Goal: Task Accomplishment & Management: Manage account settings

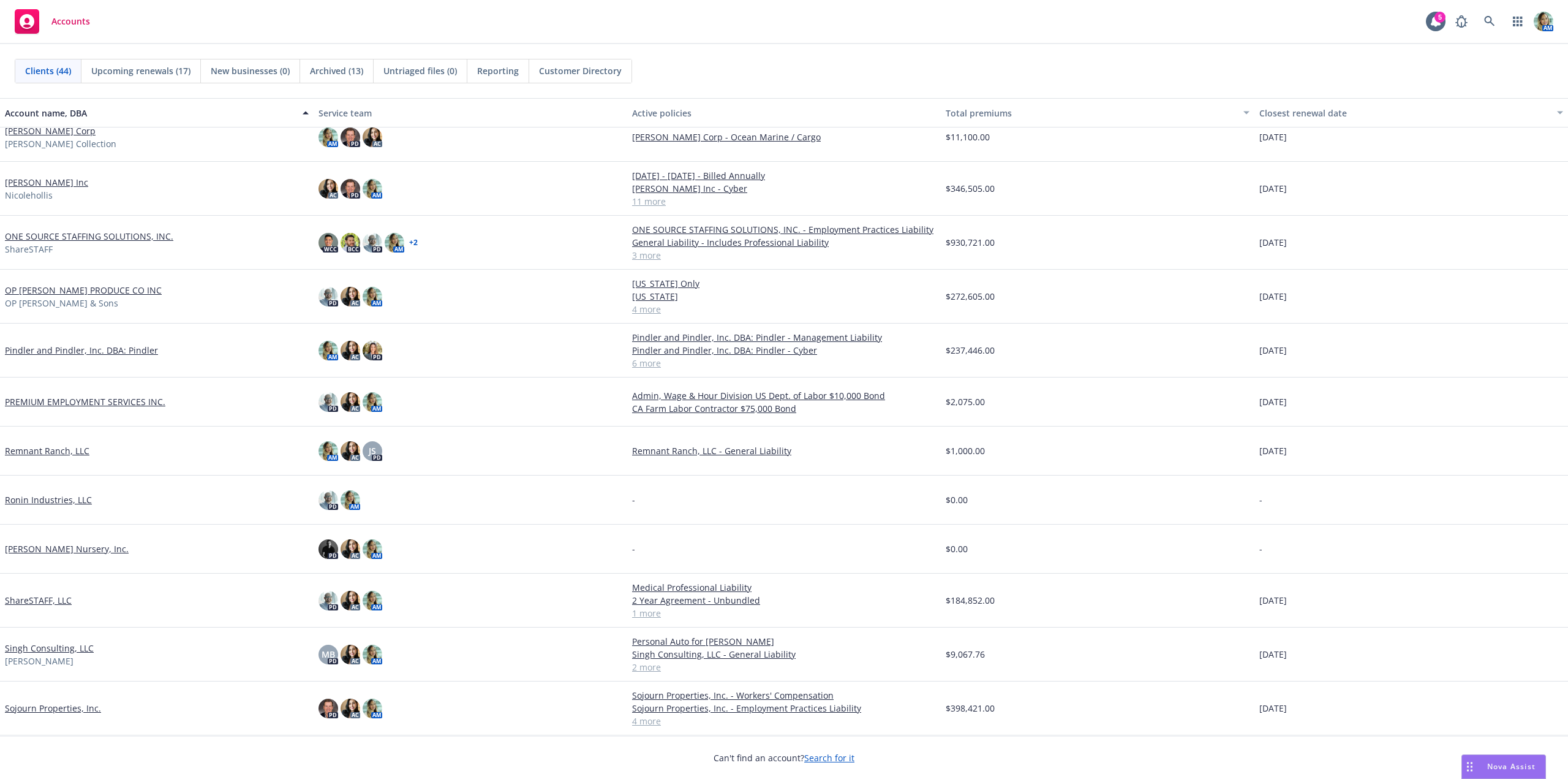
scroll to position [1031, 0]
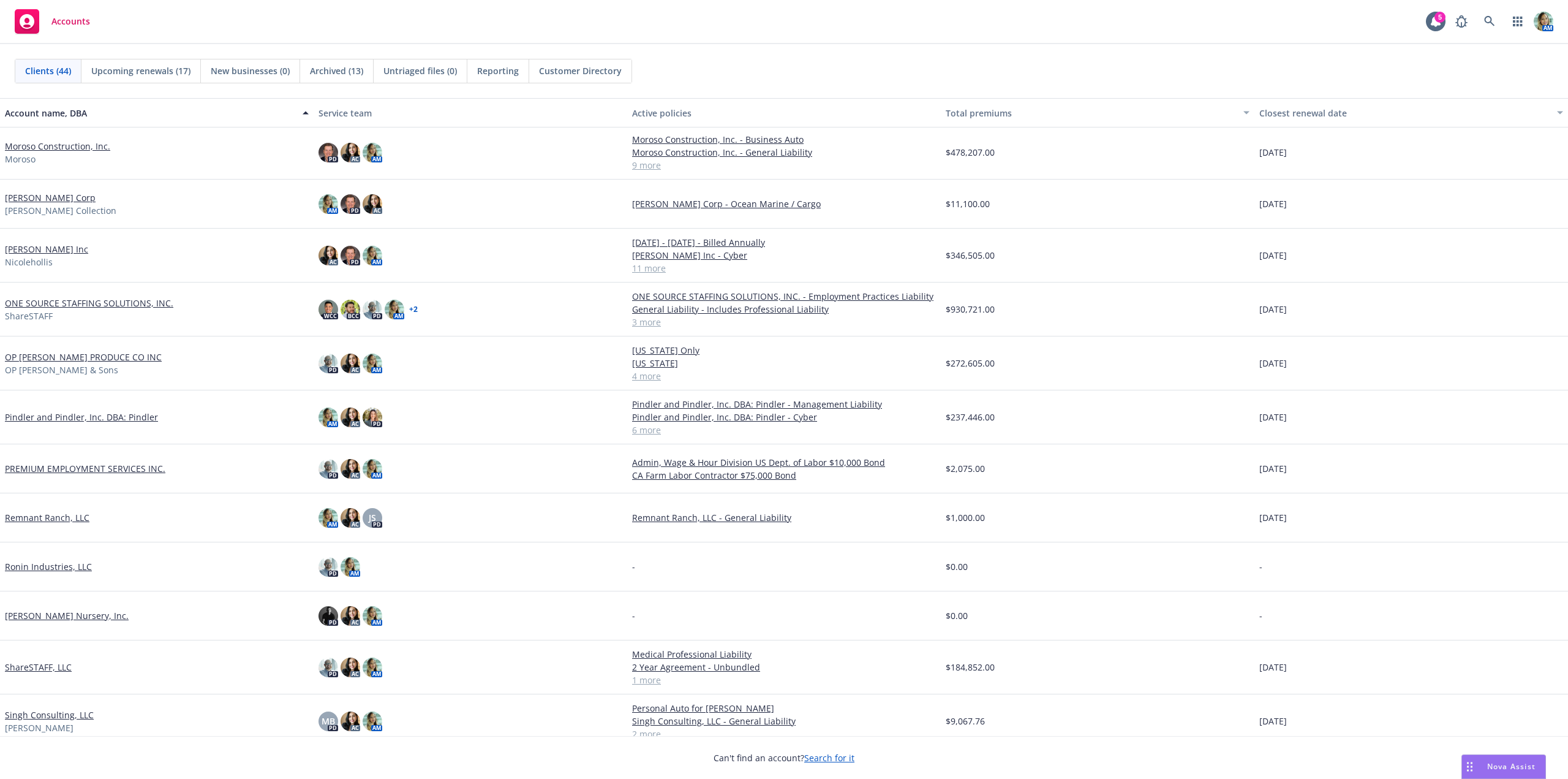
click at [60, 250] on link "[PERSON_NAME] Inc" at bounding box center [46, 249] width 83 height 13
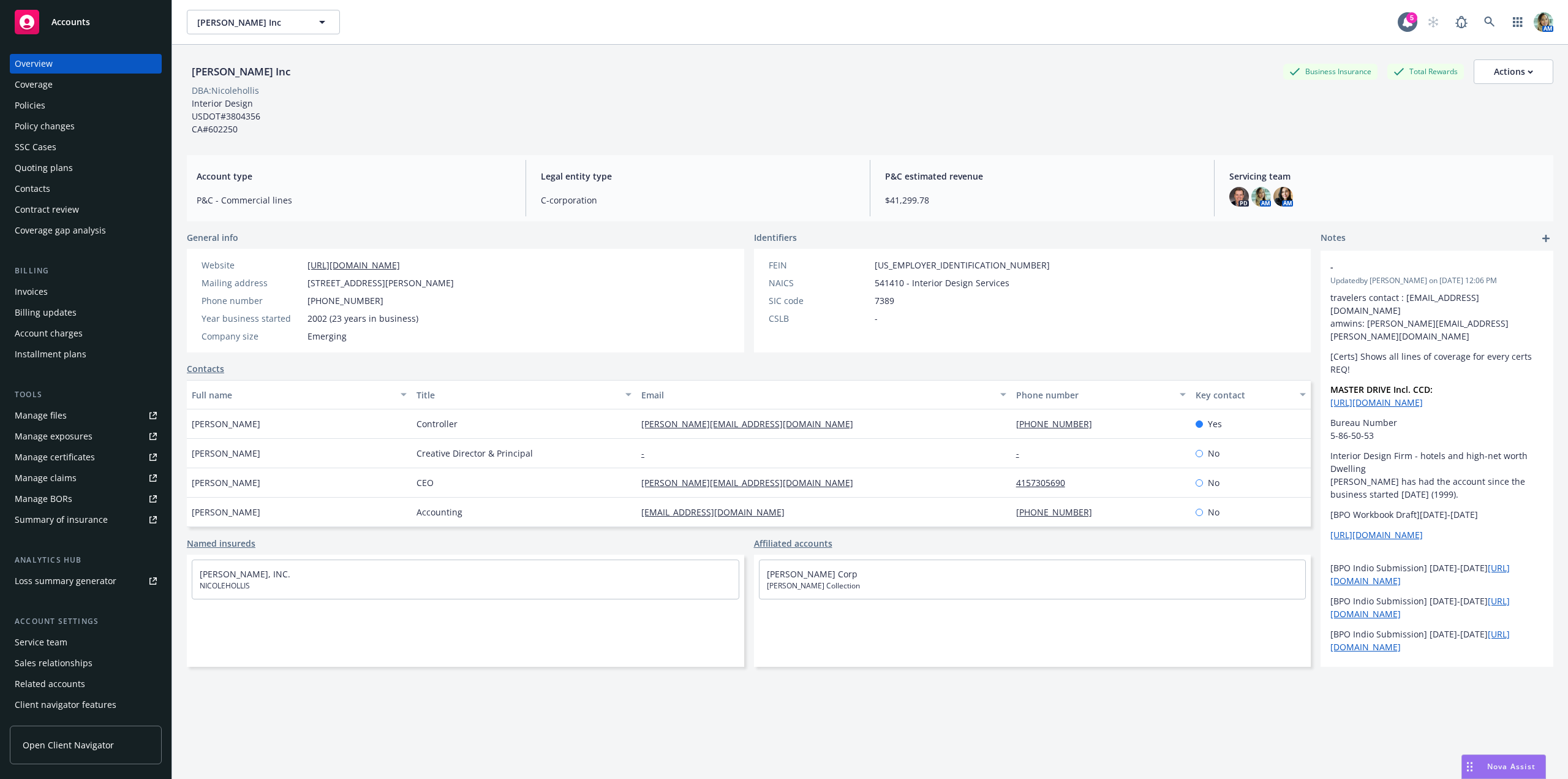
click at [44, 167] on div "Quoting plans" at bounding box center [44, 168] width 59 height 20
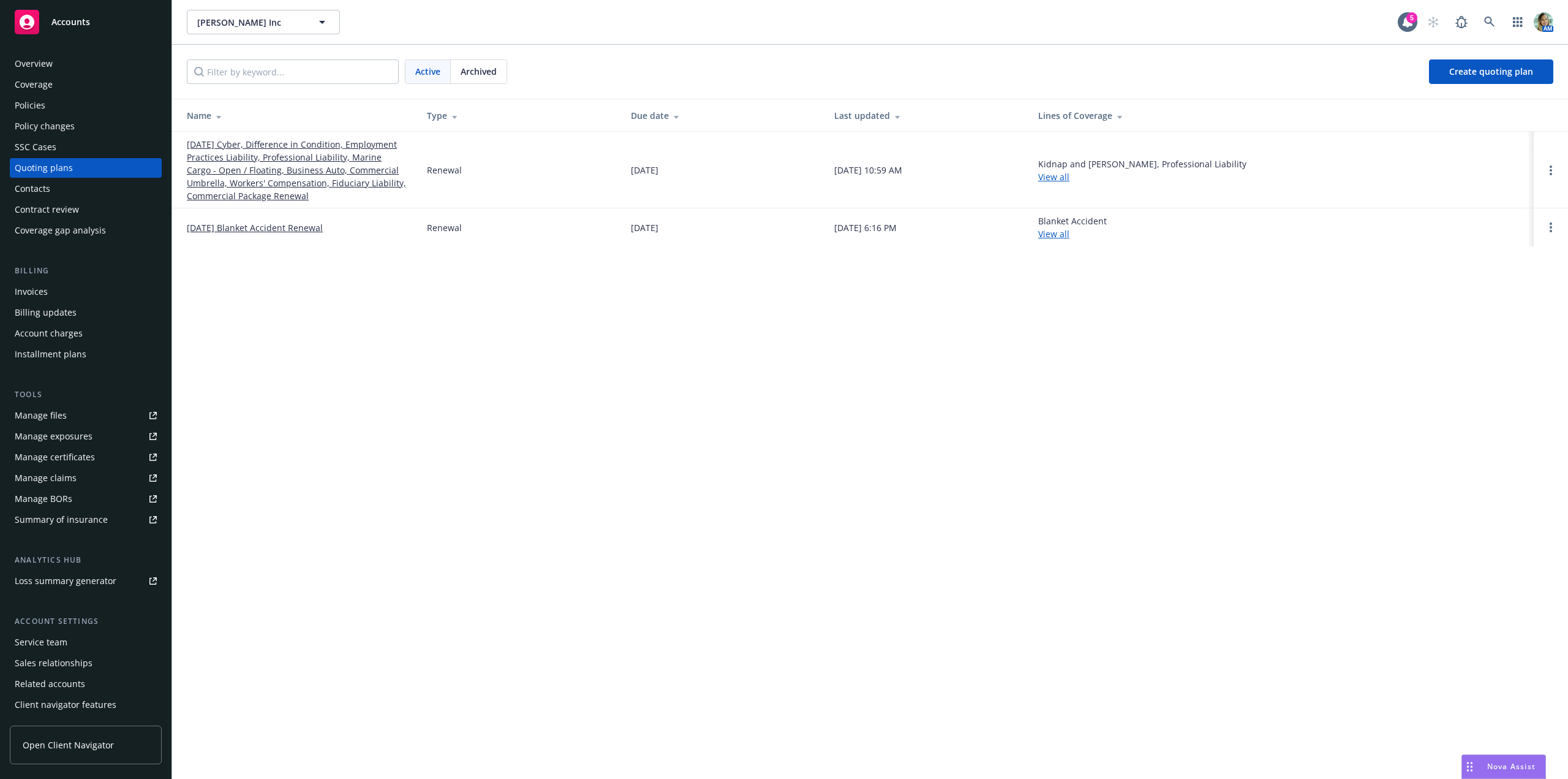
click at [212, 182] on link "10/01/25 Cyber, Difference in Condition, Employment Practices Liability, Profes…" at bounding box center [297, 170] width 220 height 65
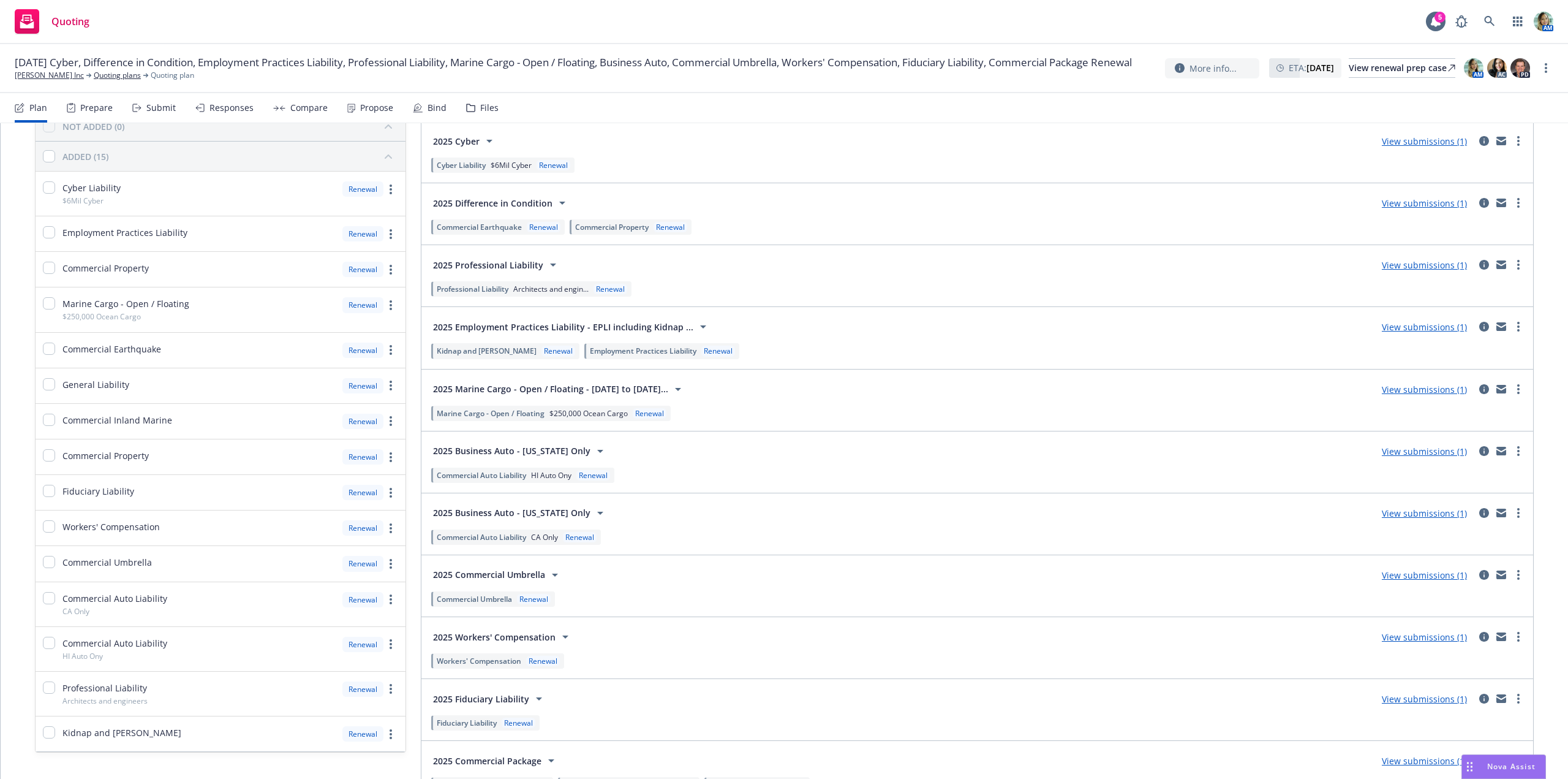
scroll to position [173, 0]
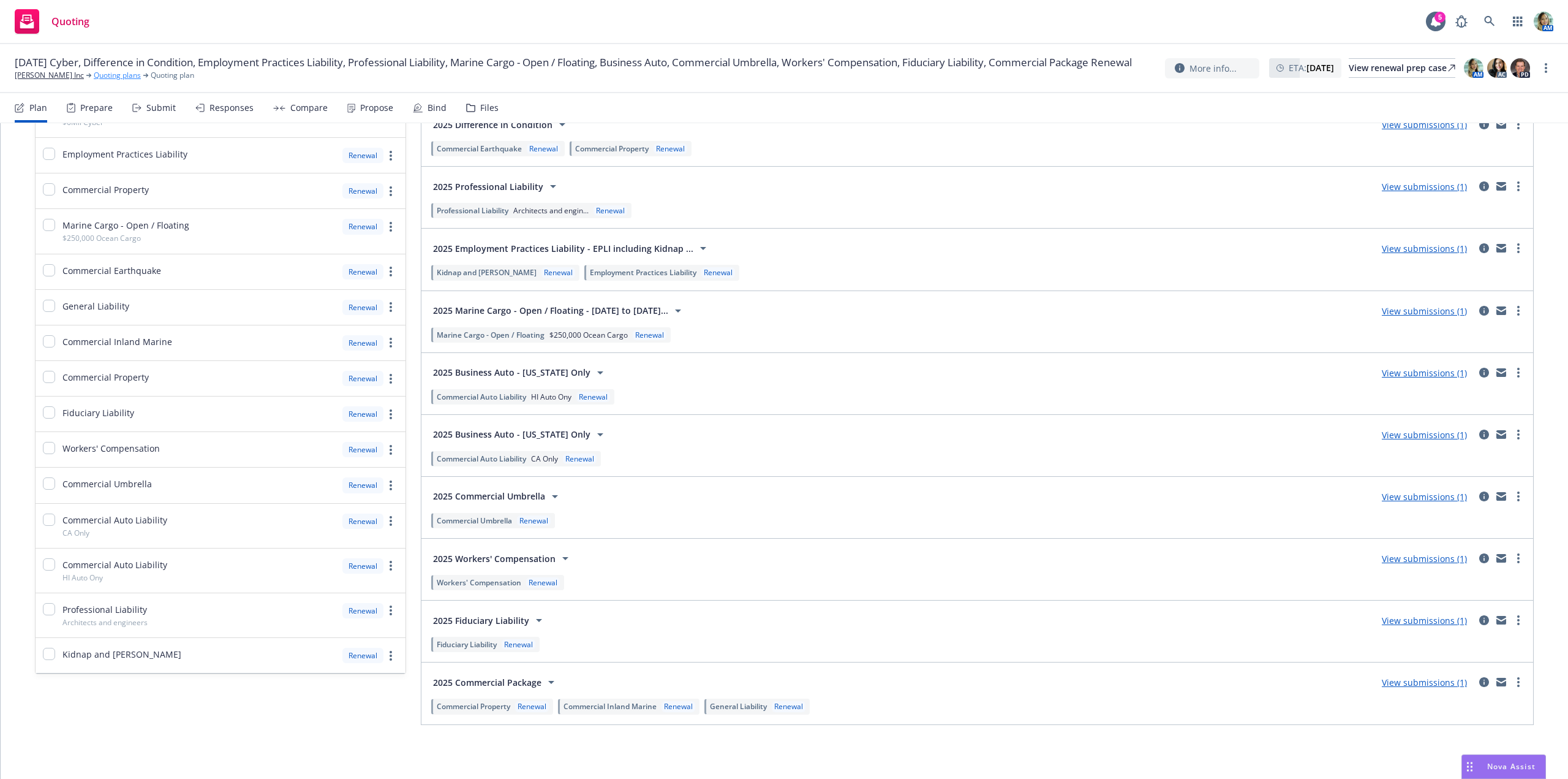
click at [94, 81] on link "Quoting plans" at bounding box center [117, 75] width 47 height 11
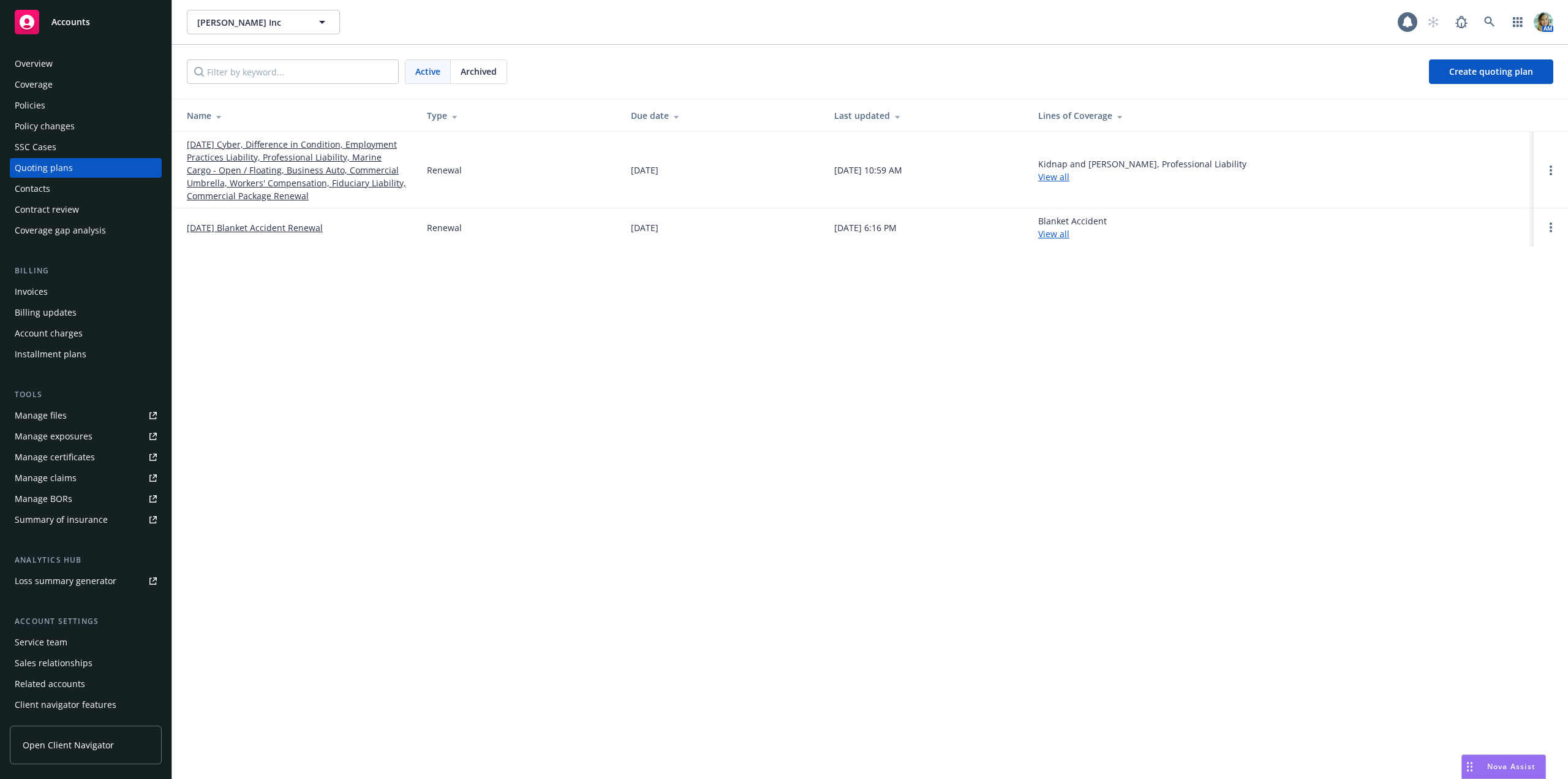
click at [241, 236] on td "10/21/25 Blanket Accident Renewal" at bounding box center [294, 227] width 245 height 38
click at [275, 228] on link "[DATE] Blanket Accident Renewal" at bounding box center [255, 227] width 136 height 13
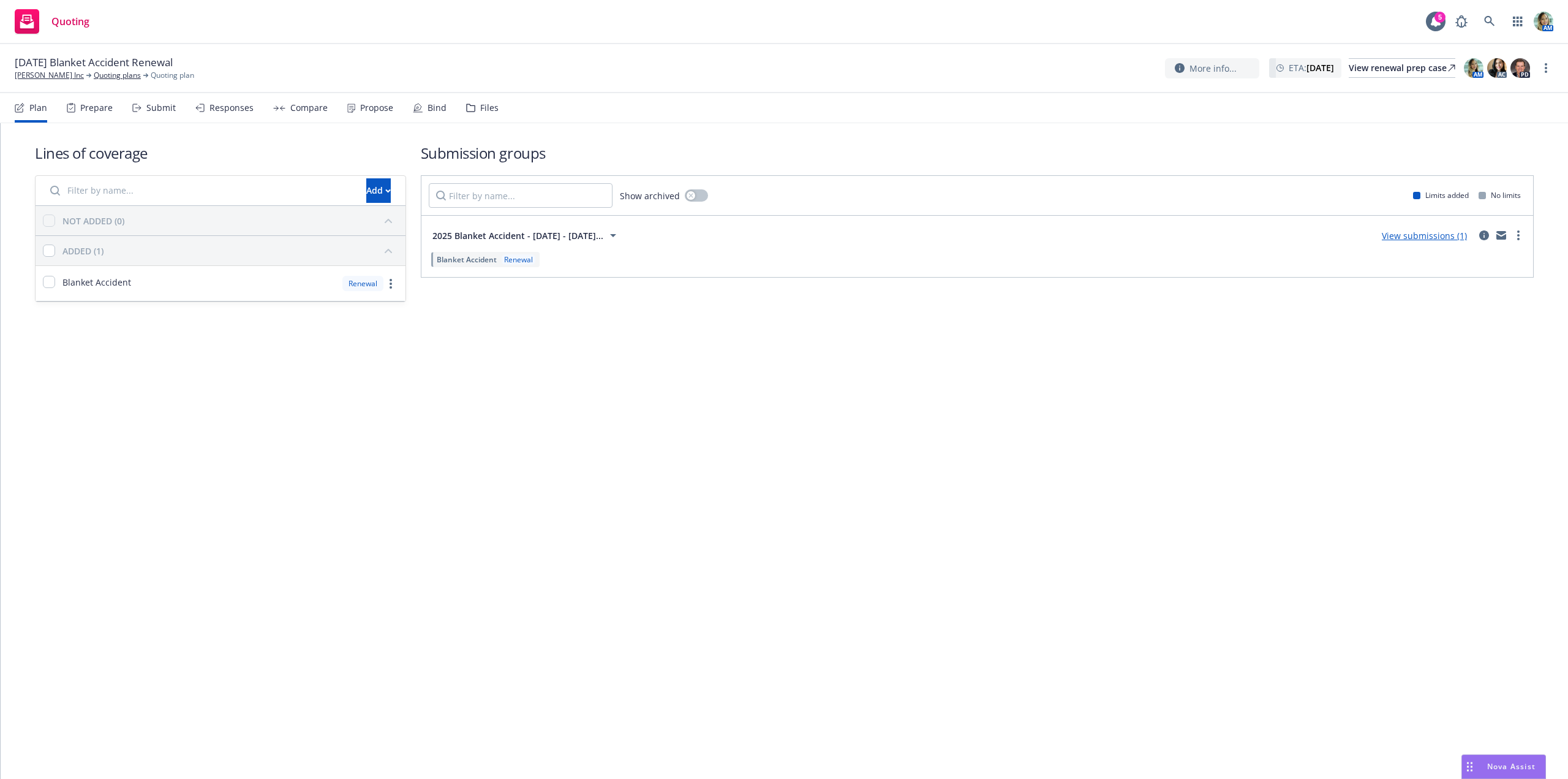
click at [1394, 238] on link "View submissions (1)" at bounding box center [1424, 236] width 85 height 12
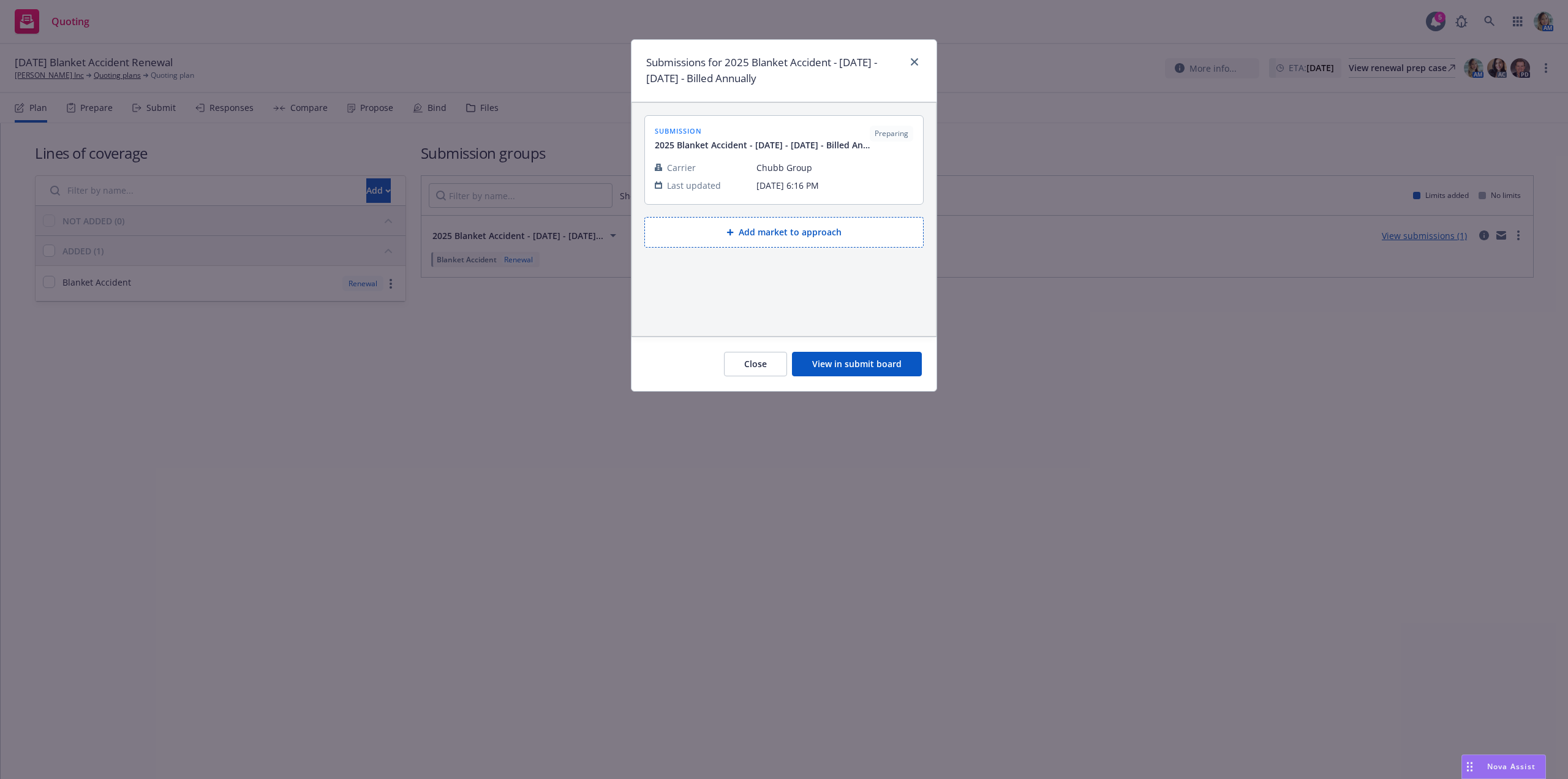
click at [867, 365] on button "View in submit board" at bounding box center [856, 364] width 130 height 24
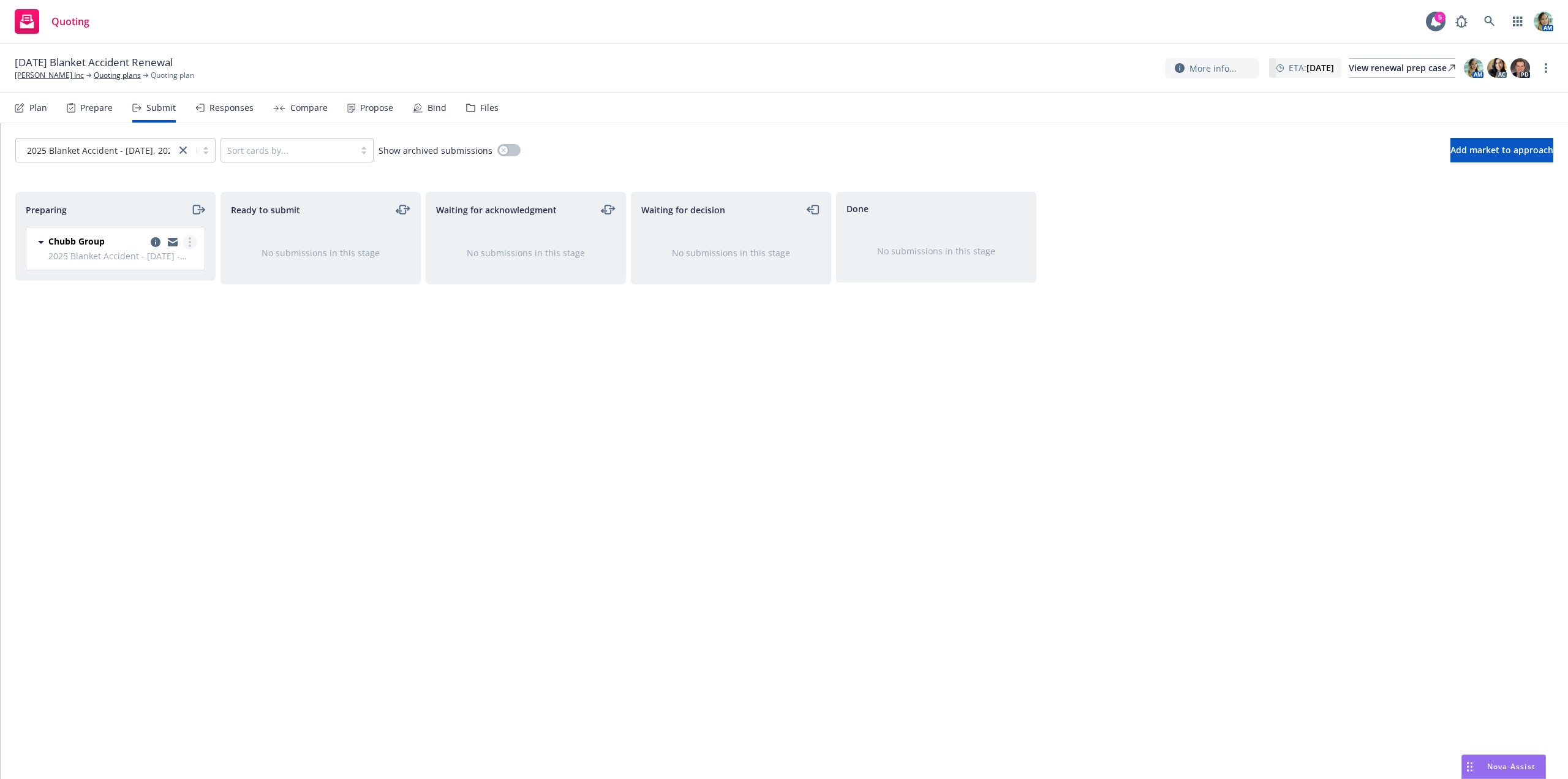
click at [191, 244] on link "more" at bounding box center [189, 242] width 15 height 15
click at [144, 289] on span "Log acknowledgement" at bounding box center [134, 292] width 120 height 12
click at [769, 239] on icon "copy logging email" at bounding box center [770, 241] width 9 height 9
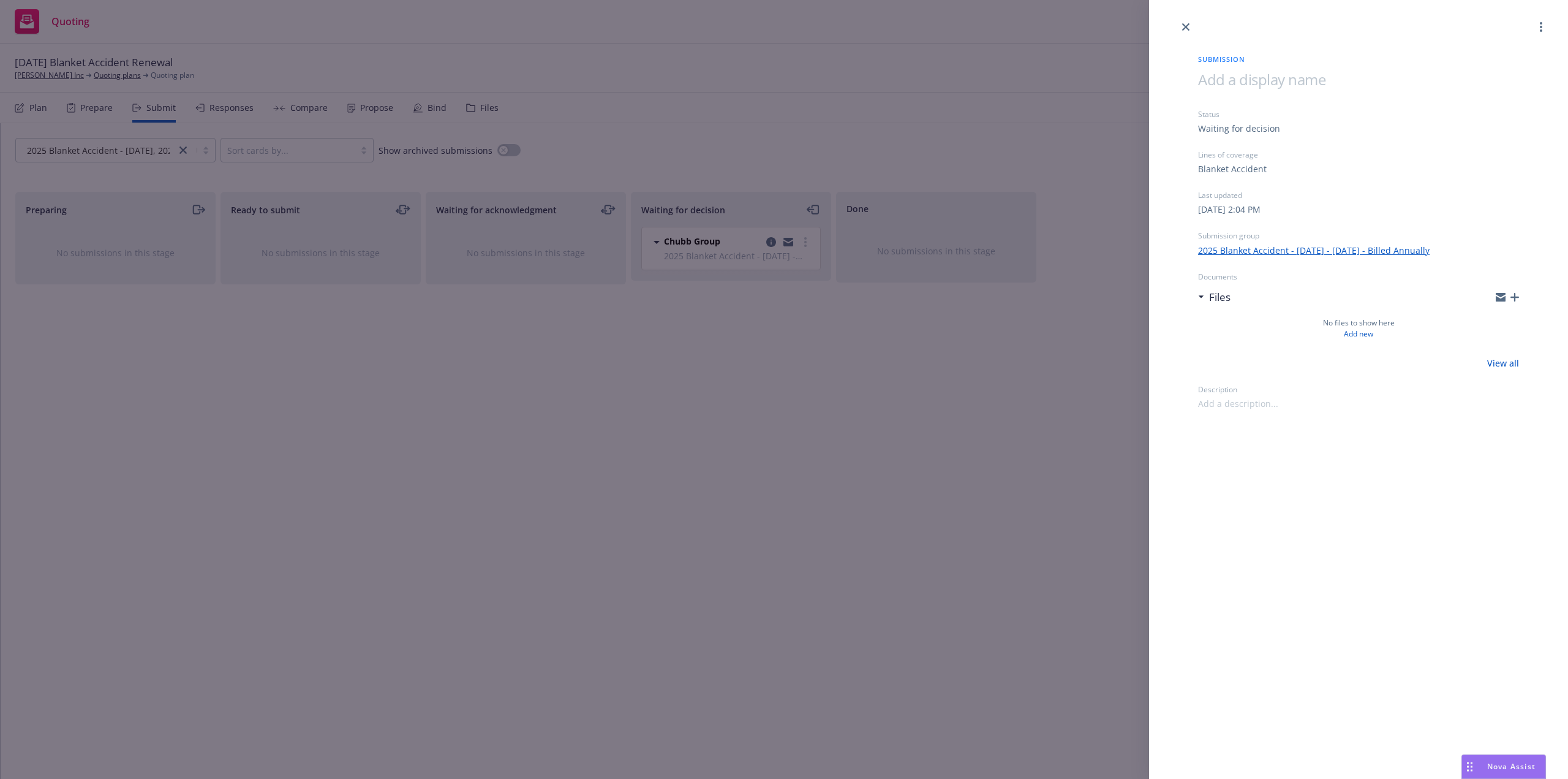
click at [1238, 82] on span at bounding box center [1262, 78] width 127 height 20
click at [1340, 603] on div "Submission 10/21/25 Blanket Accident Status Waiting for decision Lines of cover…" at bounding box center [1358, 389] width 419 height 779
click at [1184, 28] on icon "close" at bounding box center [1186, 27] width 8 height 8
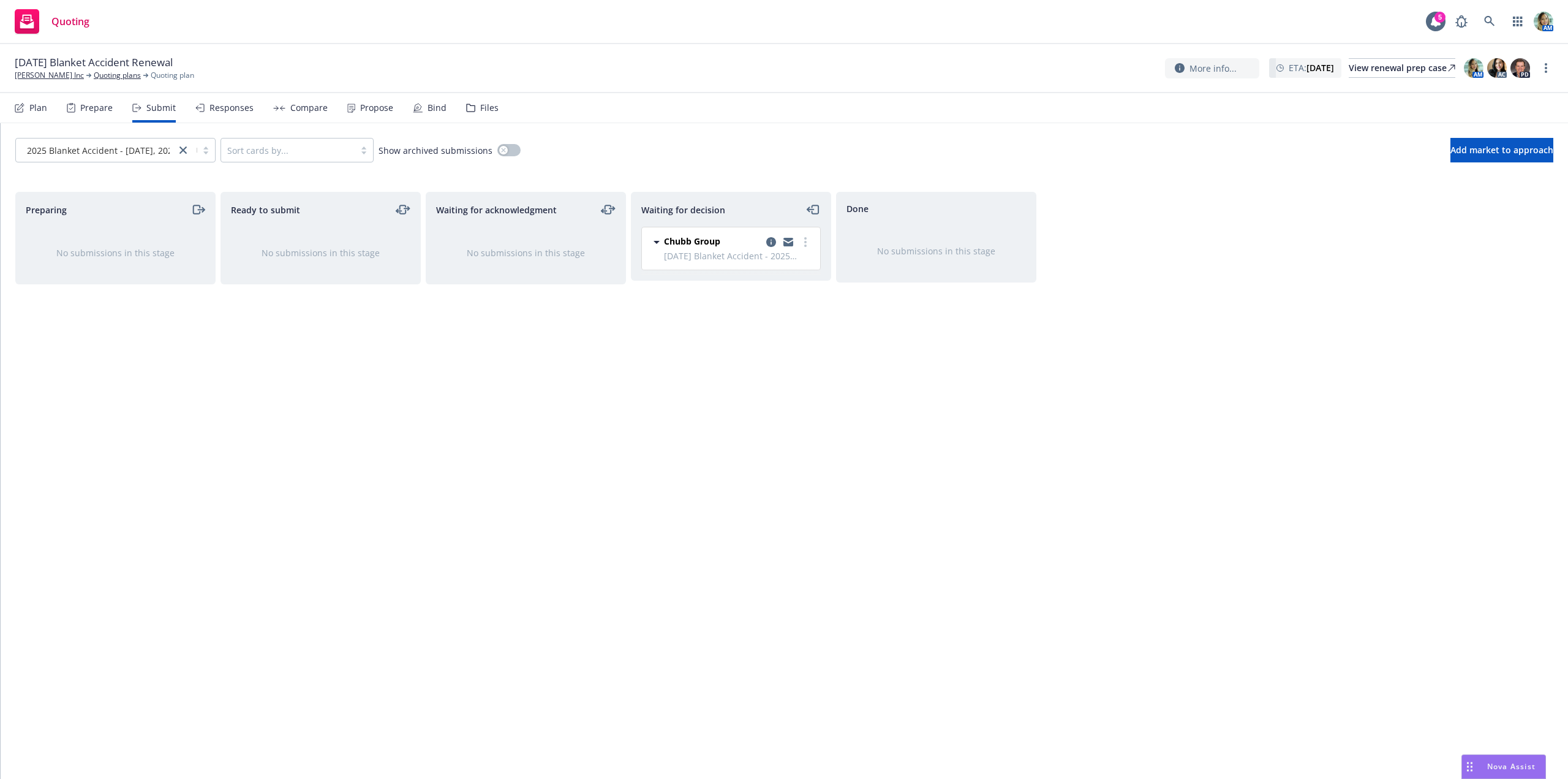
drag, startPoint x: 991, startPoint y: 358, endPoint x: 978, endPoint y: 360, distance: 13.2
click at [990, 358] on div "Done No submissions in this stage" at bounding box center [936, 473] width 201 height 561
click at [113, 72] on link "Quoting plans" at bounding box center [117, 75] width 47 height 11
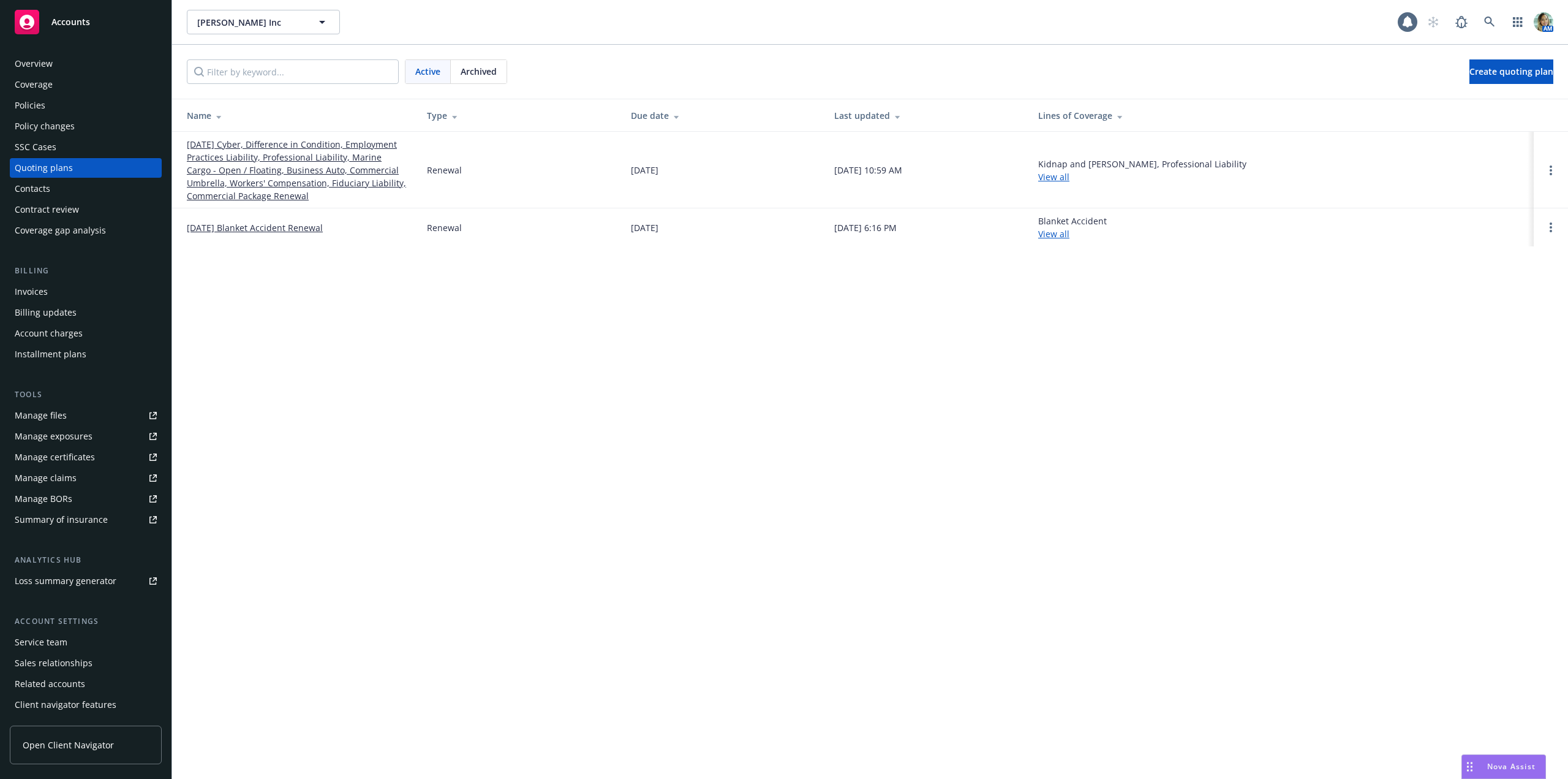
click at [213, 156] on link "[DATE] Cyber, Difference in Condition, Employment Practices Liability, Professi…" at bounding box center [297, 170] width 220 height 65
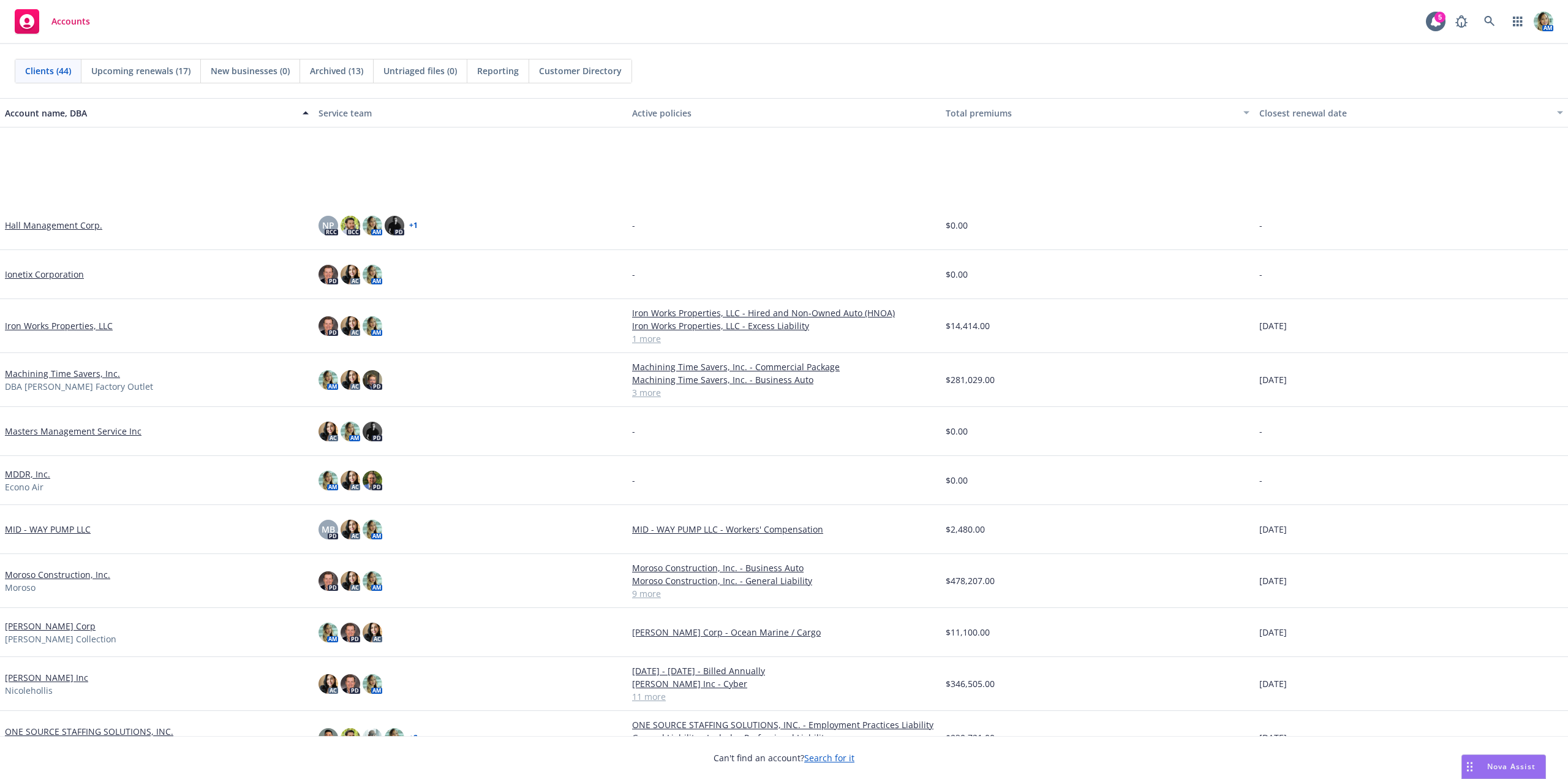
scroll to position [796, 0]
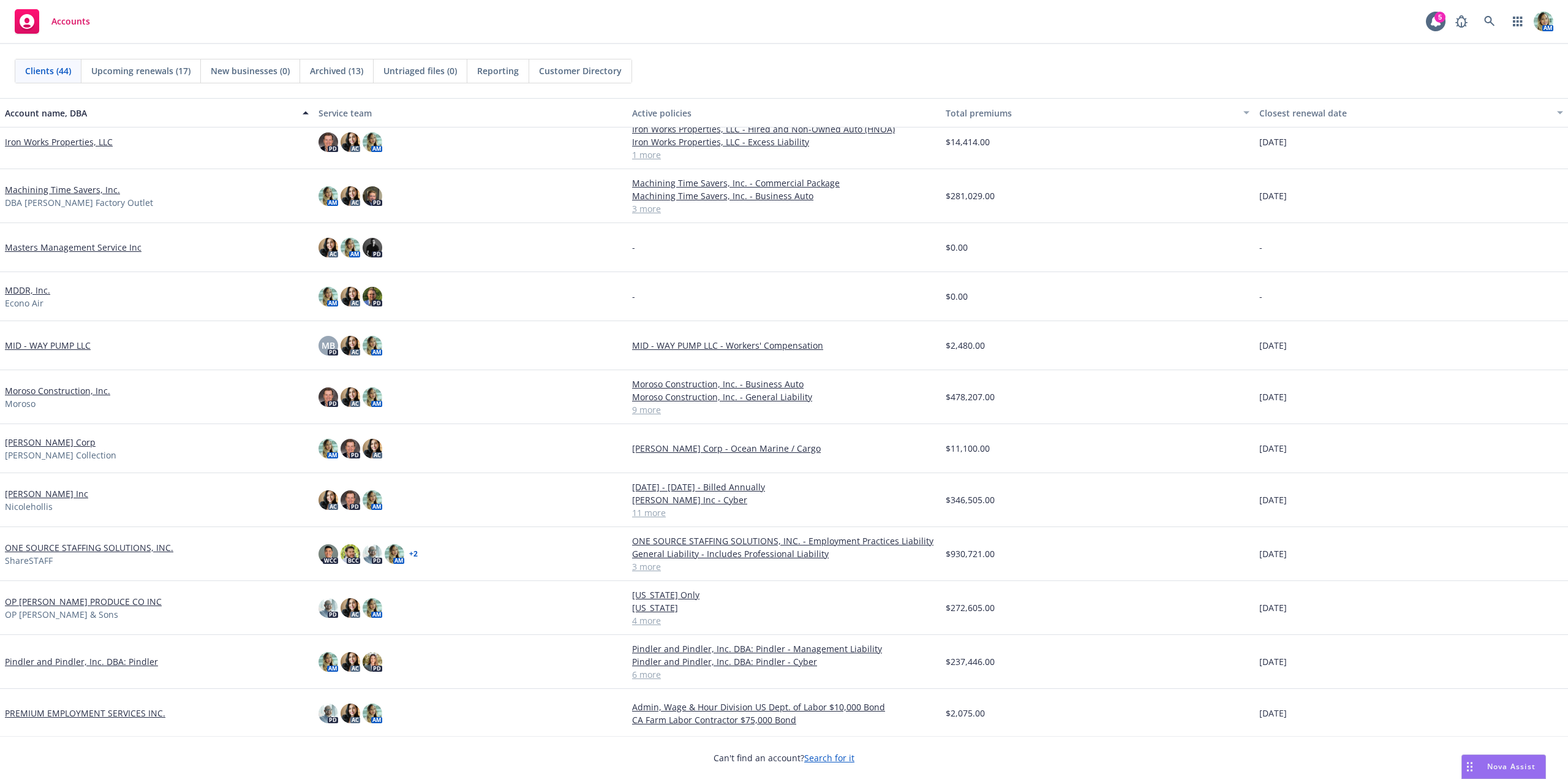
click at [51, 603] on link "OP [PERSON_NAME] PRODUCE CO INC" at bounding box center [83, 601] width 157 height 13
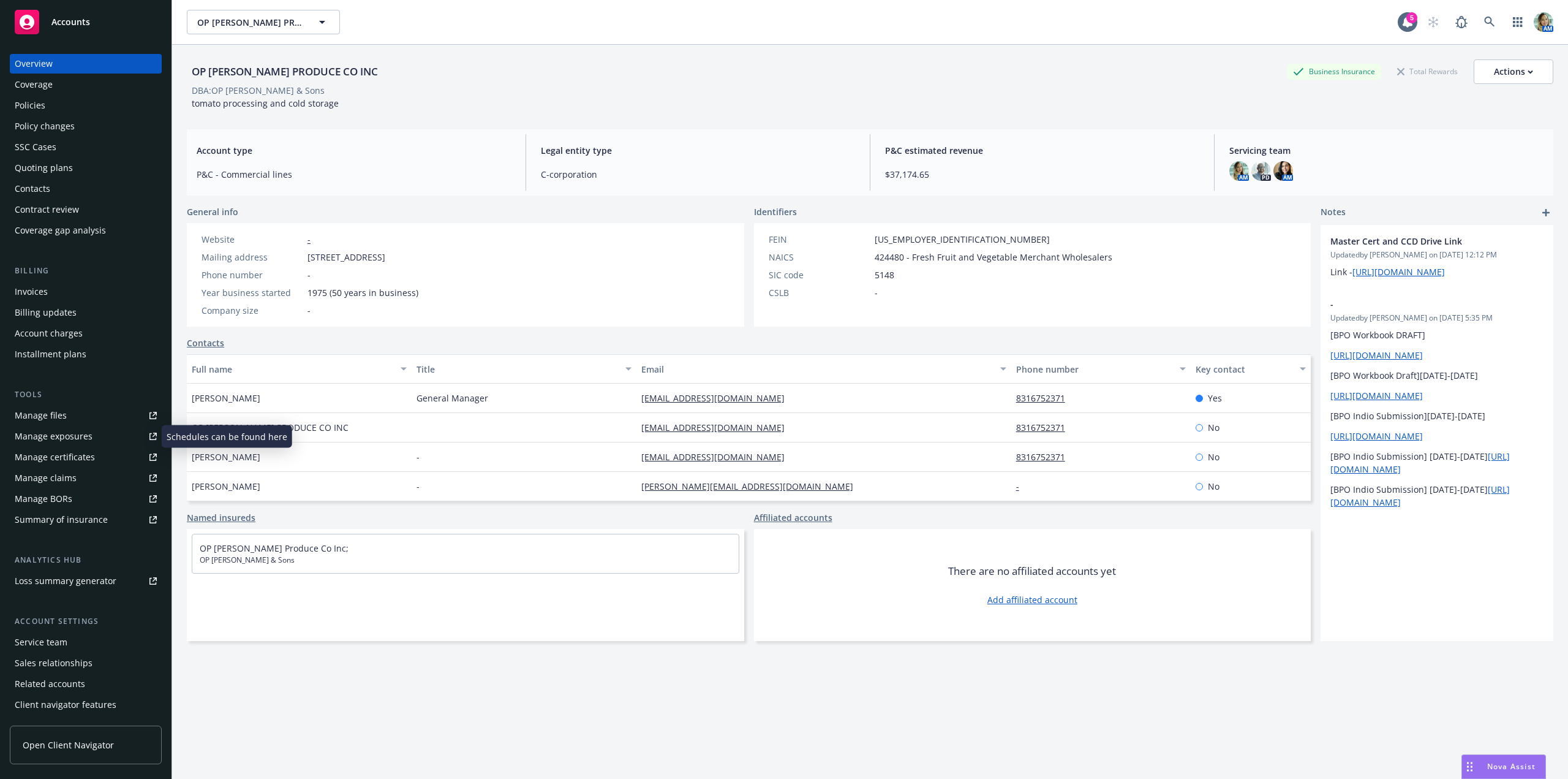
click at [67, 434] on div "Manage exposures" at bounding box center [53, 436] width 77 height 20
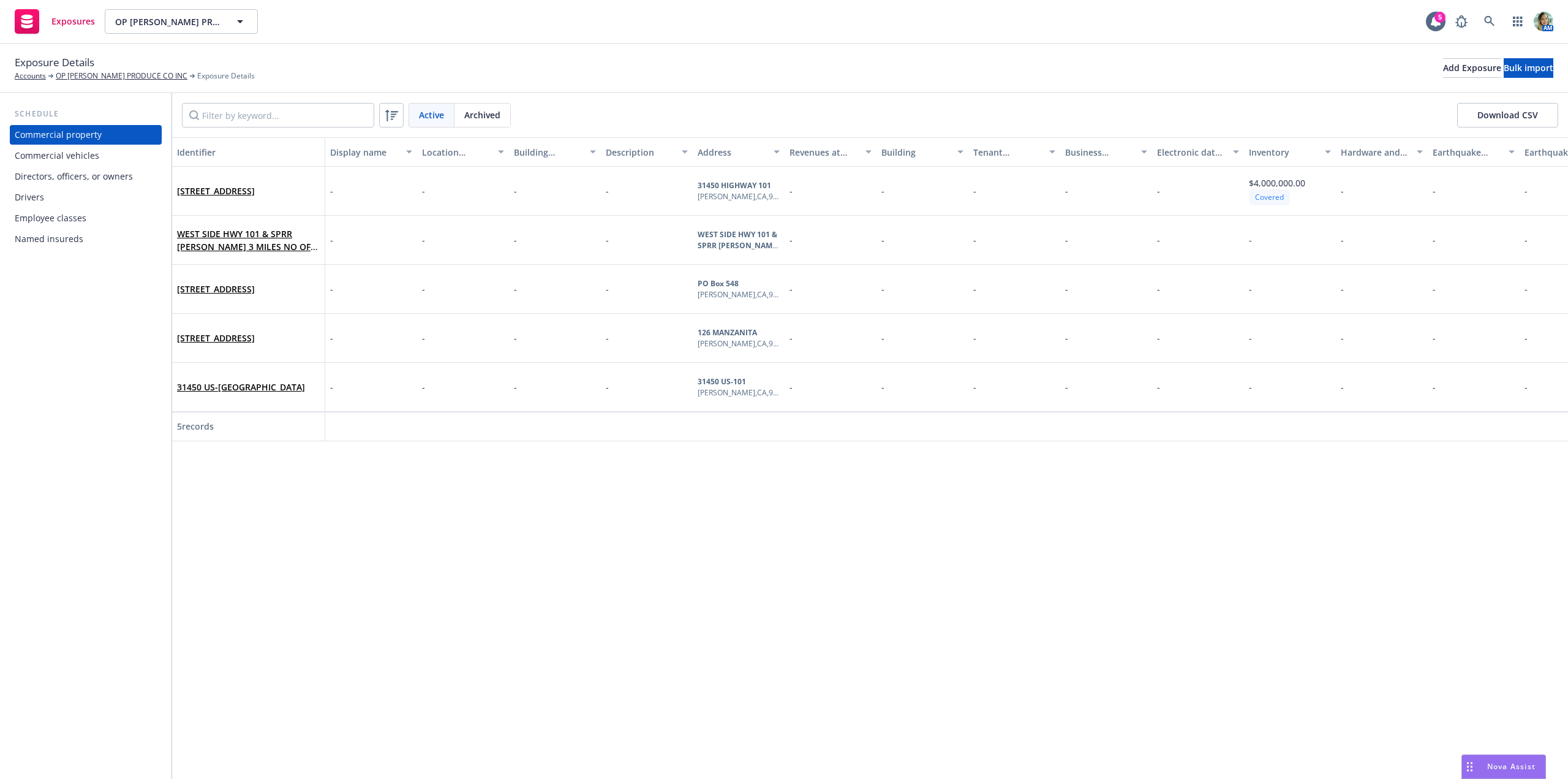
click at [61, 195] on div "Drivers" at bounding box center [85, 197] width 142 height 20
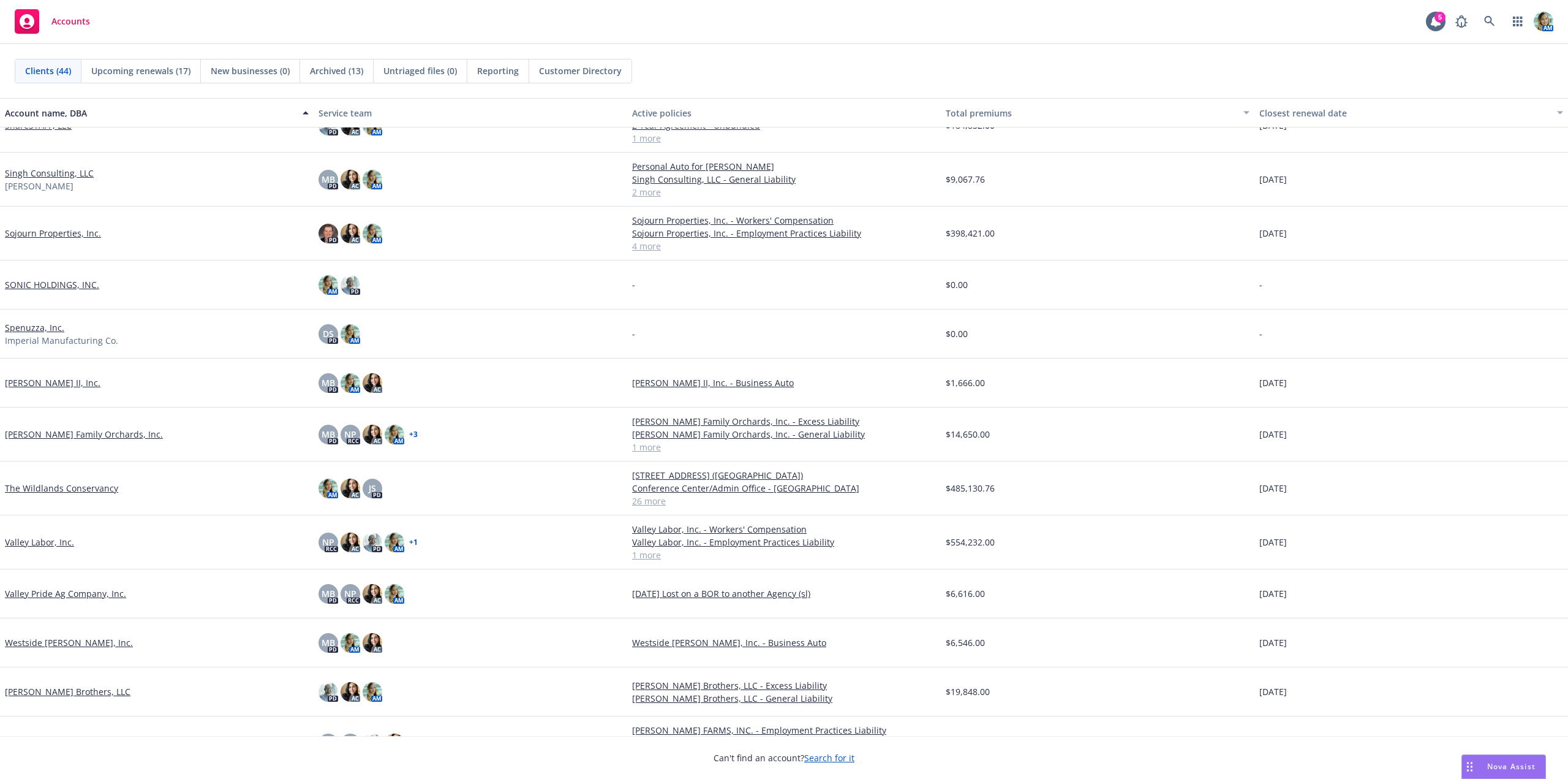
scroll to position [1583, 0]
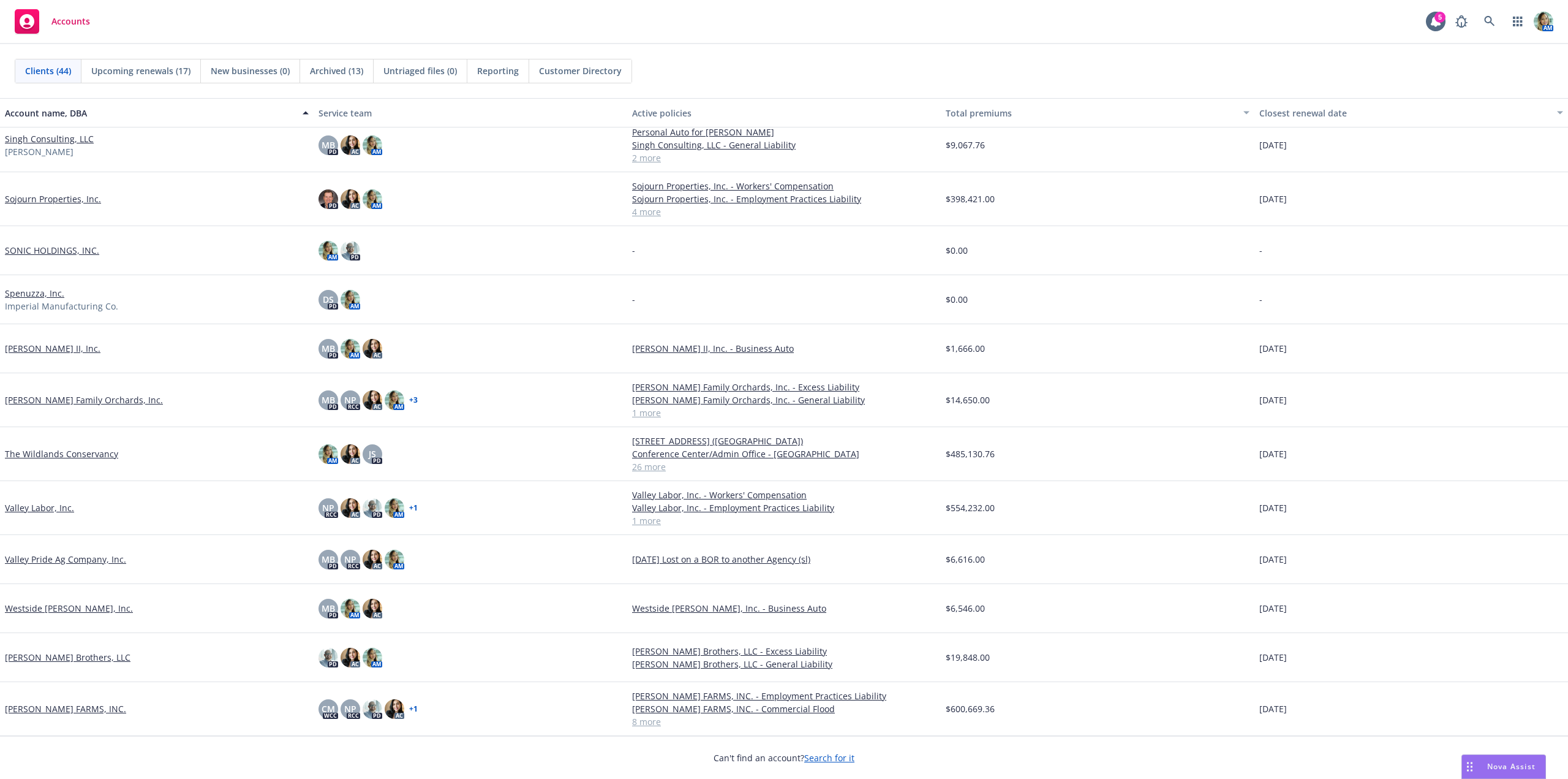
click at [104, 456] on link "The Wildlands Conservancy" at bounding box center [62, 454] width 114 height 13
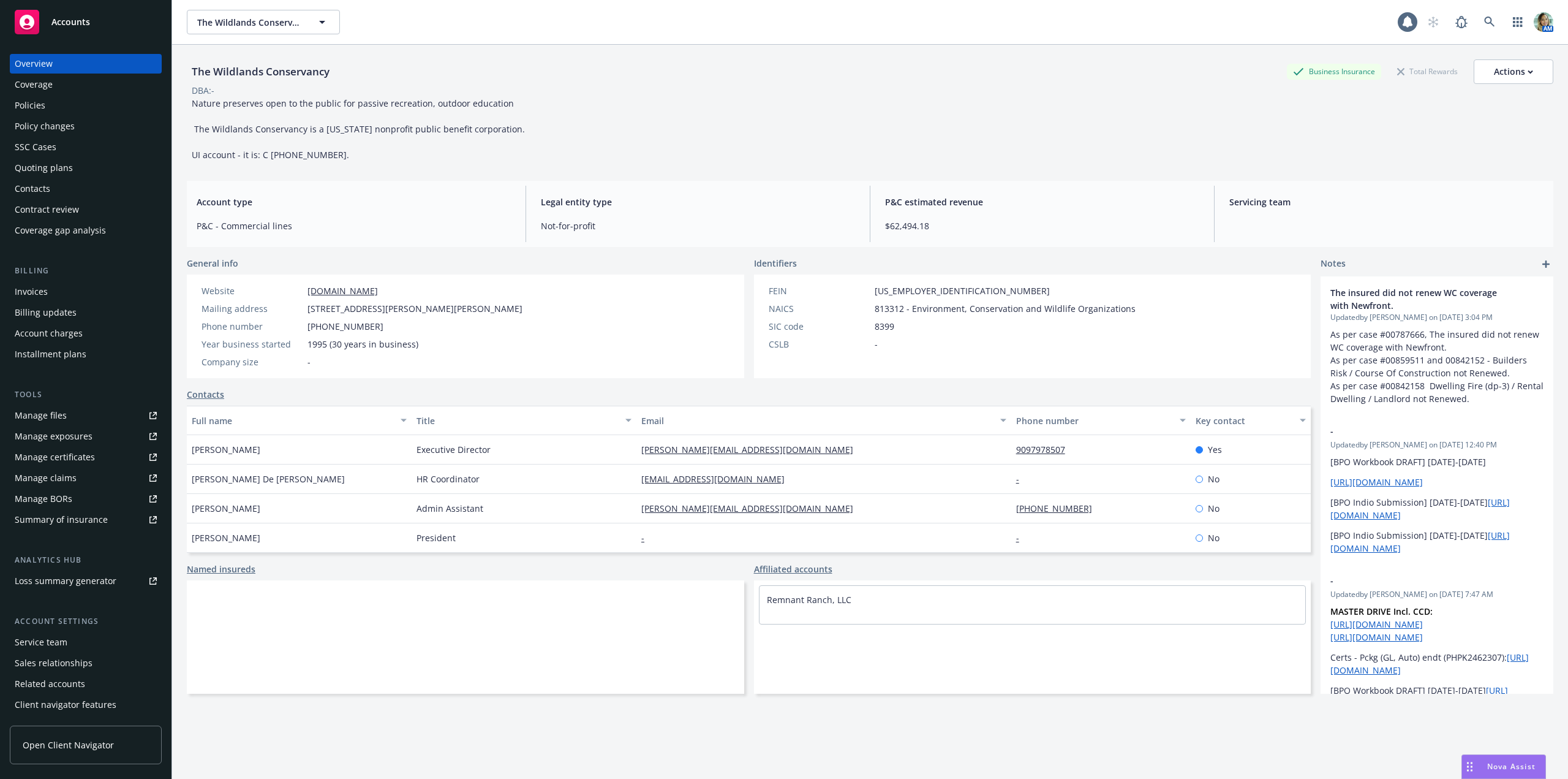
click at [40, 112] on div "Policies" at bounding box center [30, 105] width 31 height 20
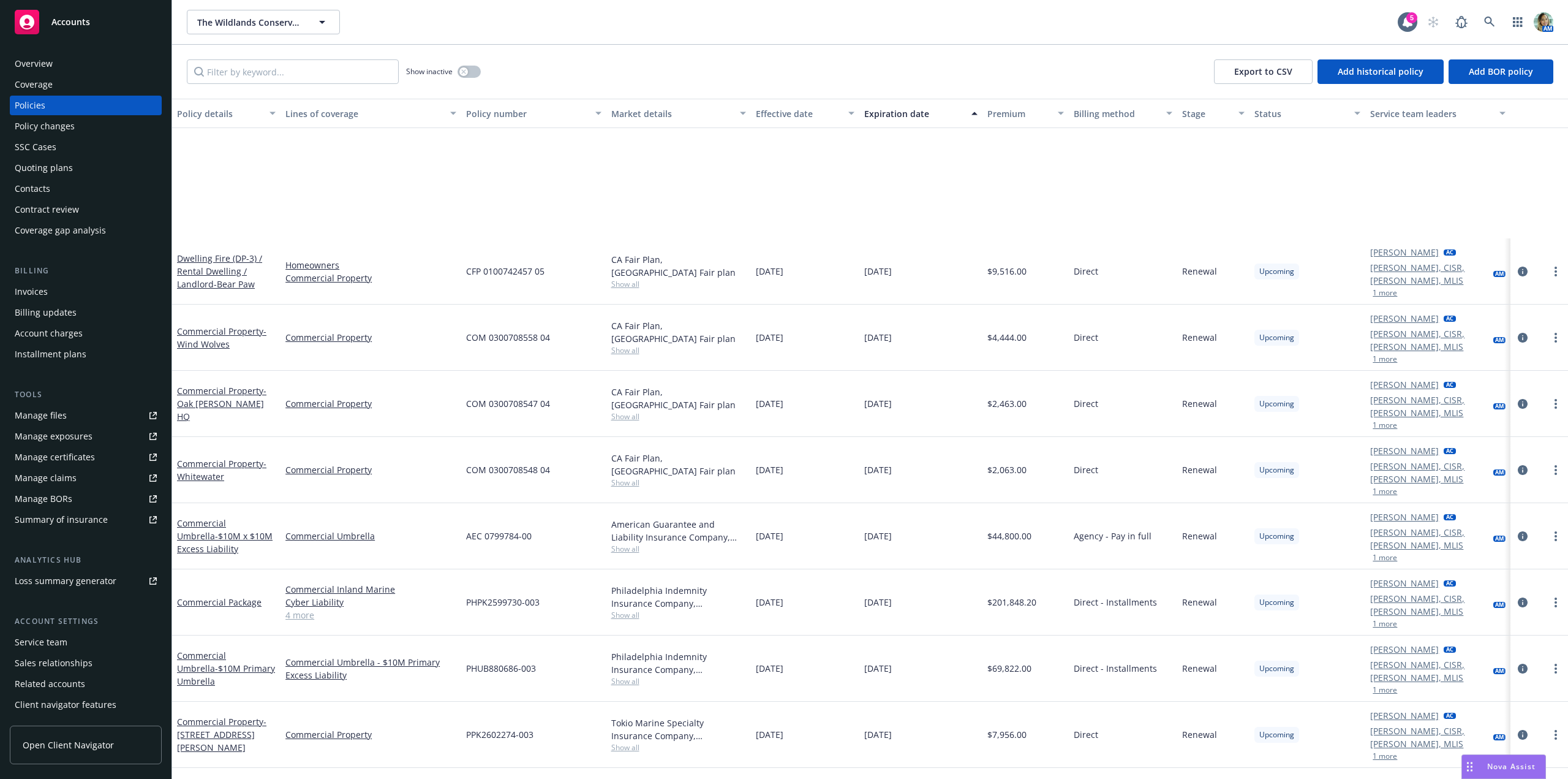
scroll to position [1582, 0]
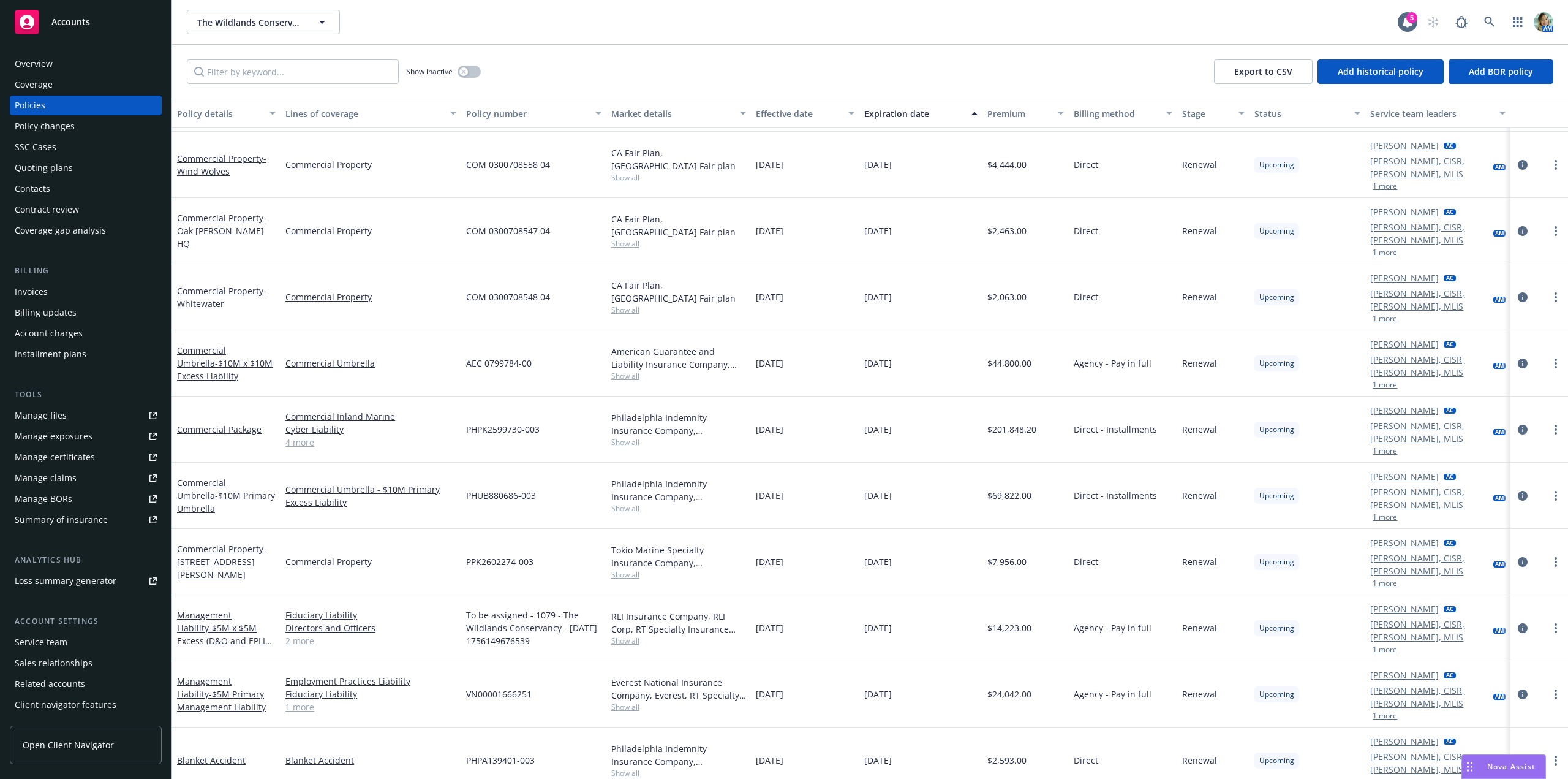
click at [247, 609] on div "Management Liability - $5M x $5M Excess (D&O and EPLI Only)" at bounding box center [226, 628] width 99 height 39
click at [252, 609] on link "Management Liability - $5M x $5M Excess (D&O and EPLI Only)" at bounding box center [221, 634] width 89 height 50
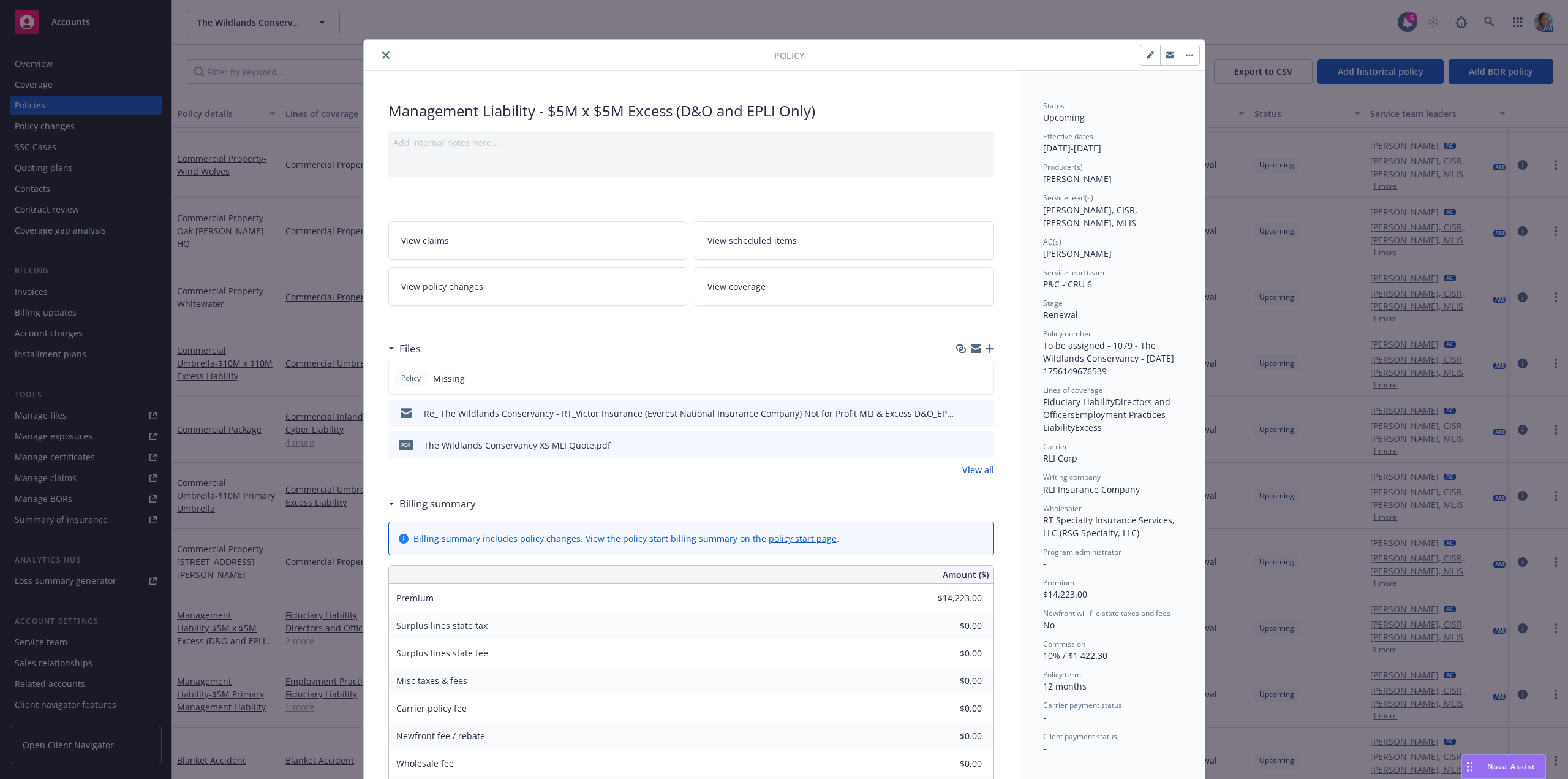
click at [1140, 56] on button "button" at bounding box center [1150, 55] width 20 height 20
select select "RENEWAL"
select select "12"
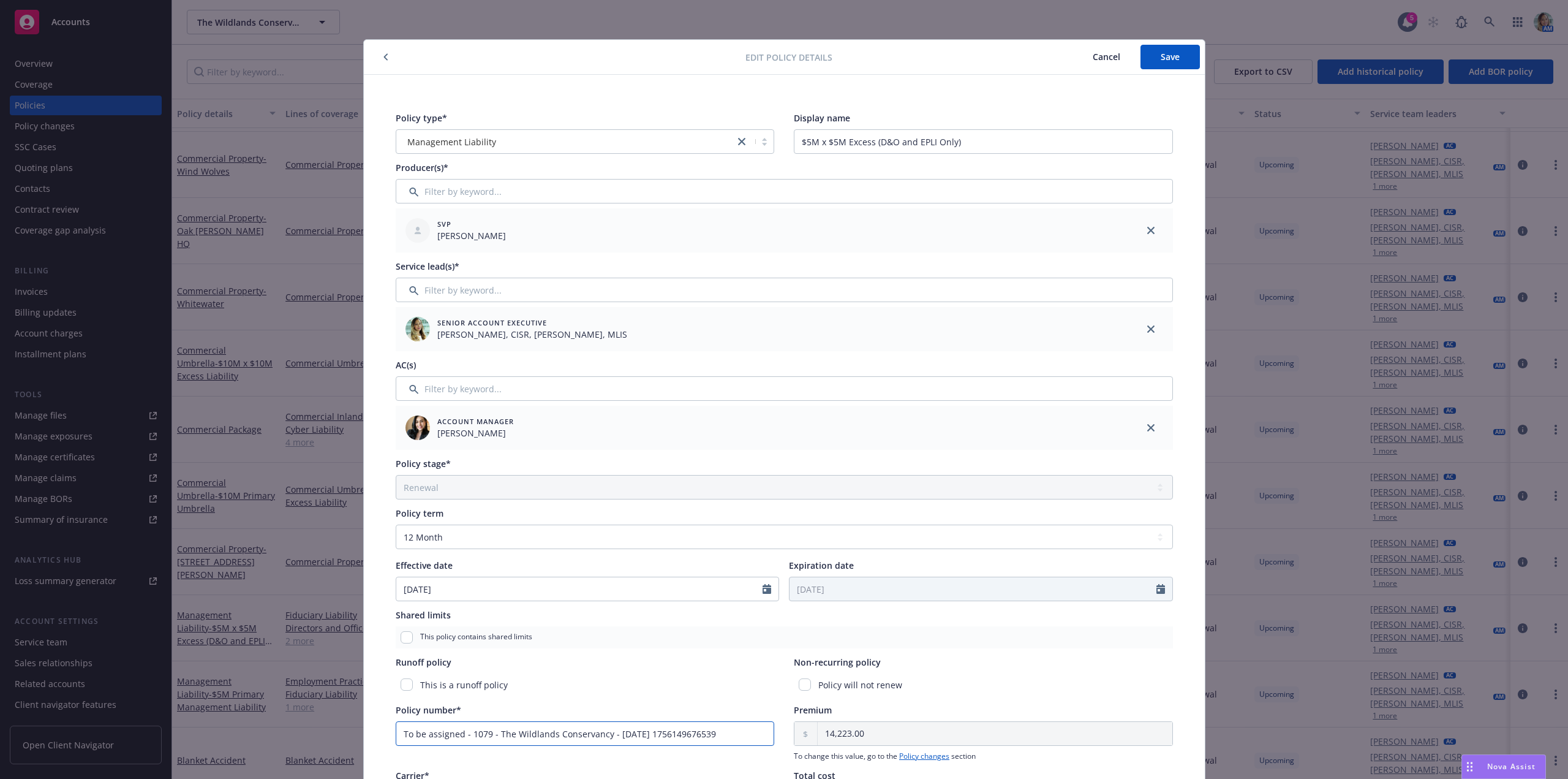
drag, startPoint x: 725, startPoint y: 734, endPoint x: 378, endPoint y: 745, distance: 347.2
click at [378, 745] on div "Policy type* Management Liability Display name $5M x $5M Excess (D&O and EPLI O…" at bounding box center [784, 544] width 841 height 938
paste input "EPG0042488"
type input "EPG0042488"
click at [1166, 69] on div "Edit policy details Cancel Save" at bounding box center [784, 57] width 841 height 35
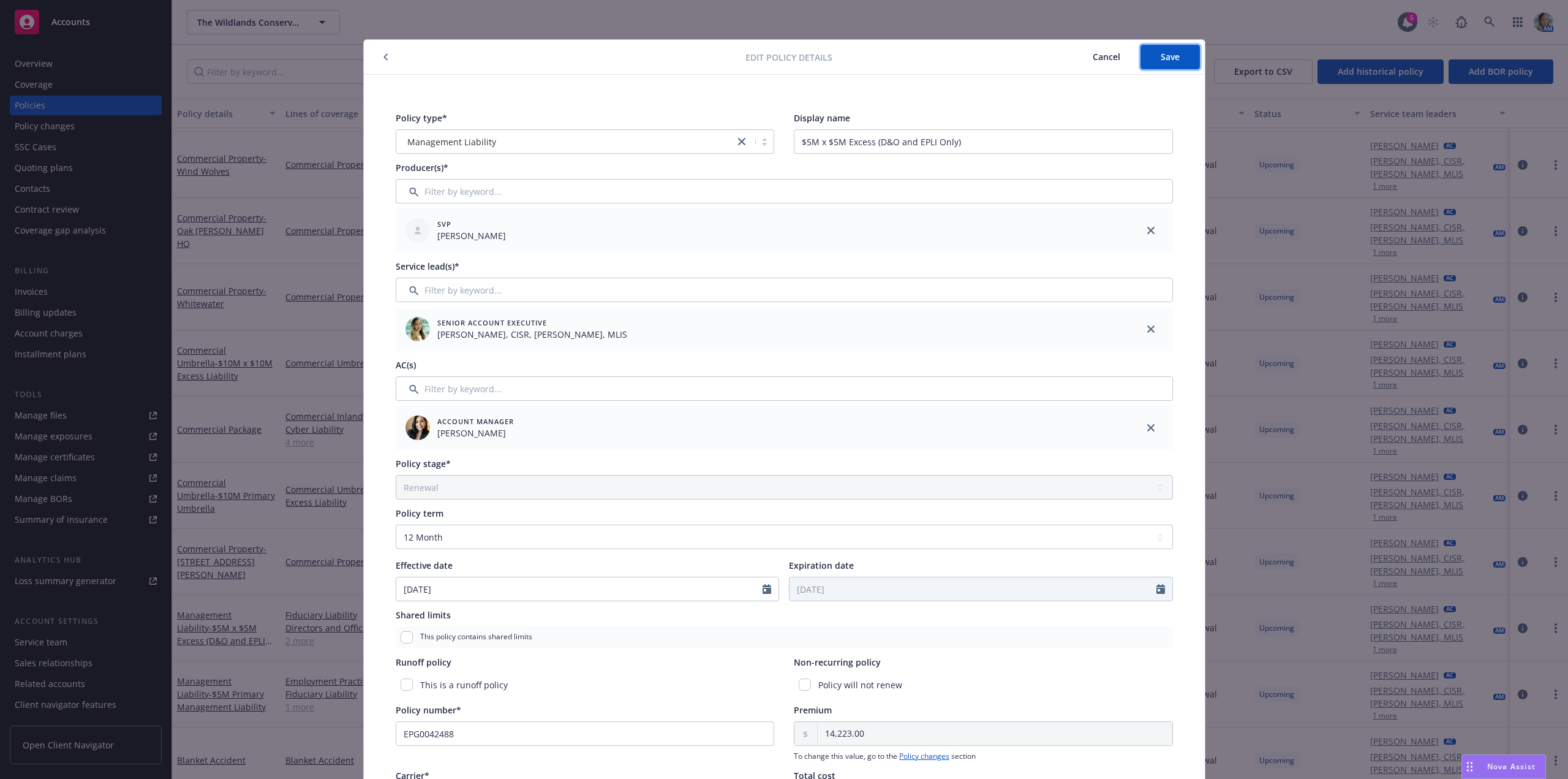
drag, startPoint x: 1166, startPoint y: 65, endPoint x: 1165, endPoint y: 82, distance: 17.0
click at [1167, 65] on button "Save" at bounding box center [1170, 57] width 59 height 24
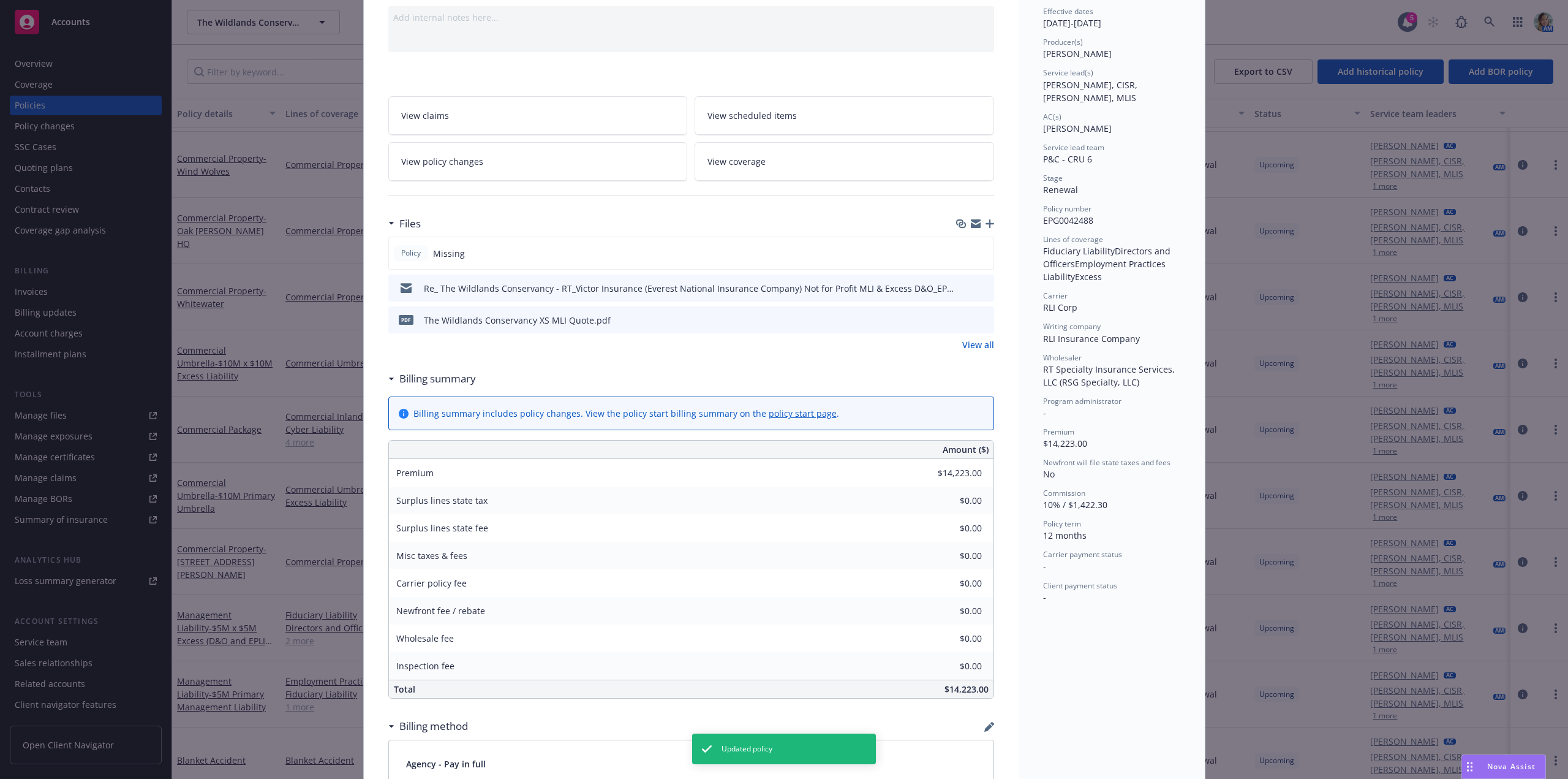
scroll to position [61, 0]
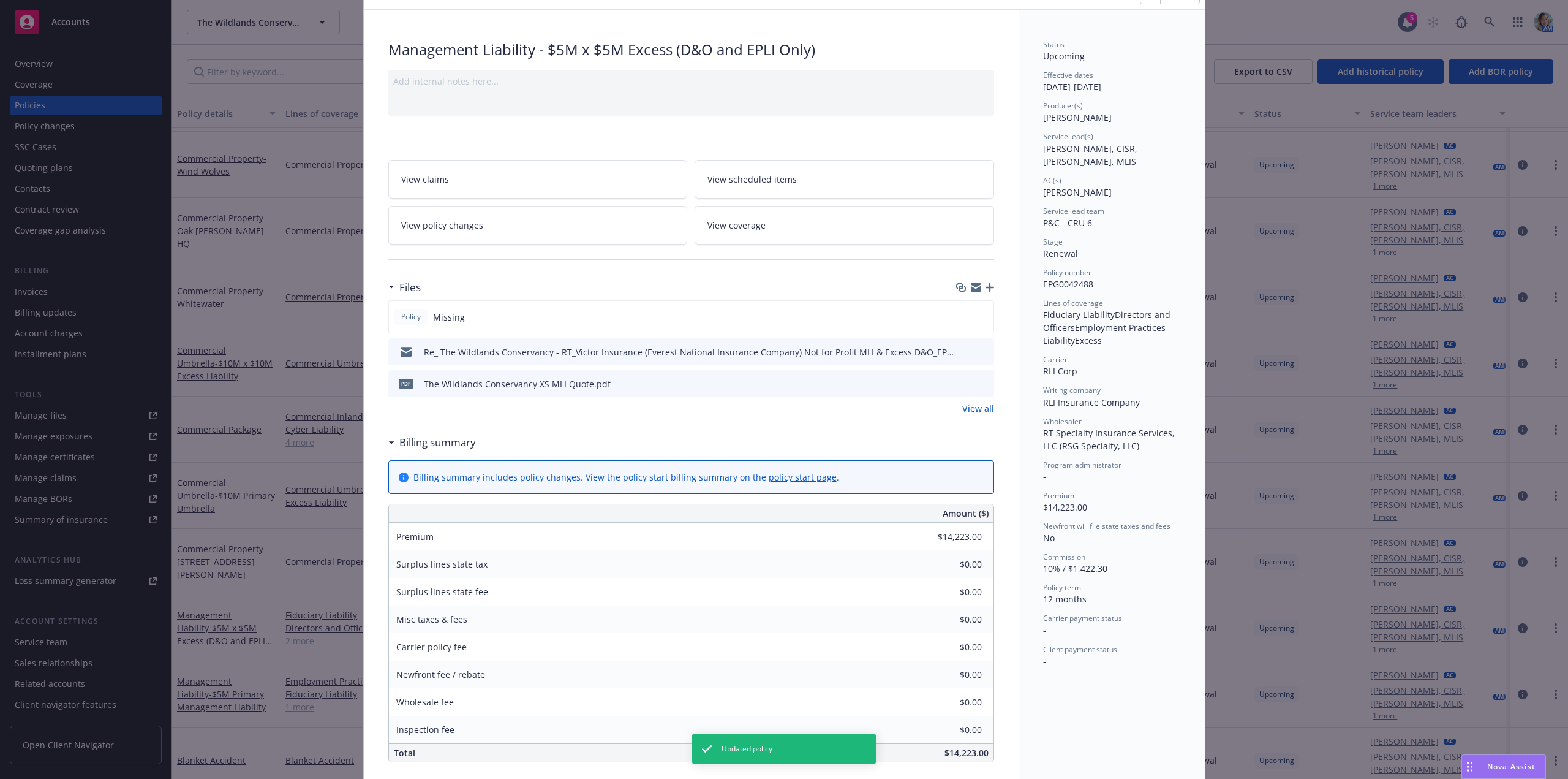
click at [985, 289] on icon "button" at bounding box center [990, 287] width 9 height 9
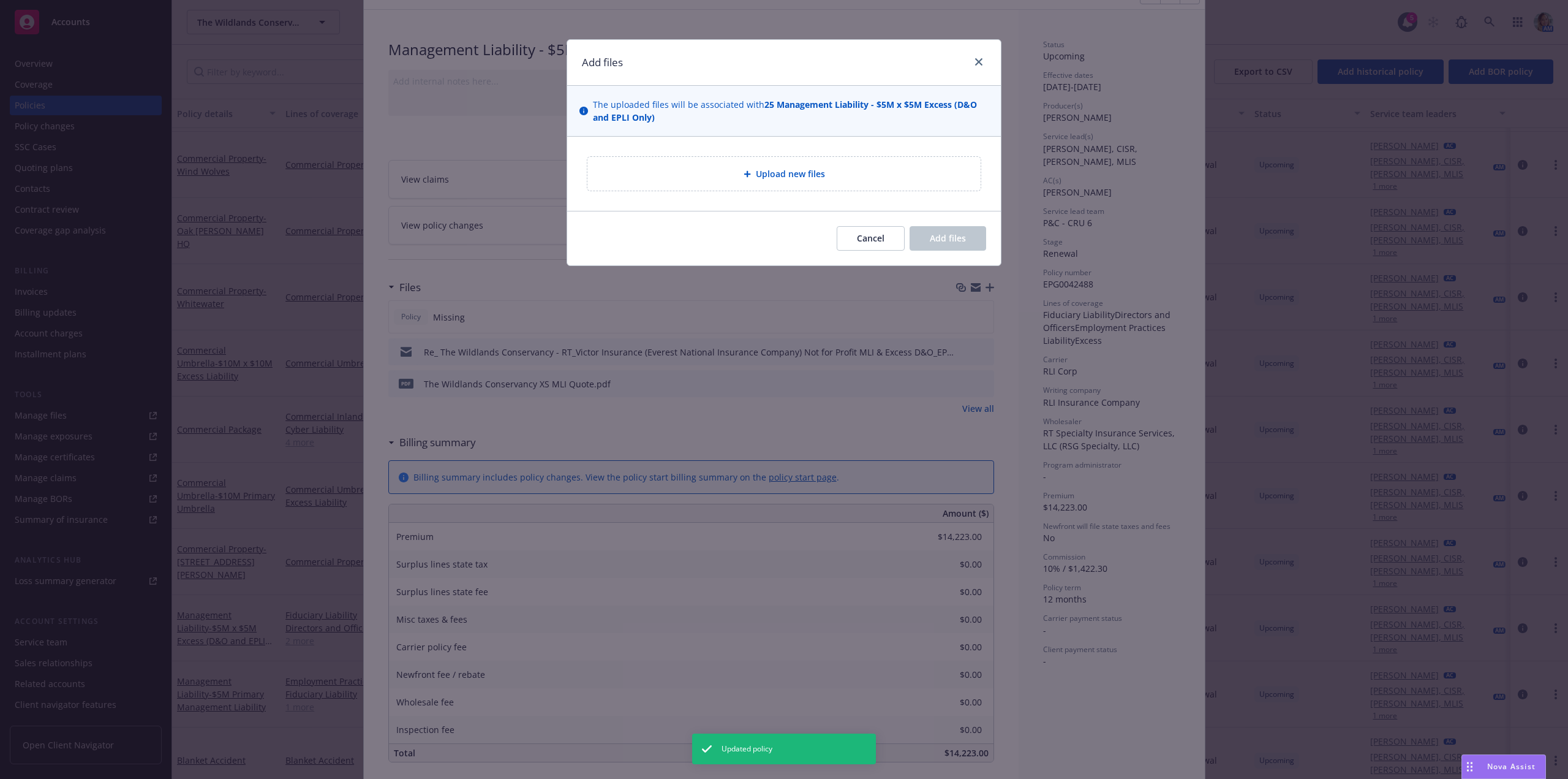
click at [732, 180] on div "Upload new files" at bounding box center [784, 174] width 373 height 14
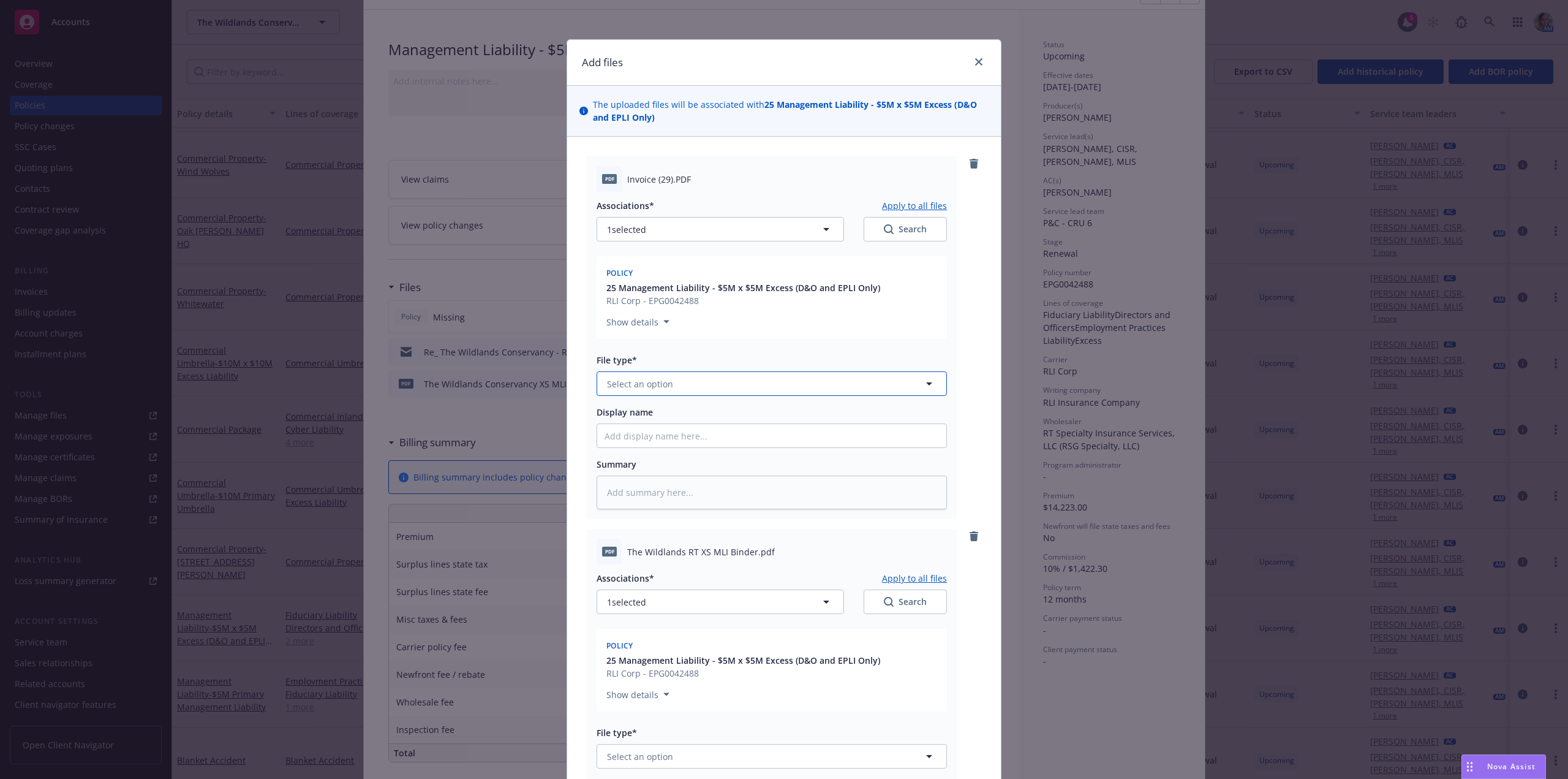
click at [649, 384] on span "Select an option" at bounding box center [639, 383] width 66 height 13
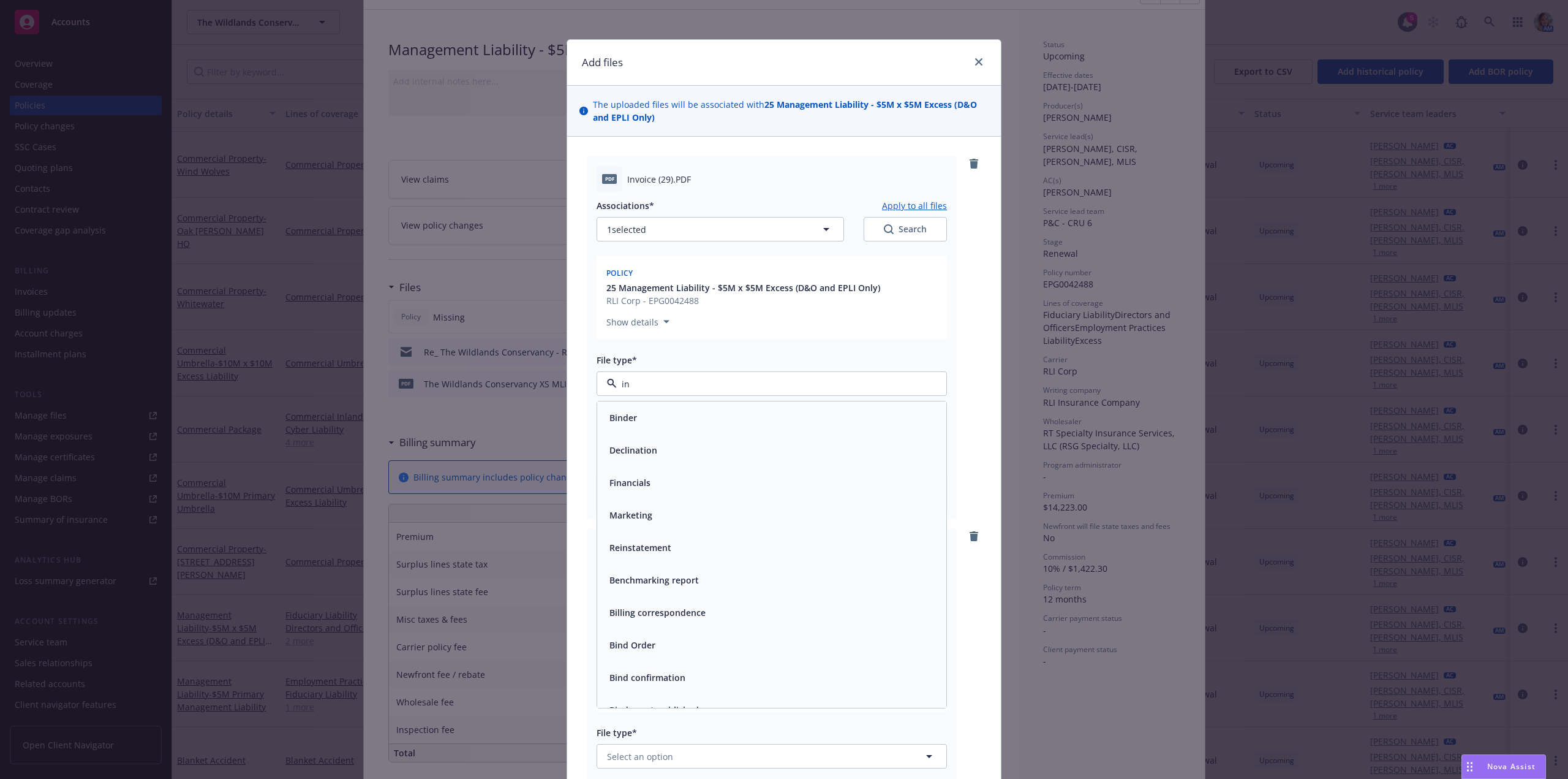
type input "inv"
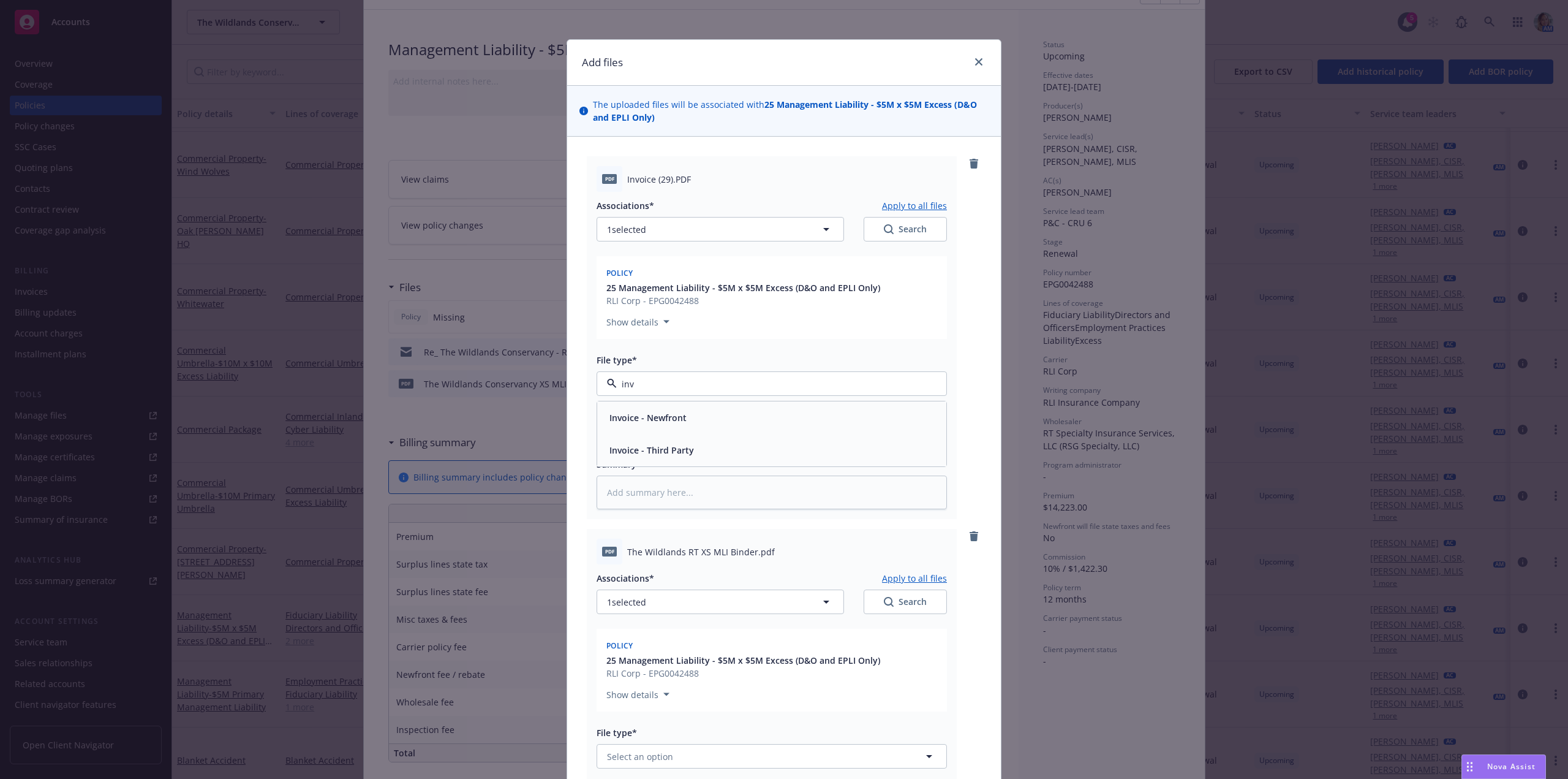
click at [651, 444] on span "Invoice - Third Party" at bounding box center [651, 449] width 84 height 13
type textarea "x"
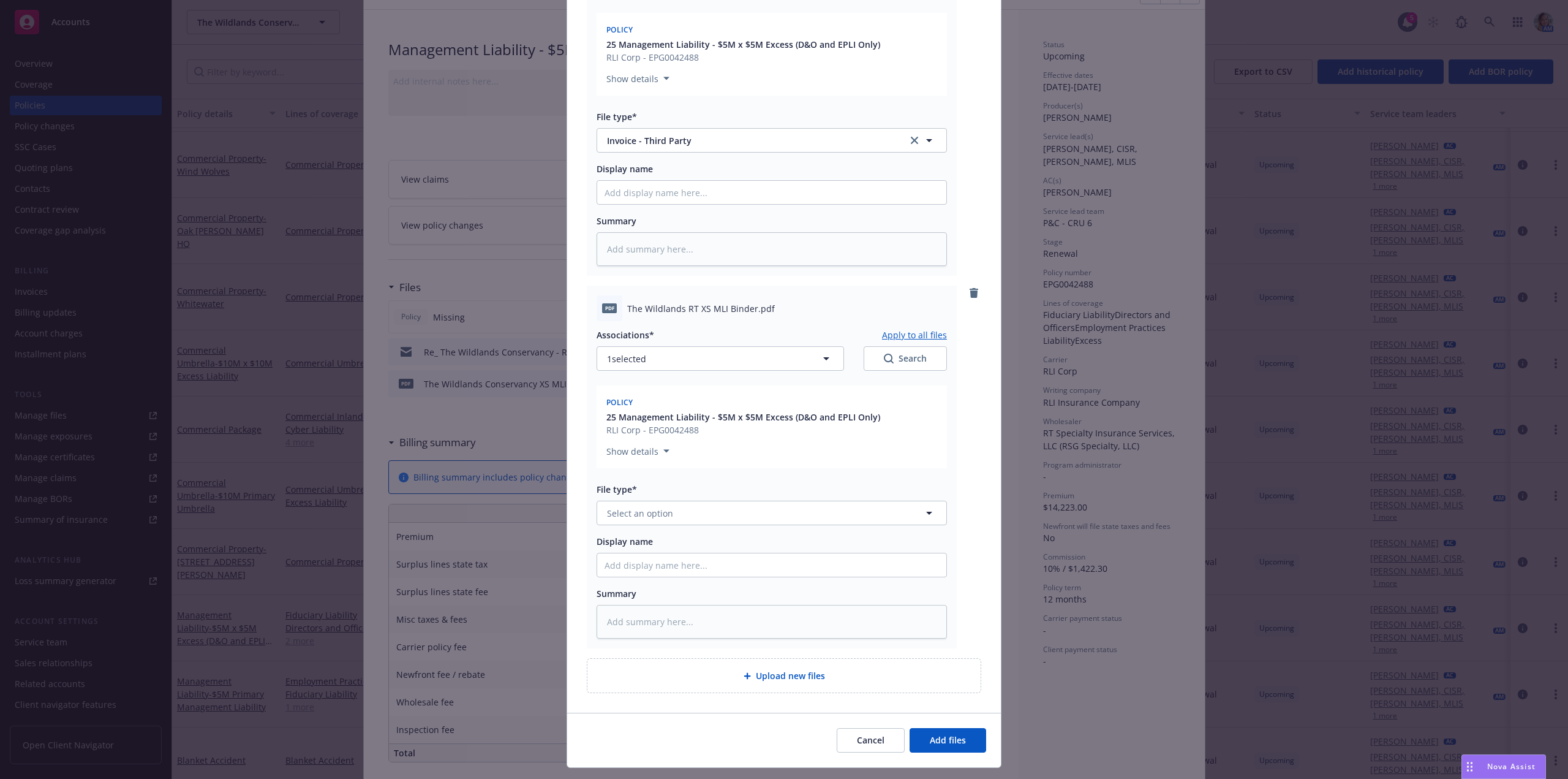
scroll to position [245, 0]
click at [639, 517] on span "Select an option" at bounding box center [639, 511] width 66 height 13
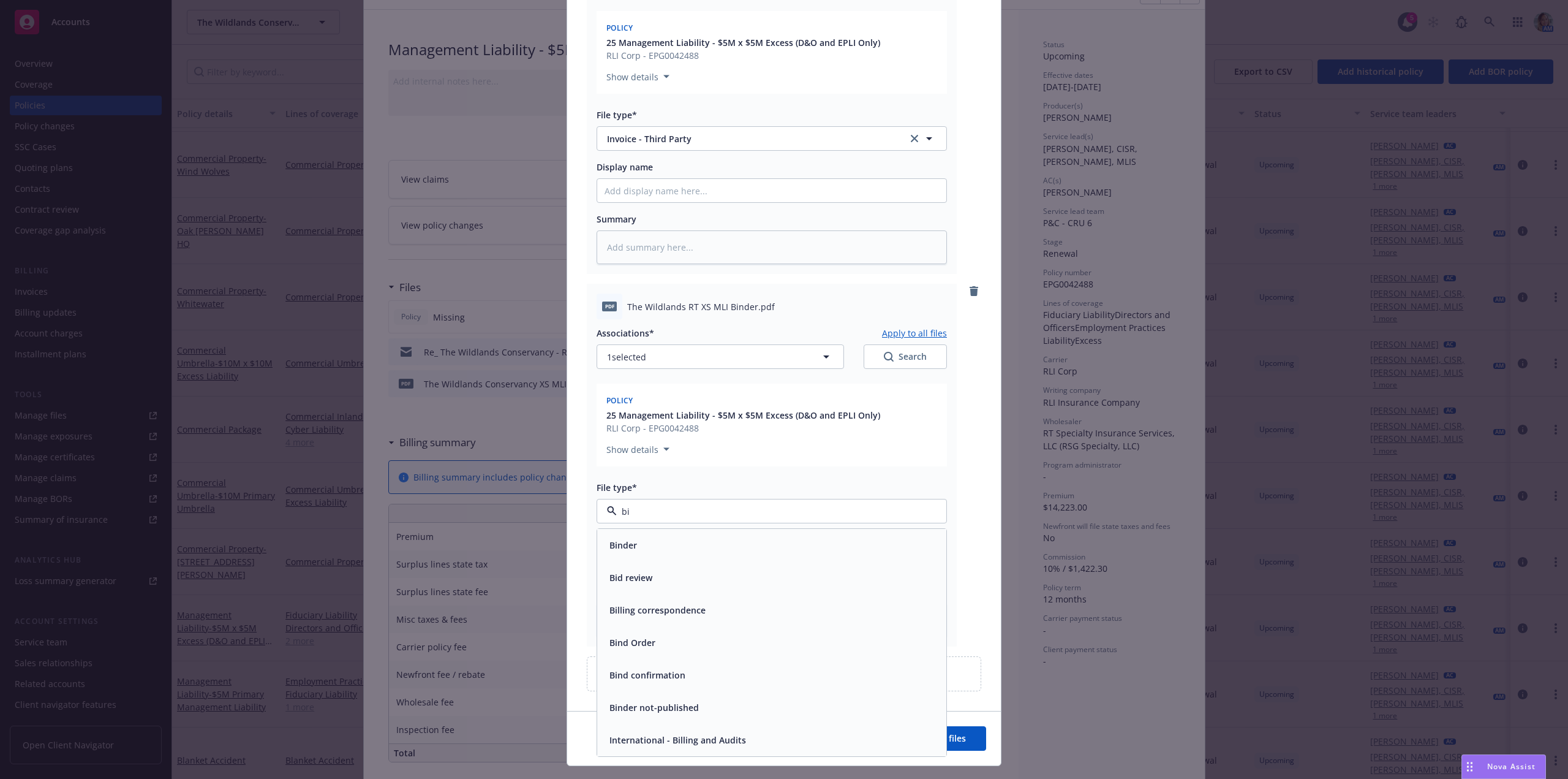
type input "bin"
click at [651, 547] on div "Binder" at bounding box center [772, 545] width 335 height 18
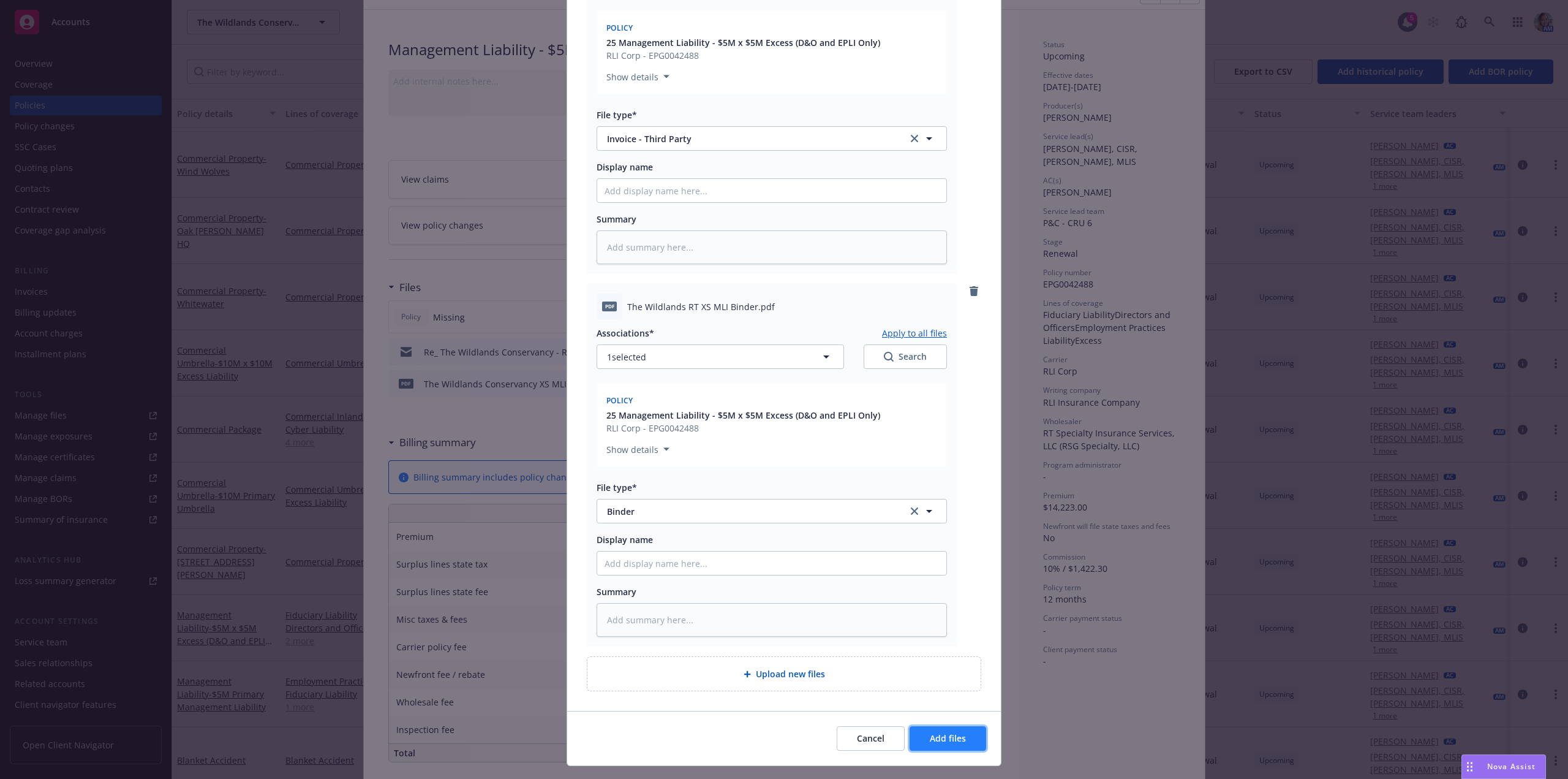
click at [937, 742] on span "Add files" at bounding box center [948, 739] width 36 height 12
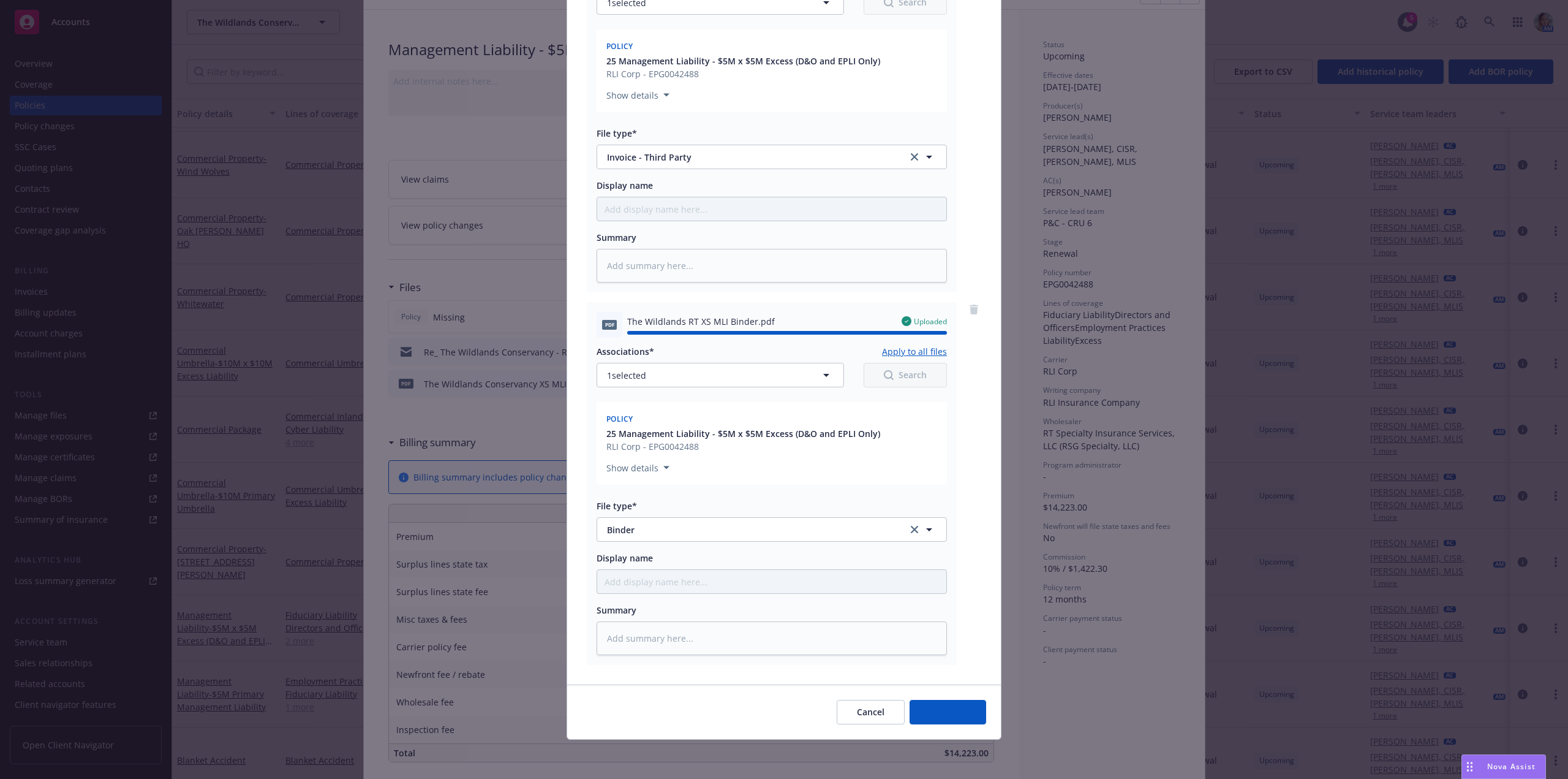
type textarea "x"
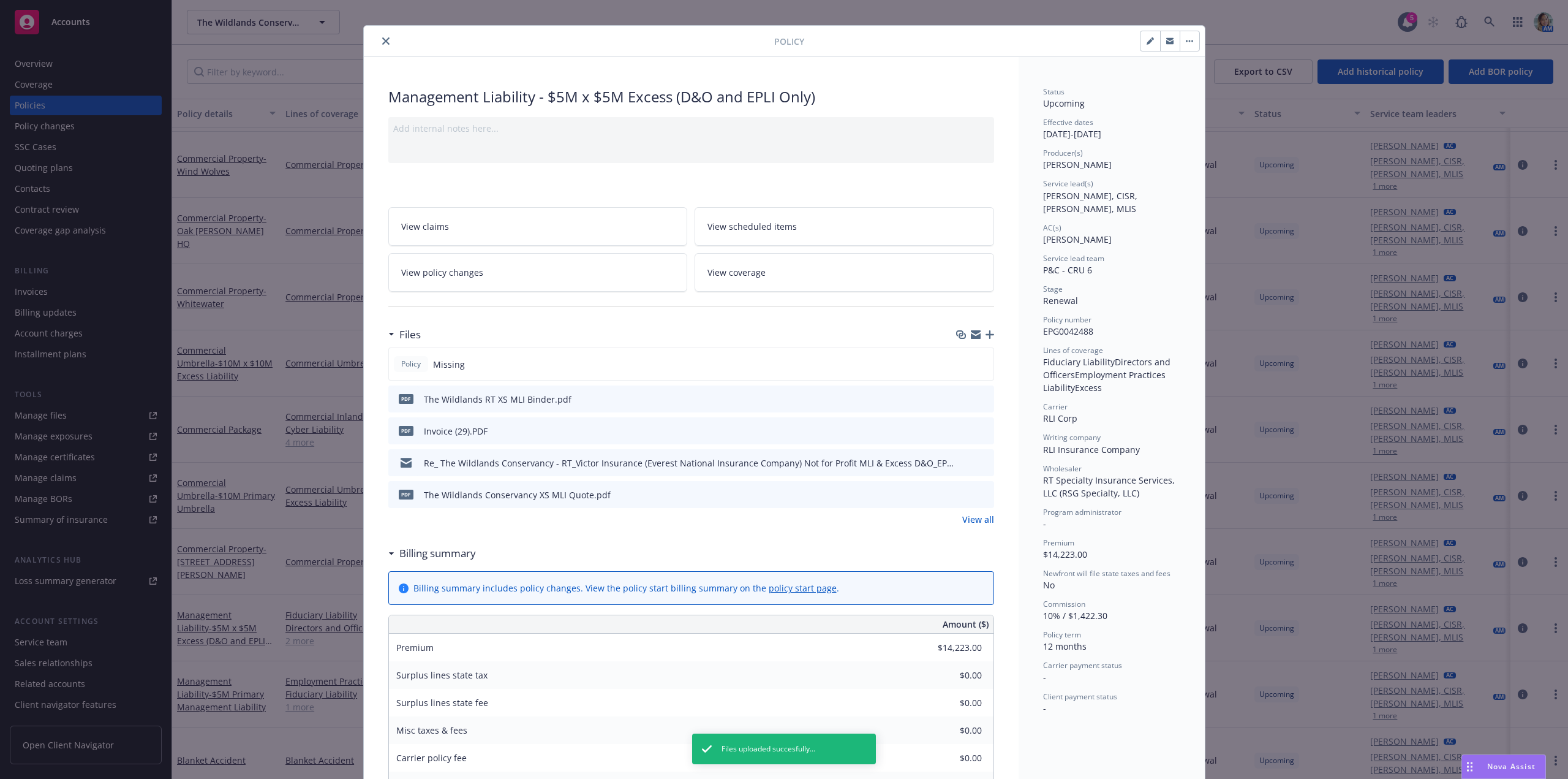
scroll to position [0, 0]
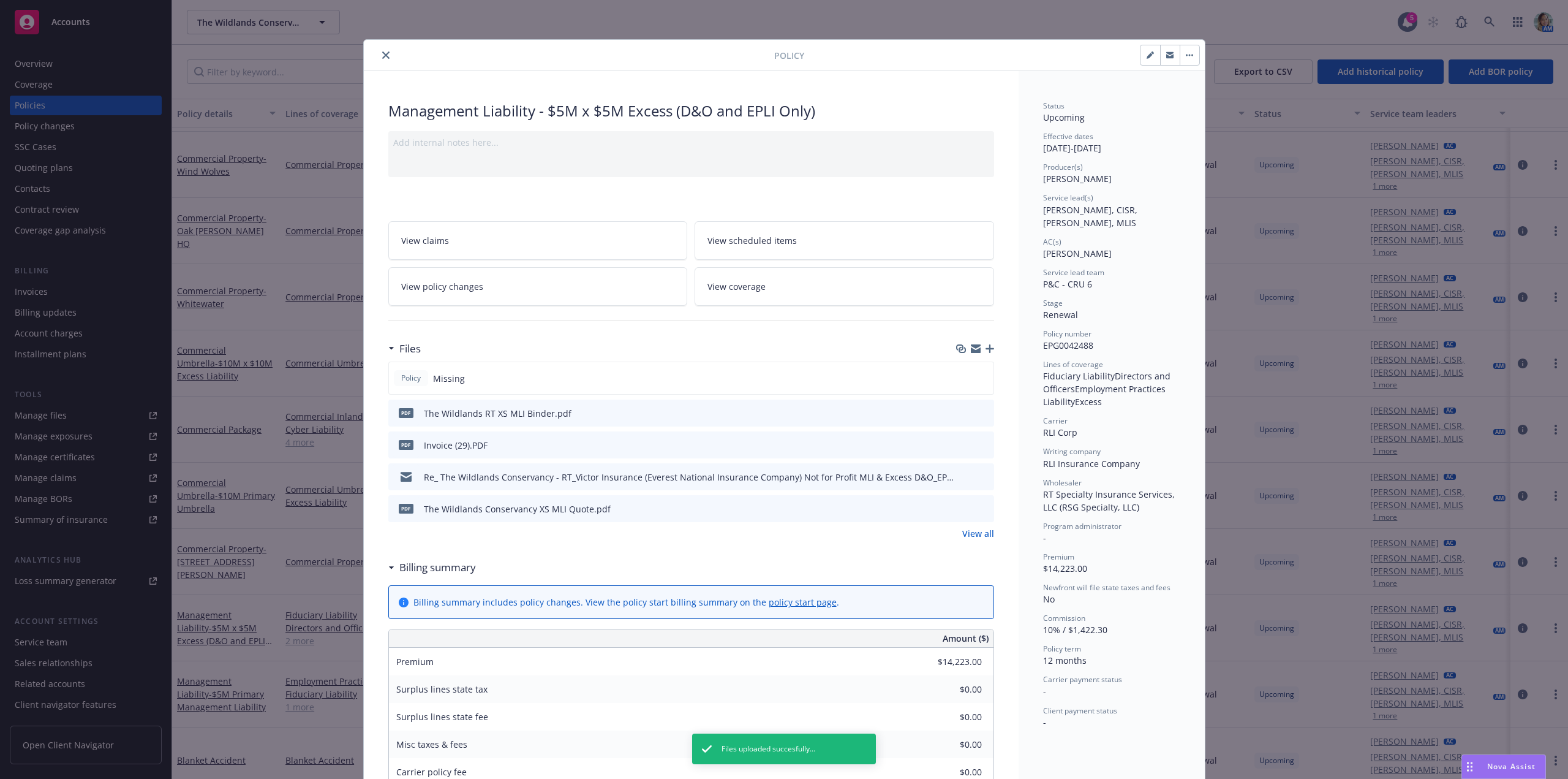
click at [384, 53] on icon "close" at bounding box center [386, 55] width 8 height 8
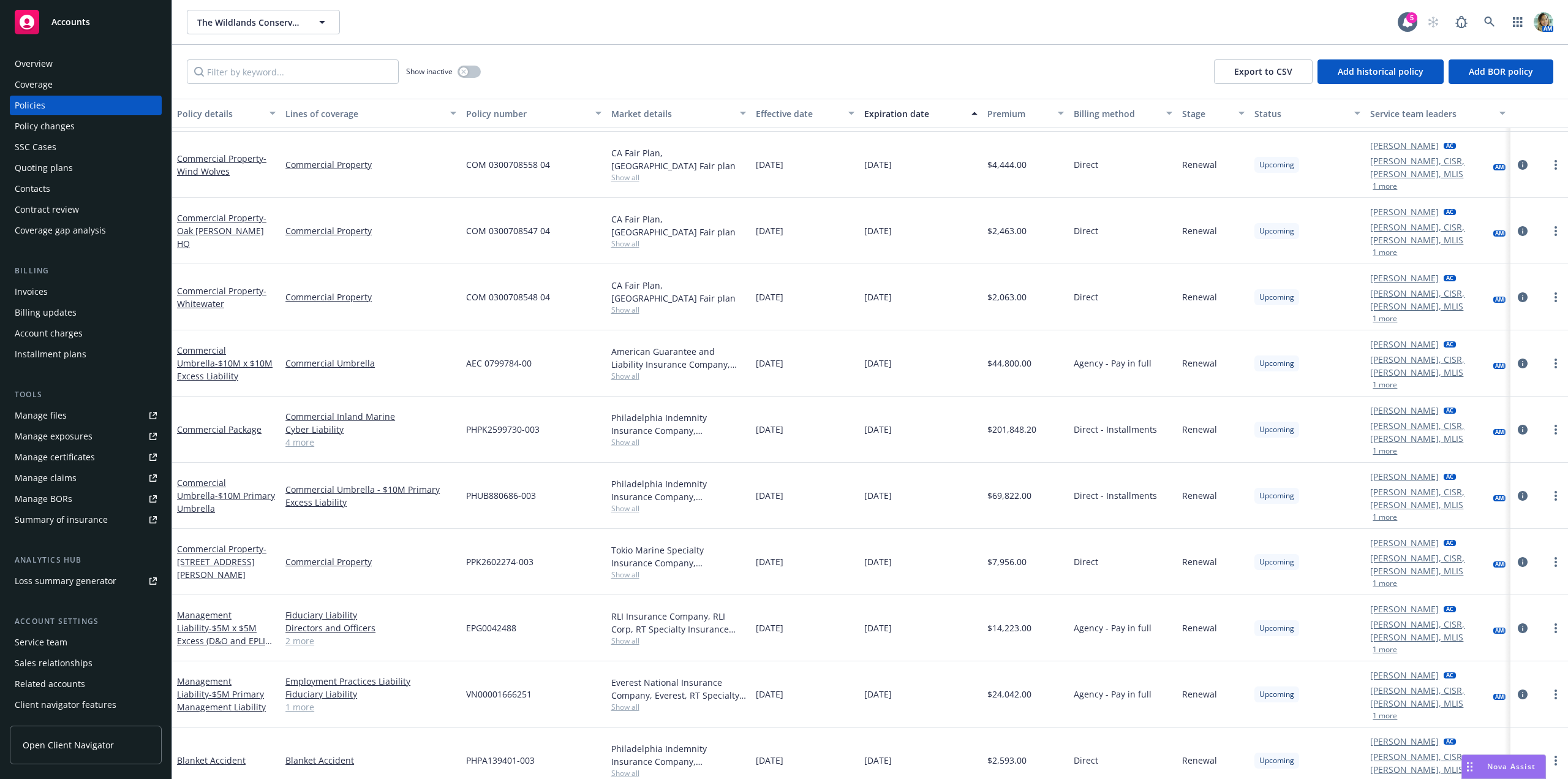
scroll to position [1617, 0]
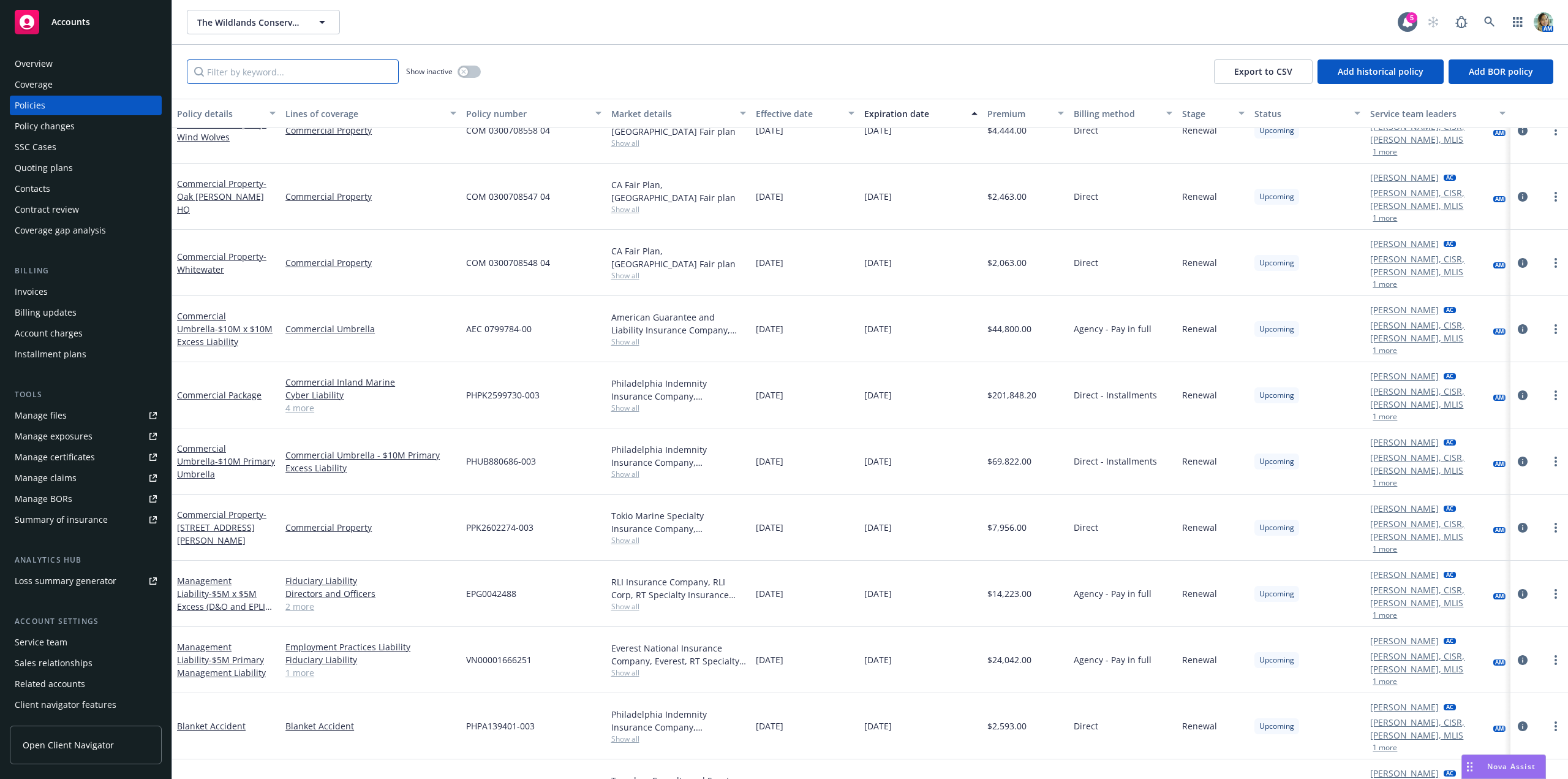
click at [303, 70] on input "Filter by keyword..." at bounding box center [293, 71] width 212 height 24
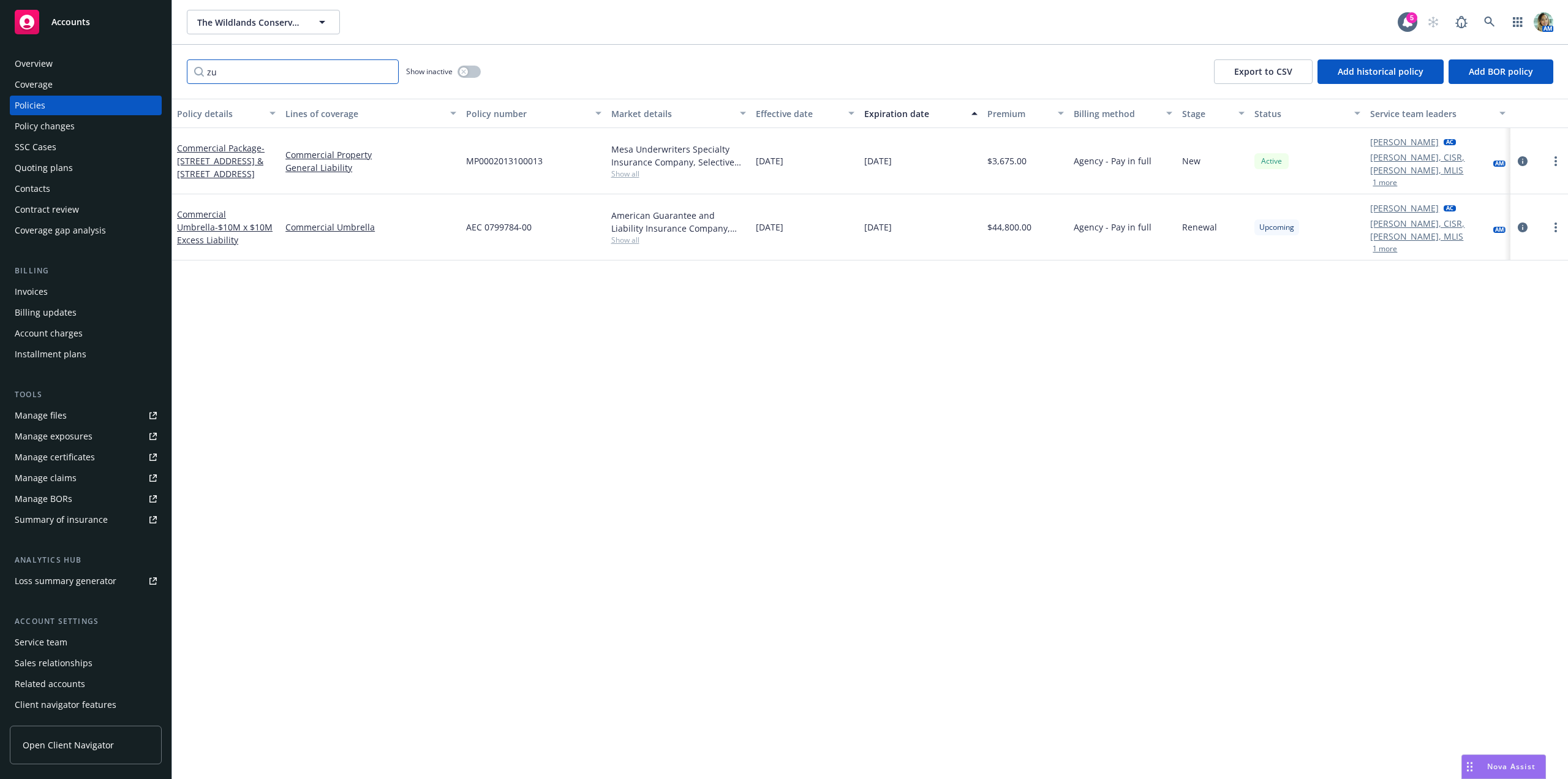
scroll to position [0, 0]
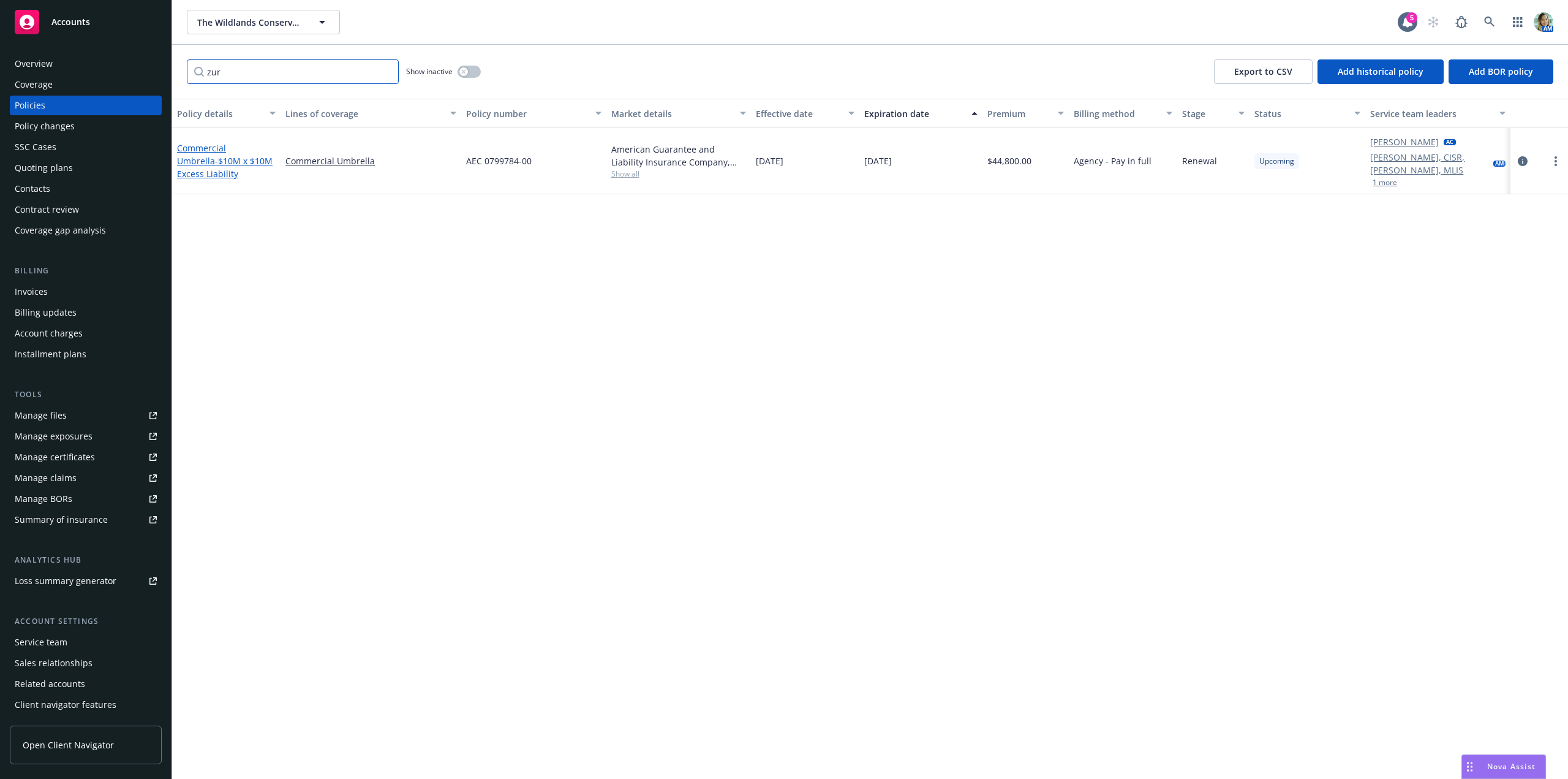
type input "zur"
click at [263, 144] on link "Commercial Umbrella - $10M x $10M Excess Liability" at bounding box center [225, 160] width 96 height 37
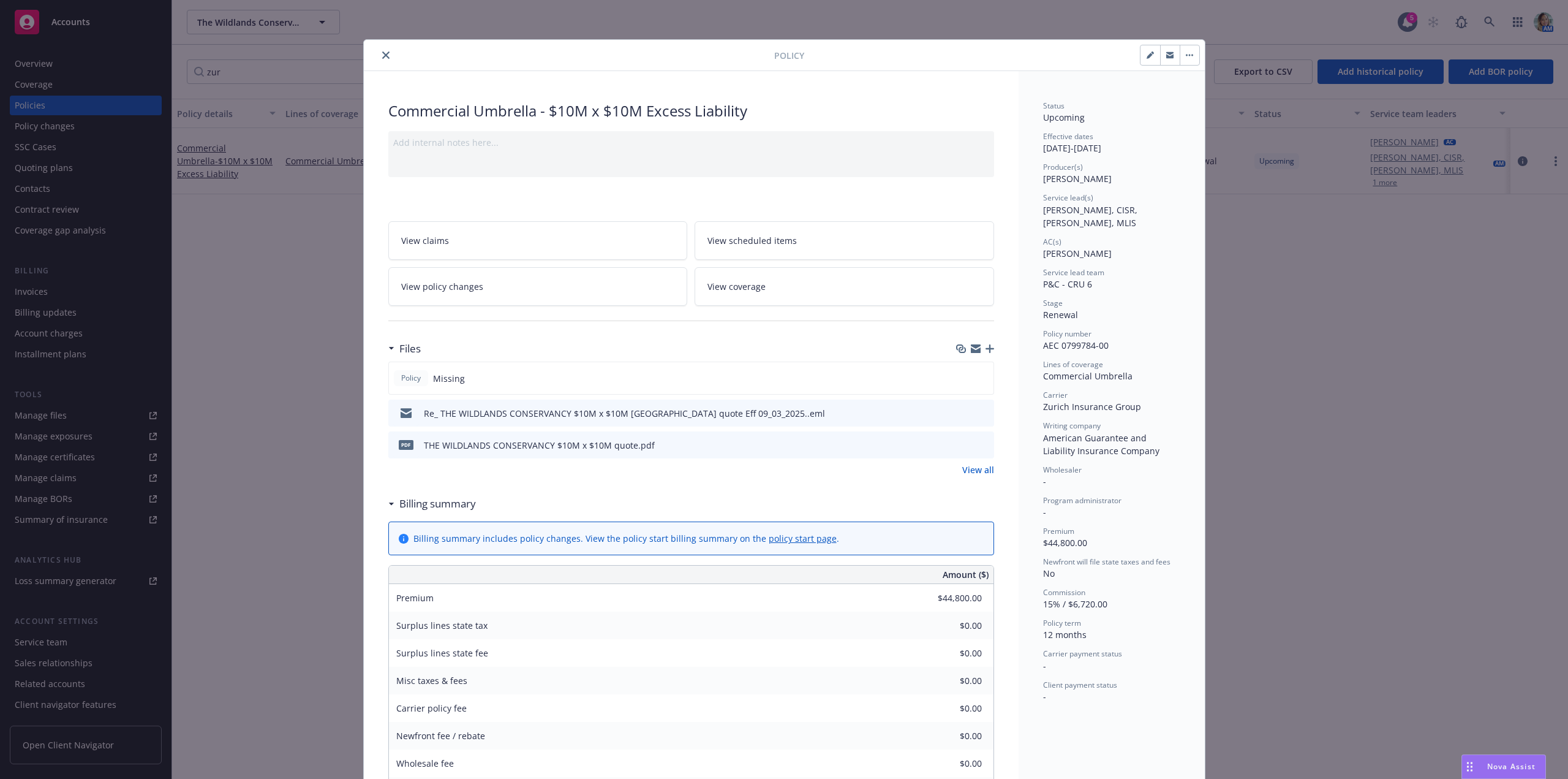
click at [439, 169] on div "Add internal notes here..." at bounding box center [691, 153] width 606 height 46
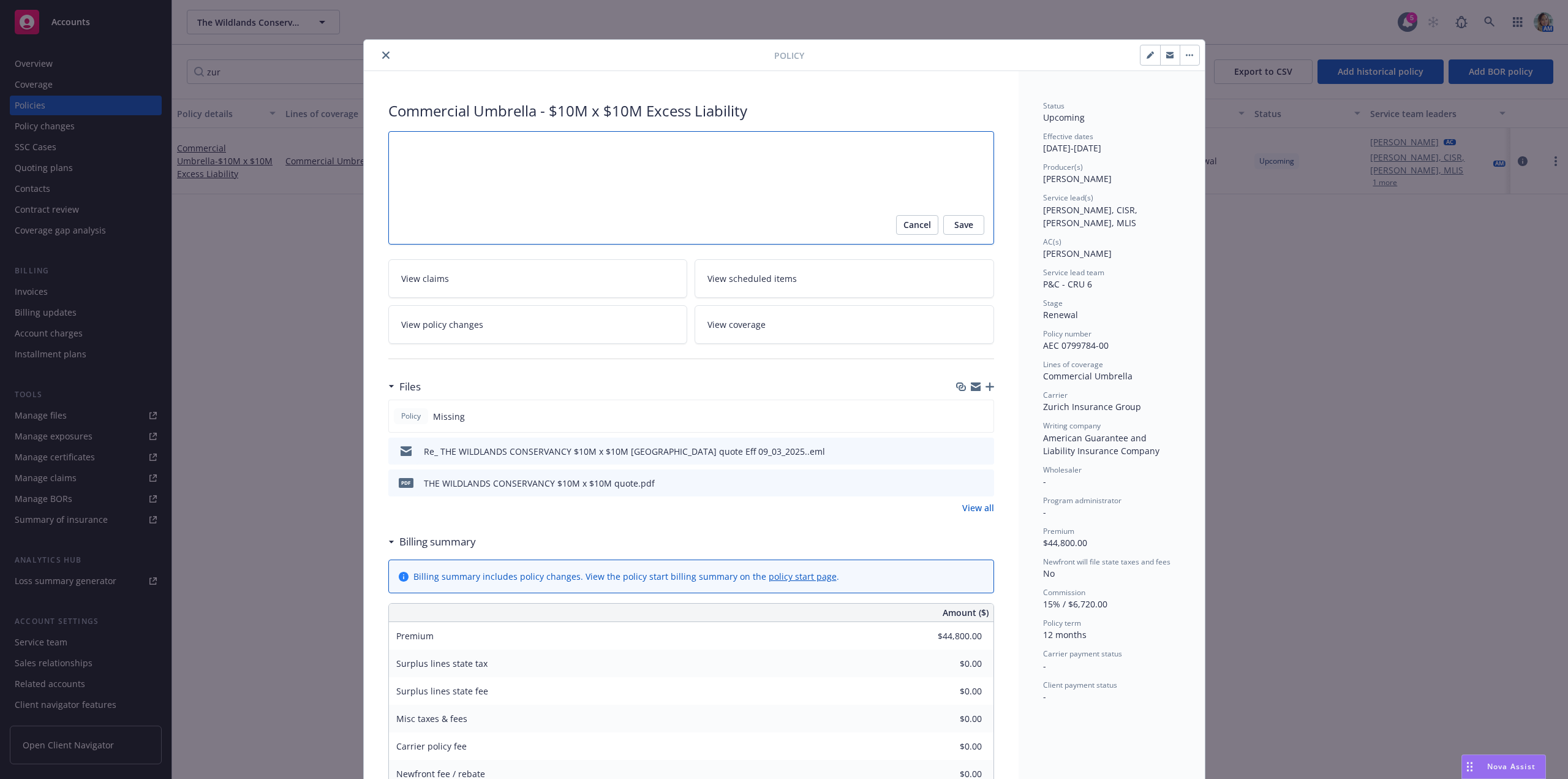
click at [439, 169] on textarea at bounding box center [691, 188] width 606 height 114
type textarea "x"
type textarea "u"
type textarea "x"
type textarea "Z"
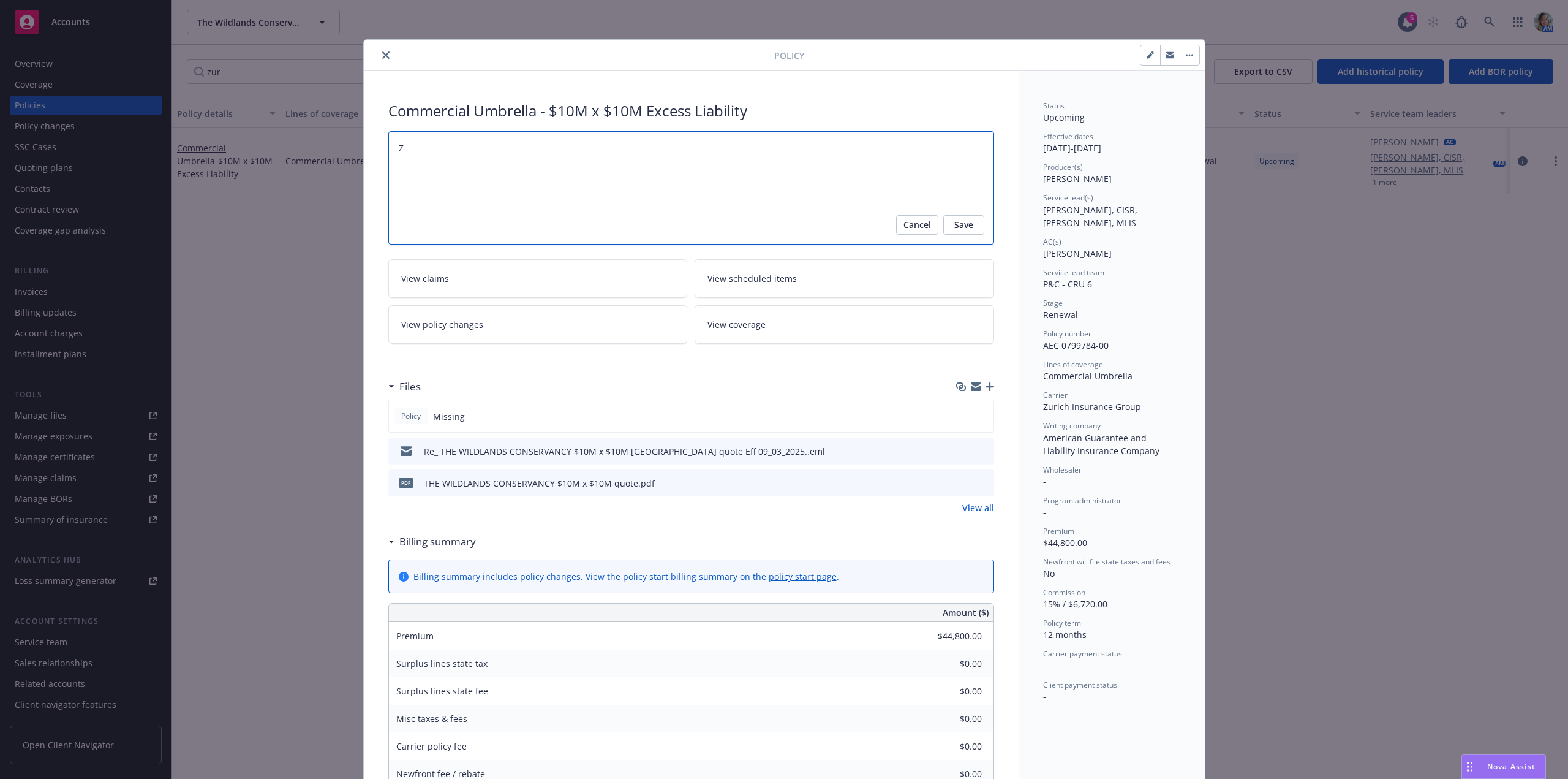
type textarea "x"
type textarea "Zu"
type textarea "x"
type textarea "Zur"
type textarea "x"
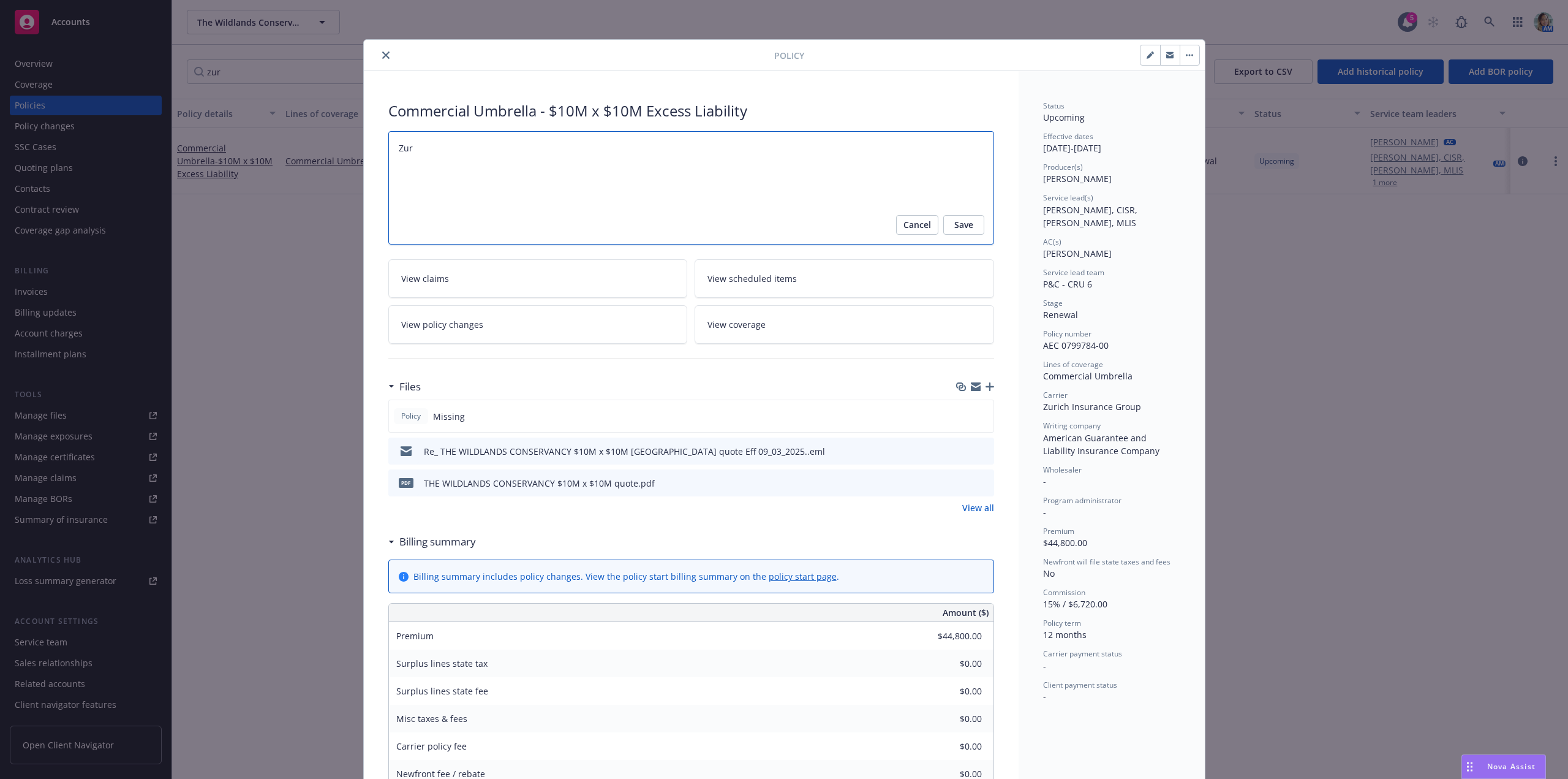
type textarea "Zuri"
type textarea "x"
type textarea "Zuric"
type textarea "x"
type textarea "Zurich"
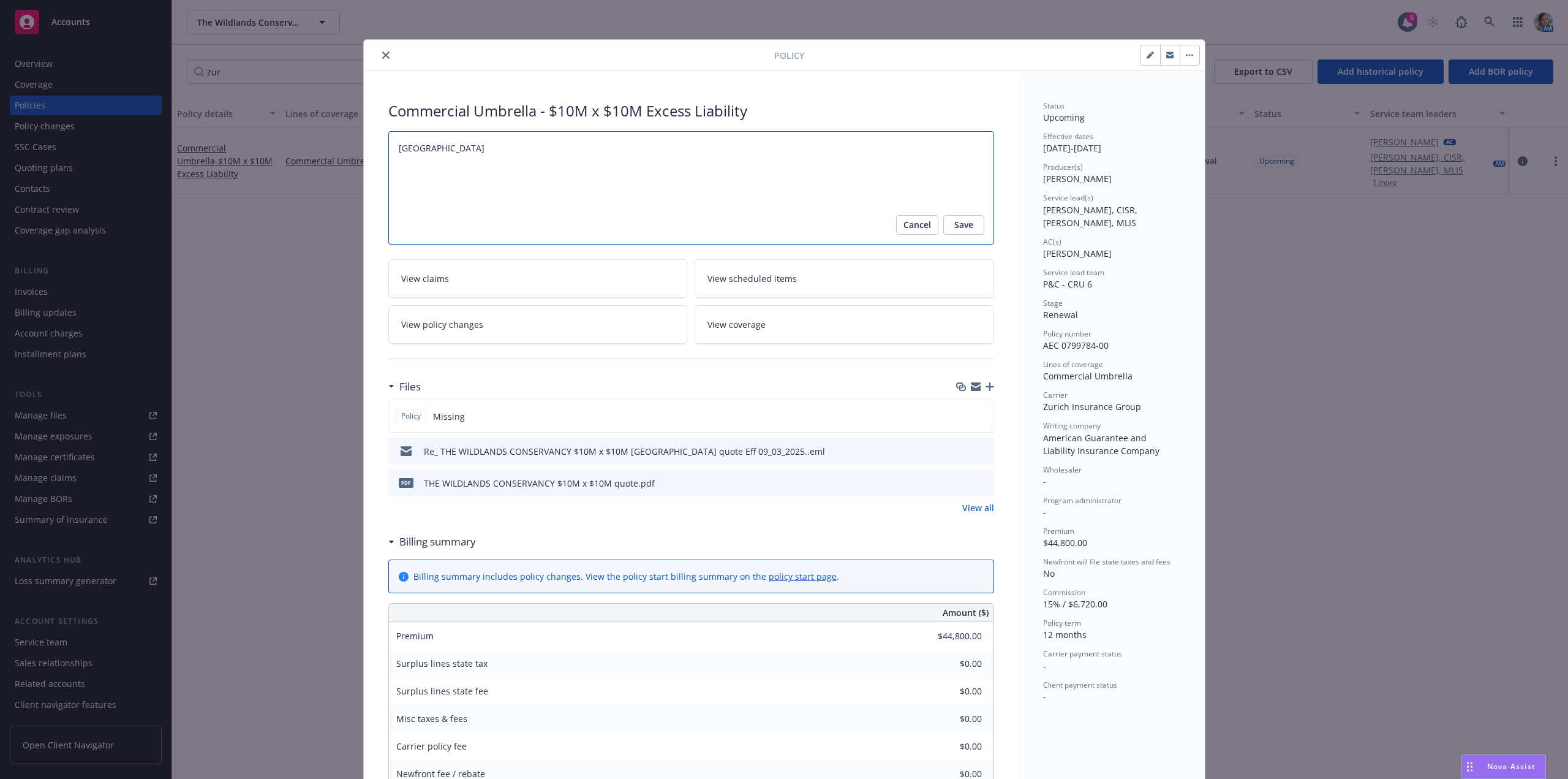
type textarea "x"
type textarea "Zurich"
type textarea "x"
type textarea "Zurich do"
type textarea "x"
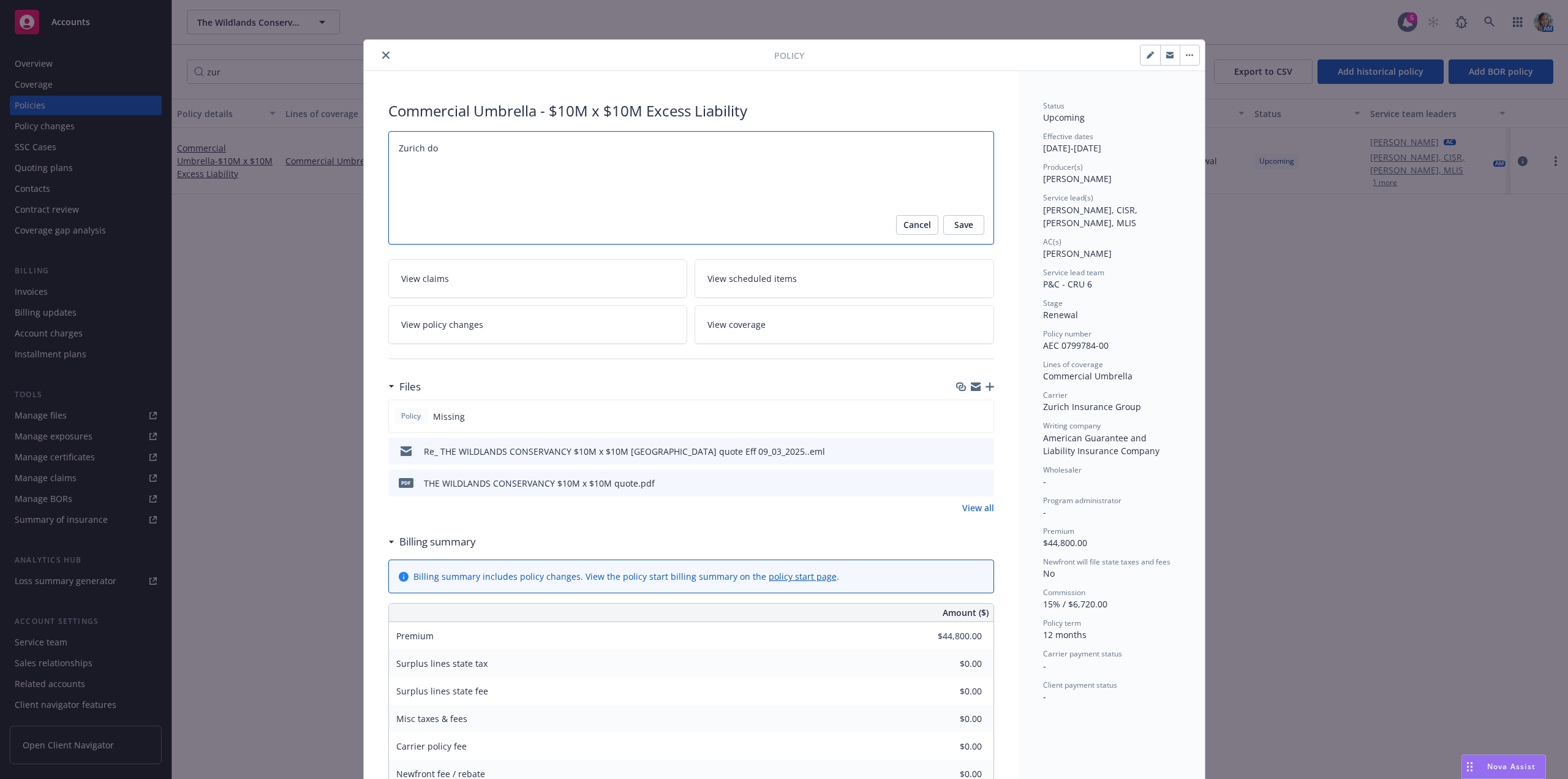
type textarea "Zurich doe"
type textarea "x"
type textarea "Zurich does"
type textarea "x"
type textarea "Zurich doesn"
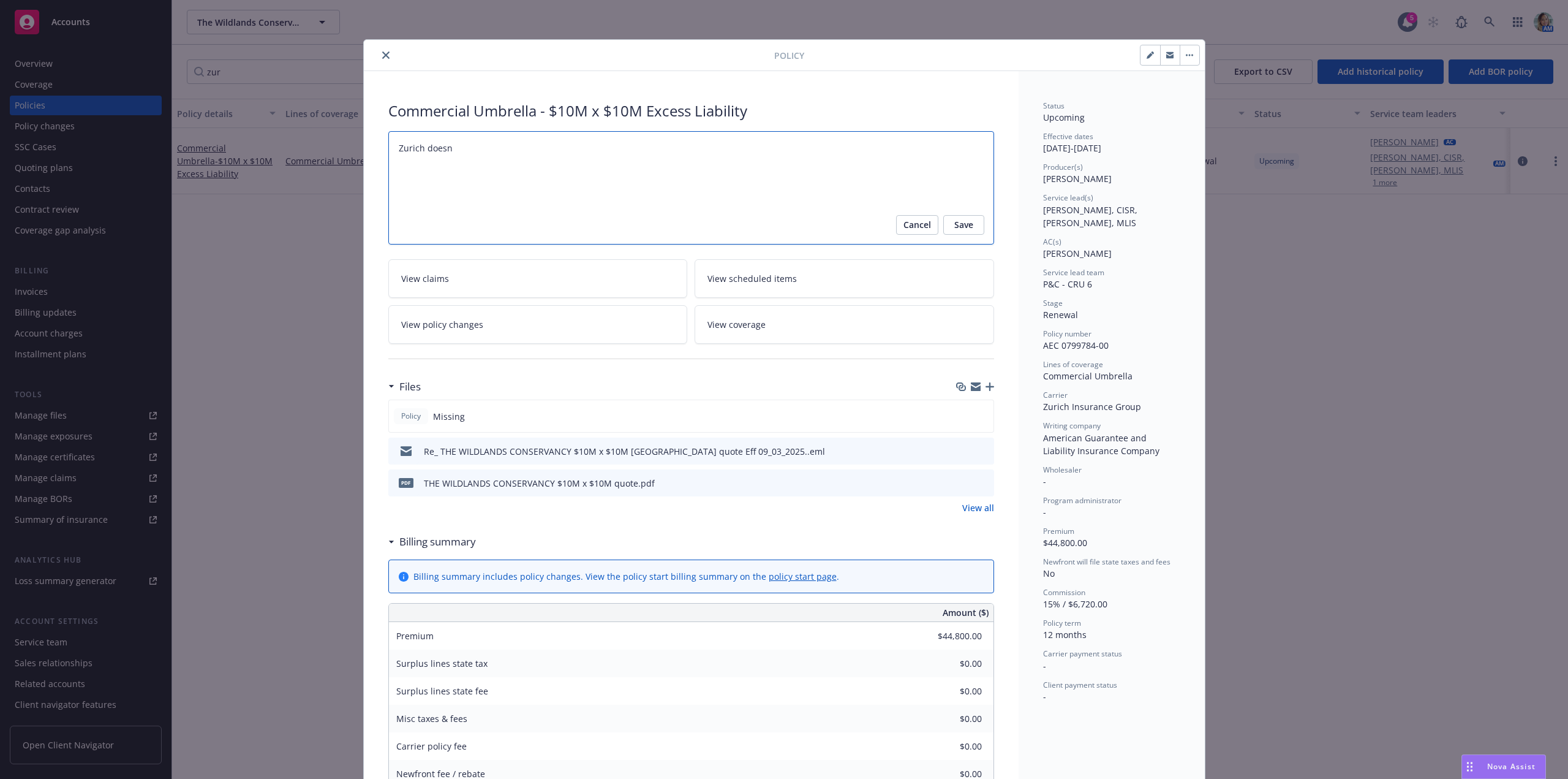
type textarea "x"
type textarea "Zurich does"
type textarea "x"
type textarea "Zurich does"
type textarea "x"
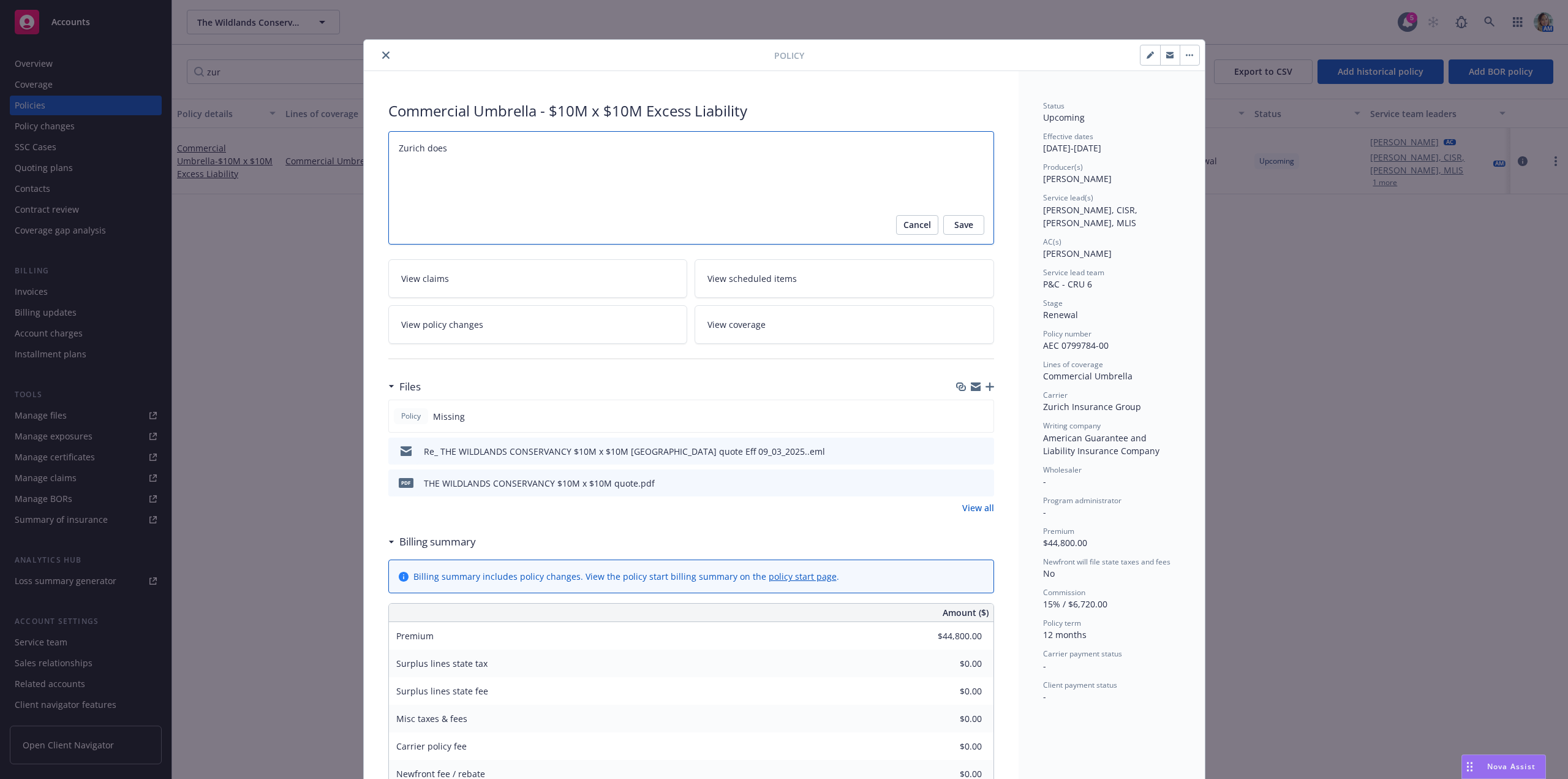
type textarea "Zurich does n"
type textarea "x"
type textarea "Zurich does no"
type textarea "x"
type textarea "Zurich does not"
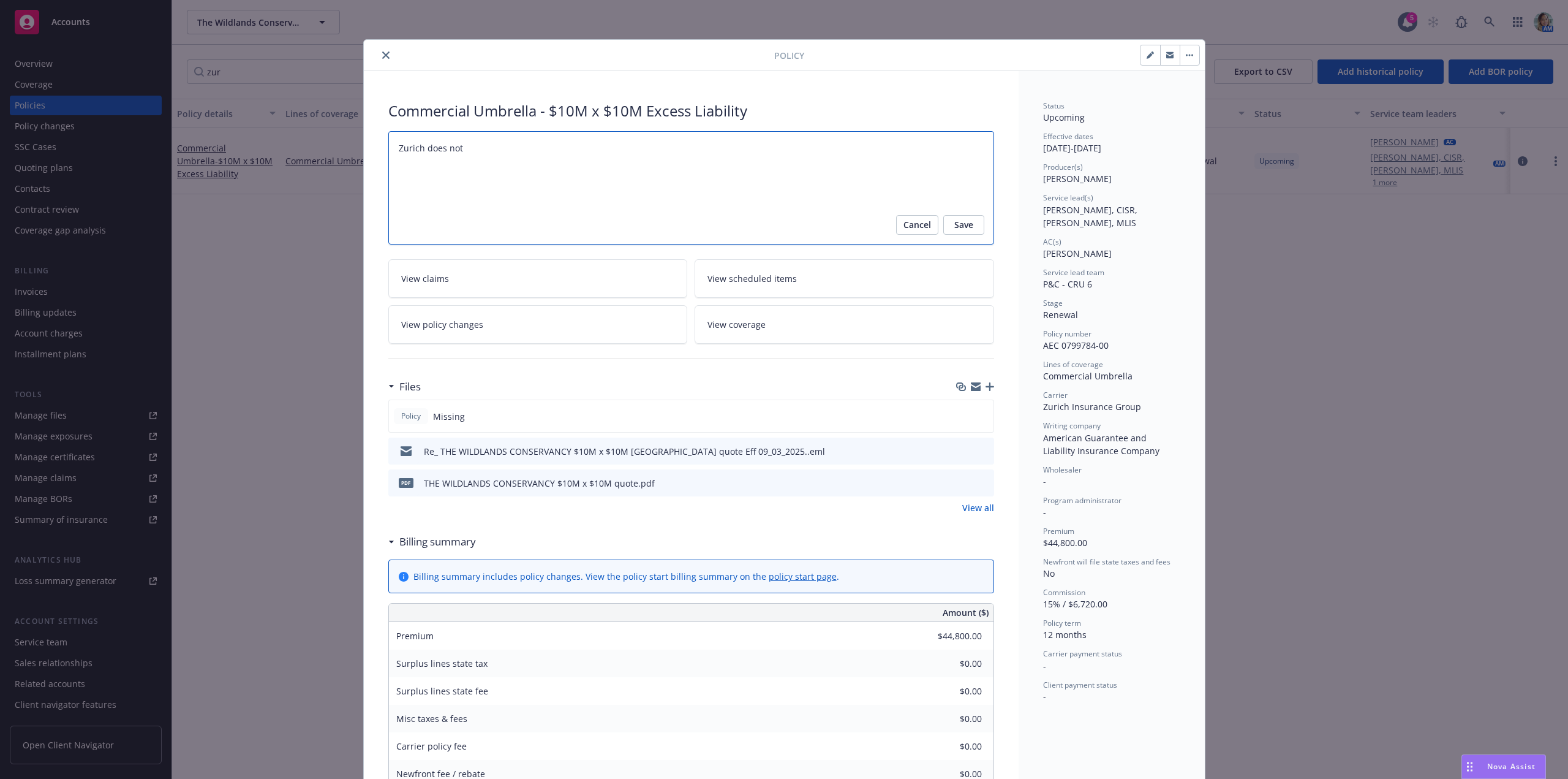
type textarea "x"
type textarea "Zurich does not"
type textarea "x"
type textarea "Zurich does not p"
type textarea "x"
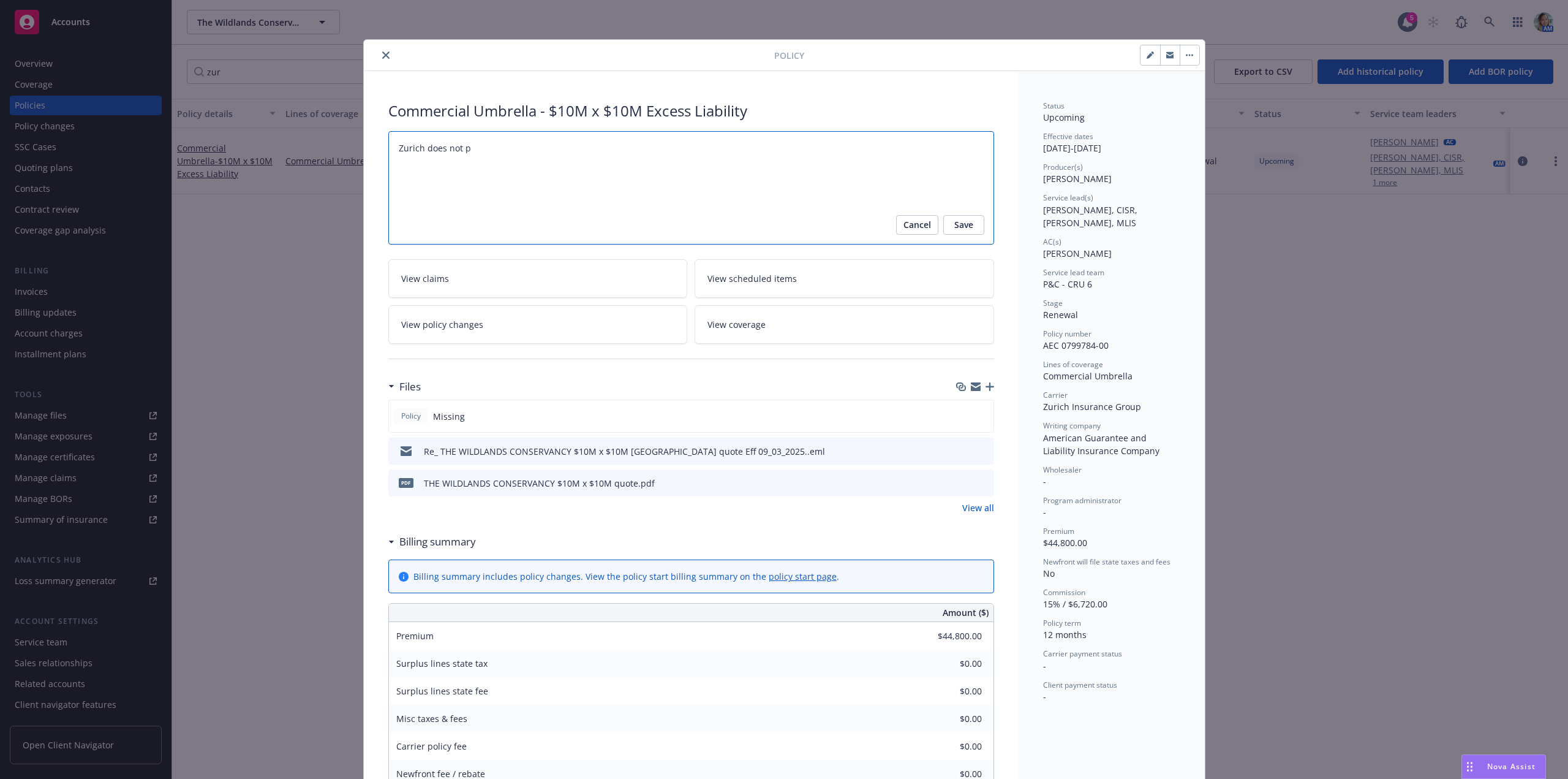
type textarea "Zurich does not pr"
type textarea "x"
type textarea "Zurich does not pro"
type textarea "x"
type textarea "Zurich does not prov"
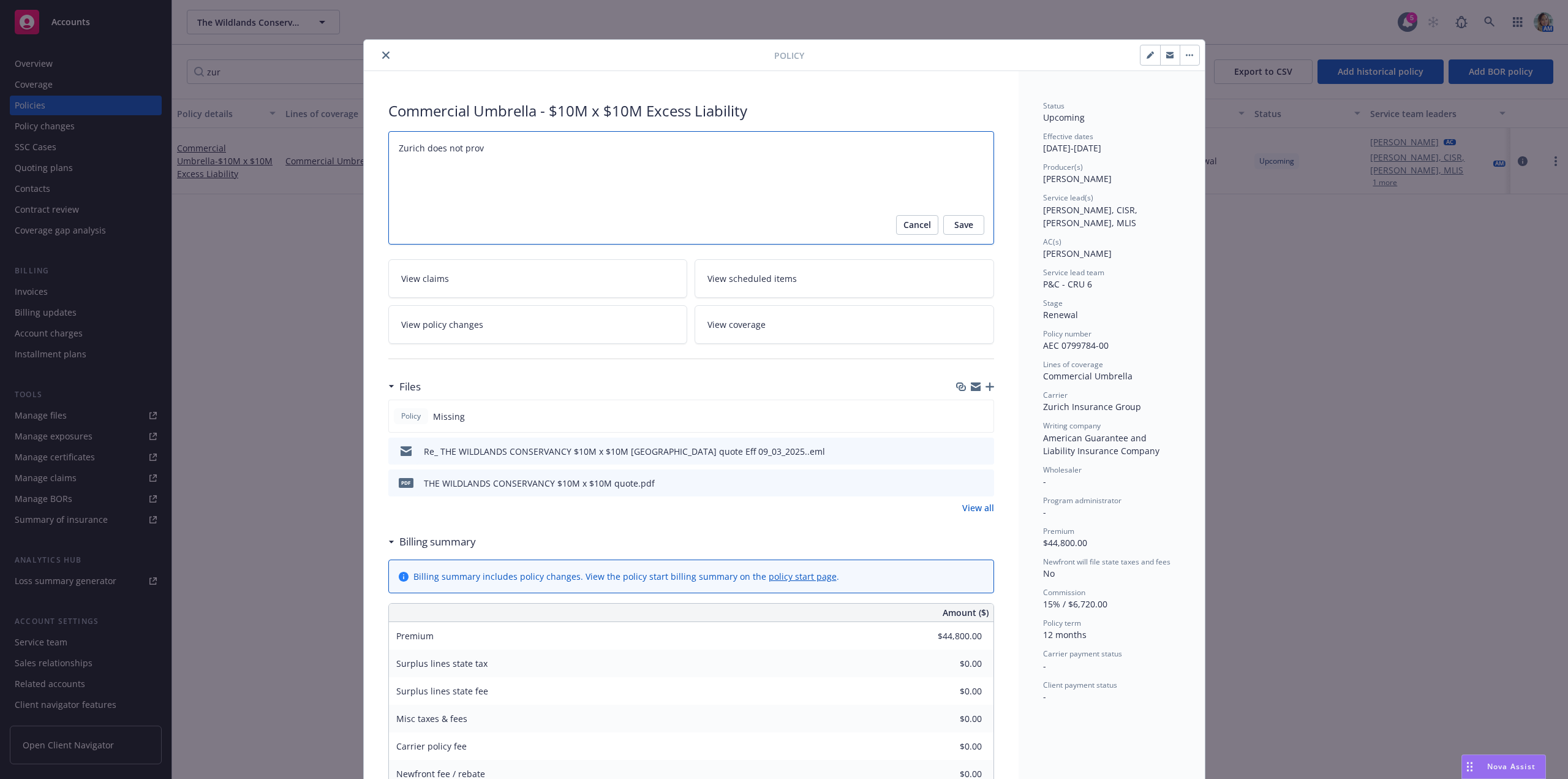
type textarea "x"
type textarea "Zurich does not provi"
type textarea "x"
type textarea "Zurich does not provid"
type textarea "x"
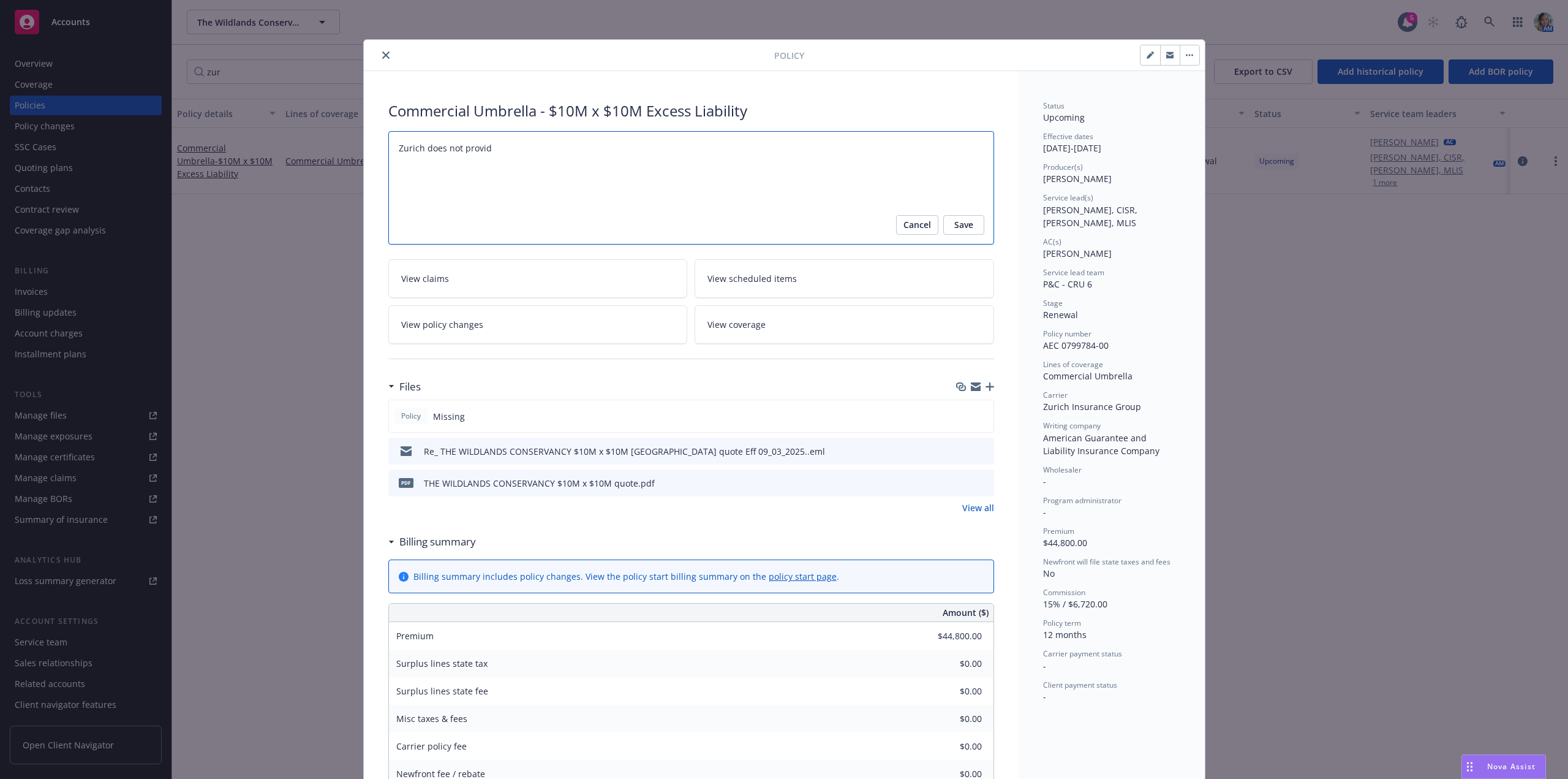
type textarea "Zurich does not provide"
type textarea "x"
type textarea "Zurich does not provide"
type textarea "x"
type textarea "Zurich does not provide i"
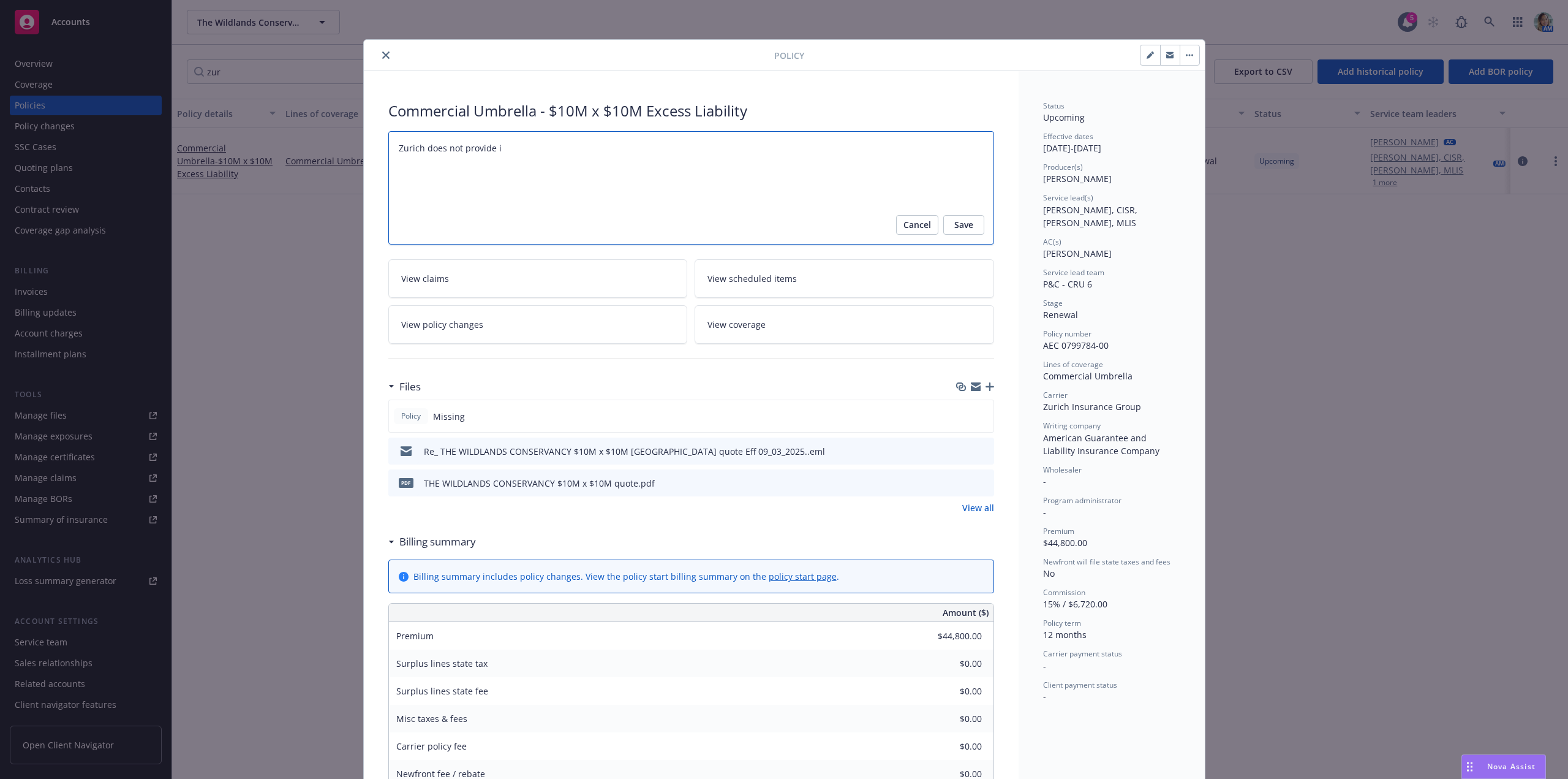
type textarea "x"
type textarea "Zurich does not provide in"
type textarea "x"
type textarea "Zurich does not provide ind"
type textarea "x"
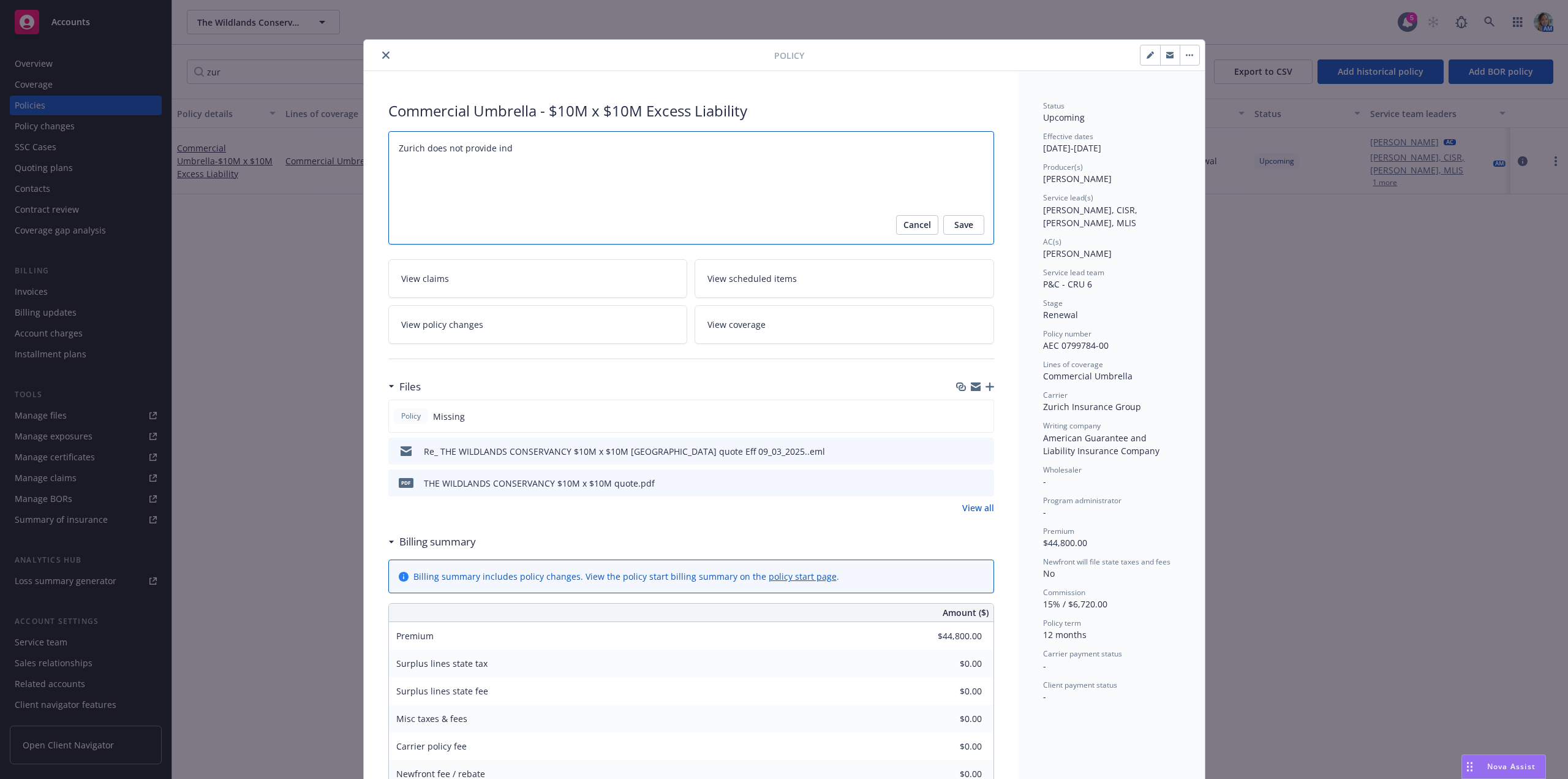
type textarea "Zurich does not provide indv"
type textarea "x"
type textarea "Zurich does not provide ind"
type textarea "x"
type textarea "Zurich does not provide indi"
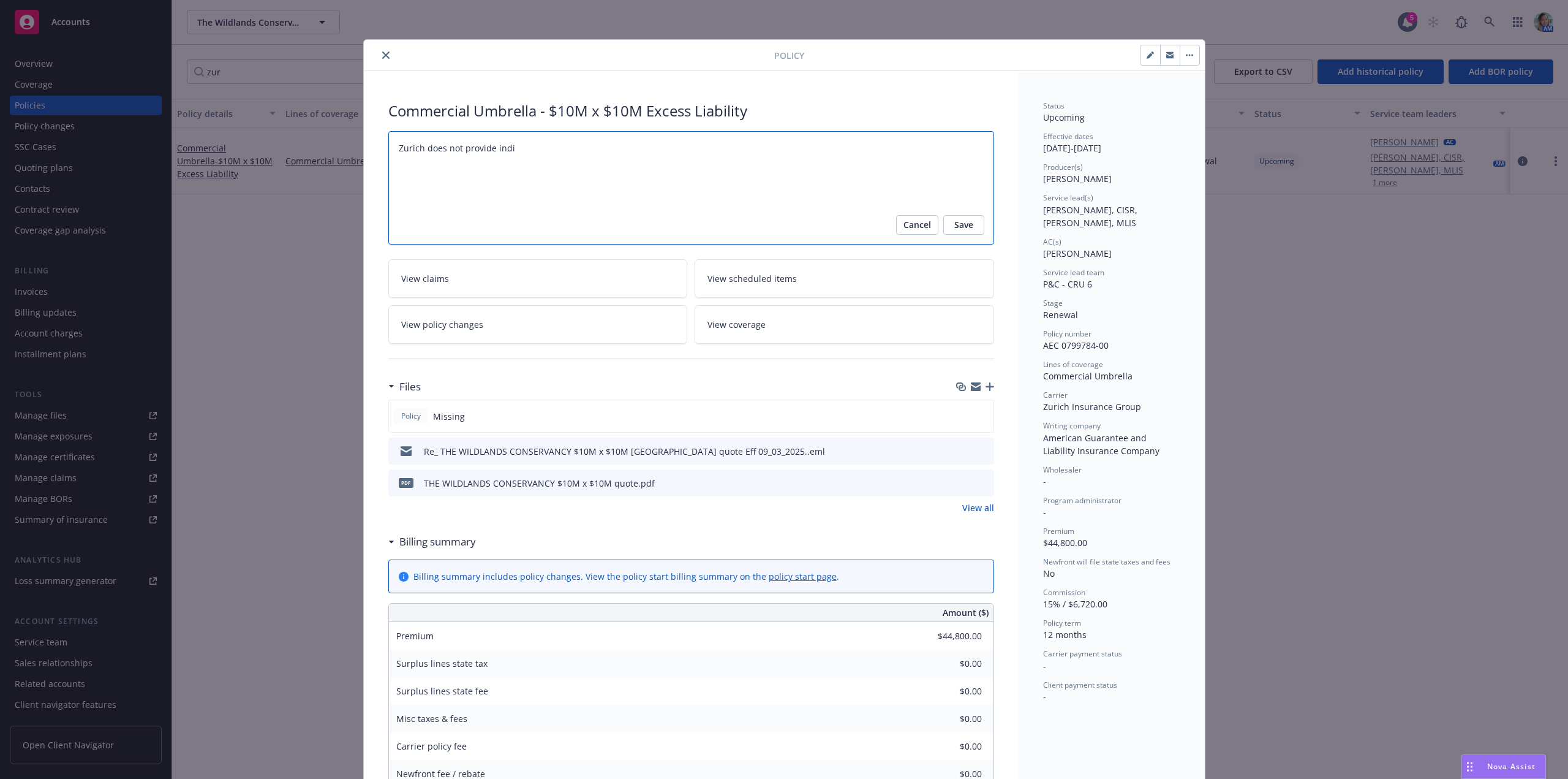
type textarea "x"
type textarea "Zurich does not provide indiv"
type textarea "x"
type textarea "Zurich does not provide indivi"
type textarea "x"
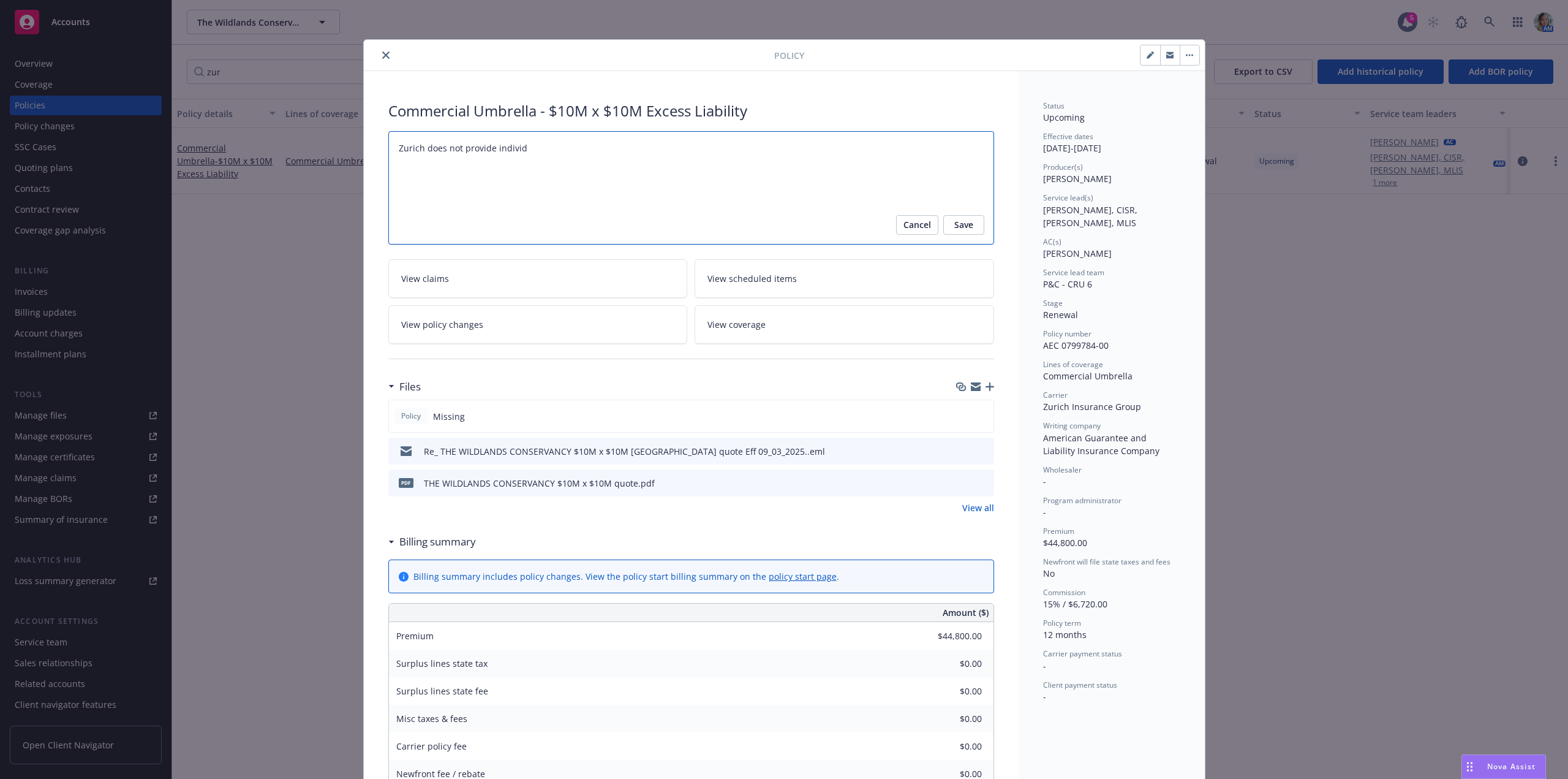
type textarea "Zurich does not provide individu"
type textarea "x"
type textarea "Zurich does not provide individual"
type textarea "x"
type textarea "Zurich does not provide individual"
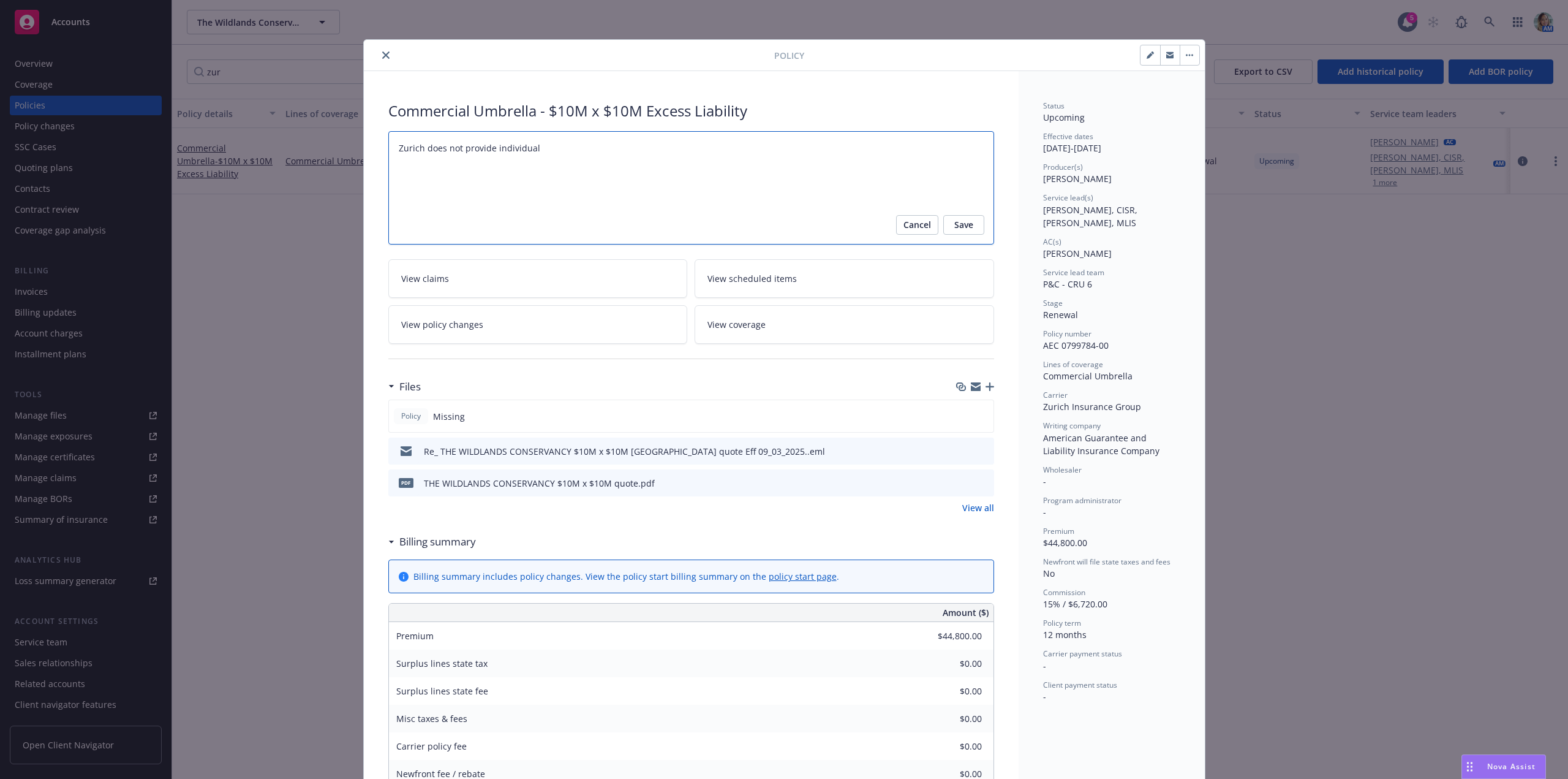
type textarea "x"
type textarea "Zurich does not provide individual i"
type textarea "x"
type textarea "Zurich does not provide individual in"
type textarea "x"
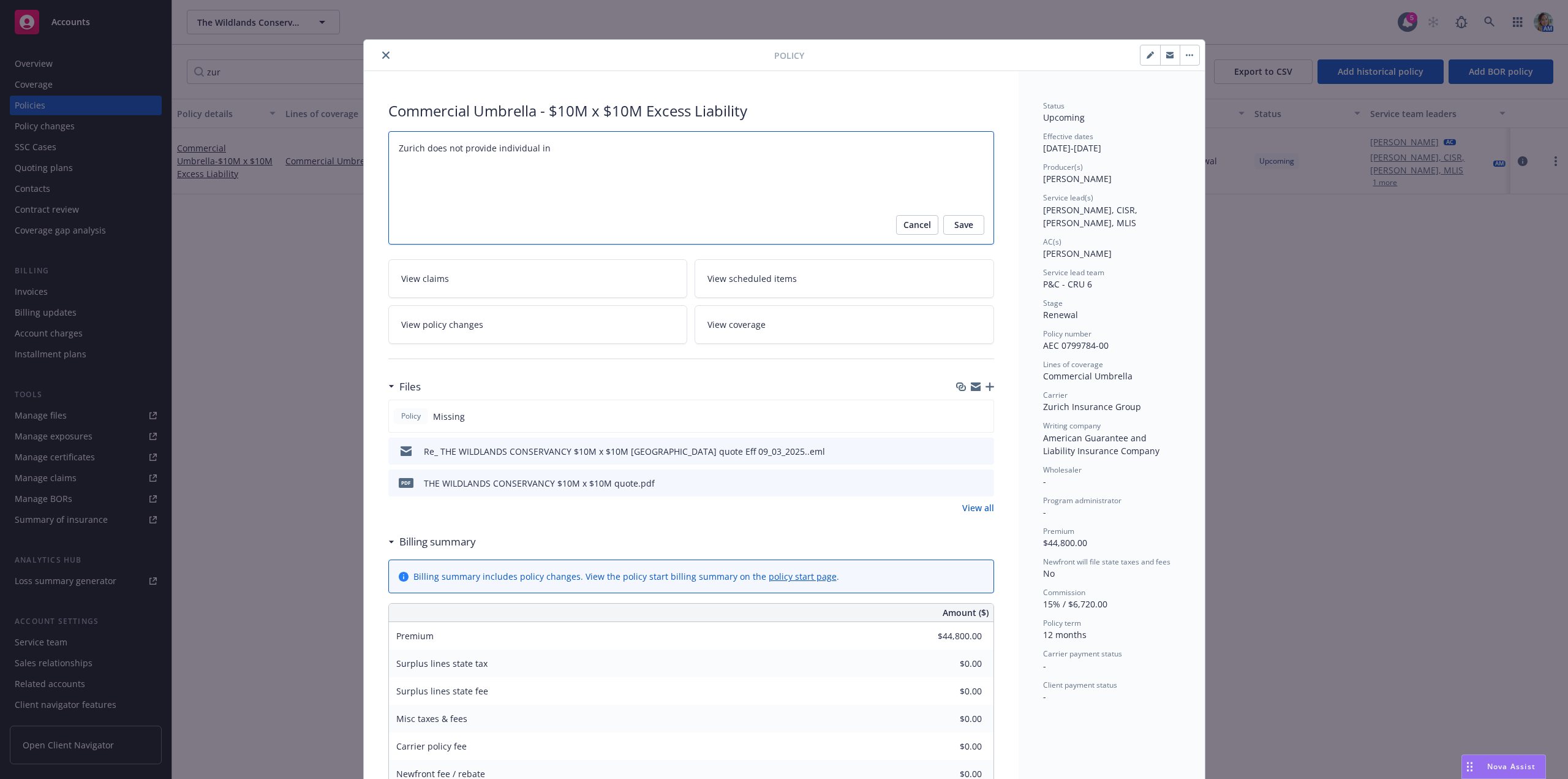
type textarea "Zurich does not provide individual inv"
type textarea "x"
type textarea "Zurich does not provide individual invo"
type textarea "x"
type textarea "Zurich does not provide individual invoi"
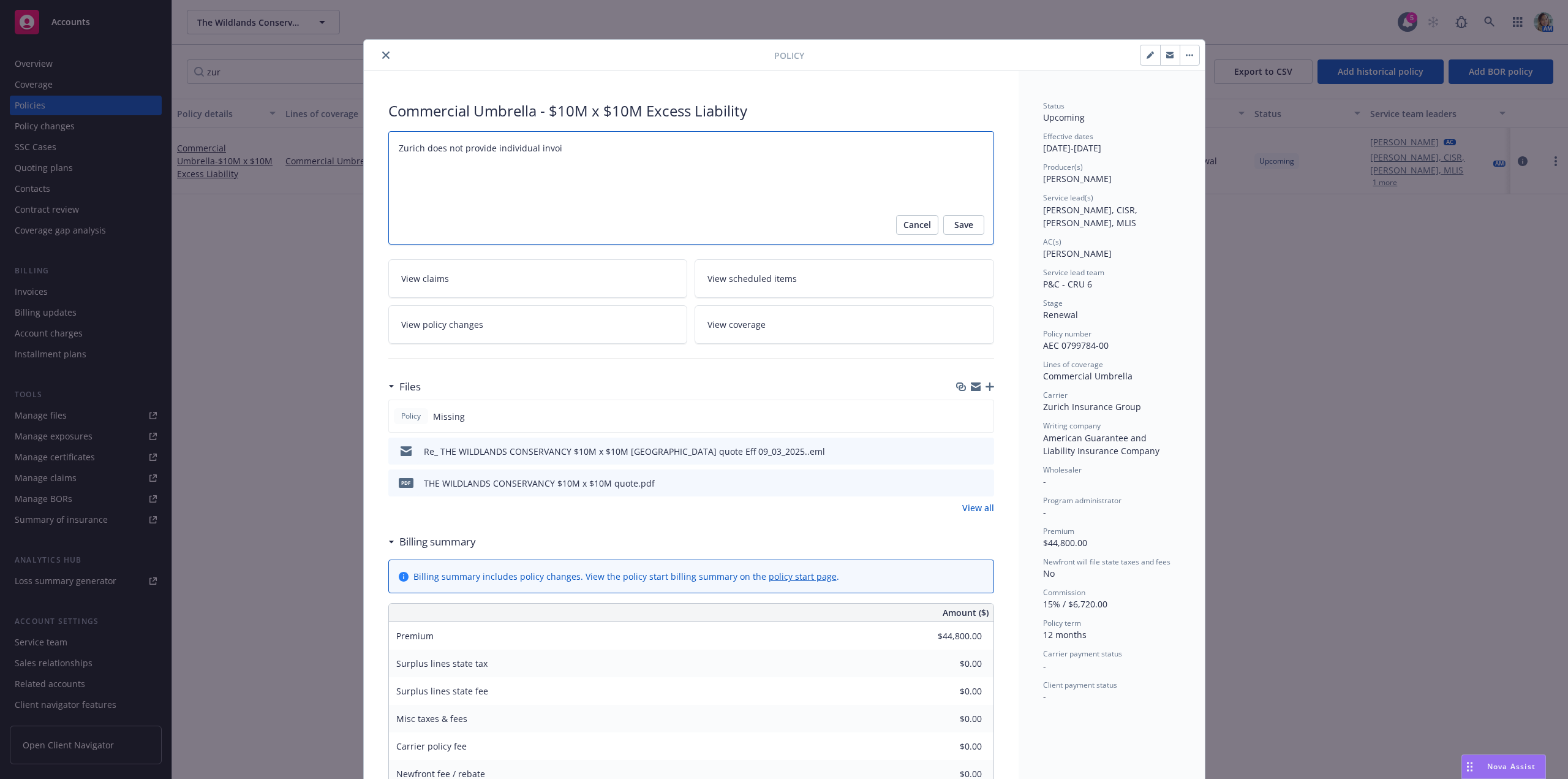
type textarea "x"
type textarea "Zurich does not provide individual invoic"
type textarea "x"
type textarea "Zurich does not provide individual invoice"
type textarea "x"
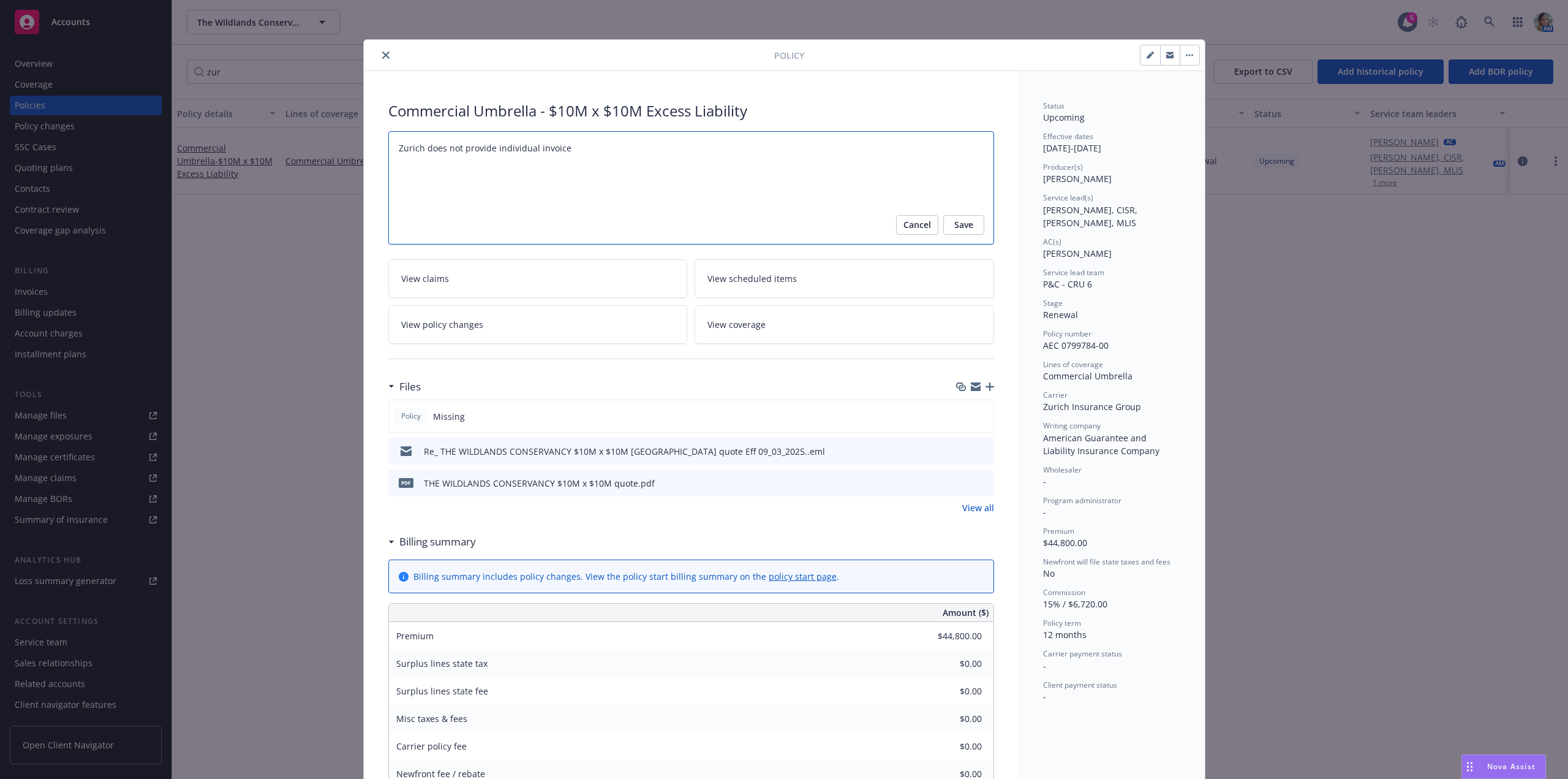
type textarea "Zurich does not provide individual invoice;"
type textarea "x"
type textarea "Zurich does not provide individual invoice;"
type textarea "x"
type textarea "Zurich does not provide individual invoice; t"
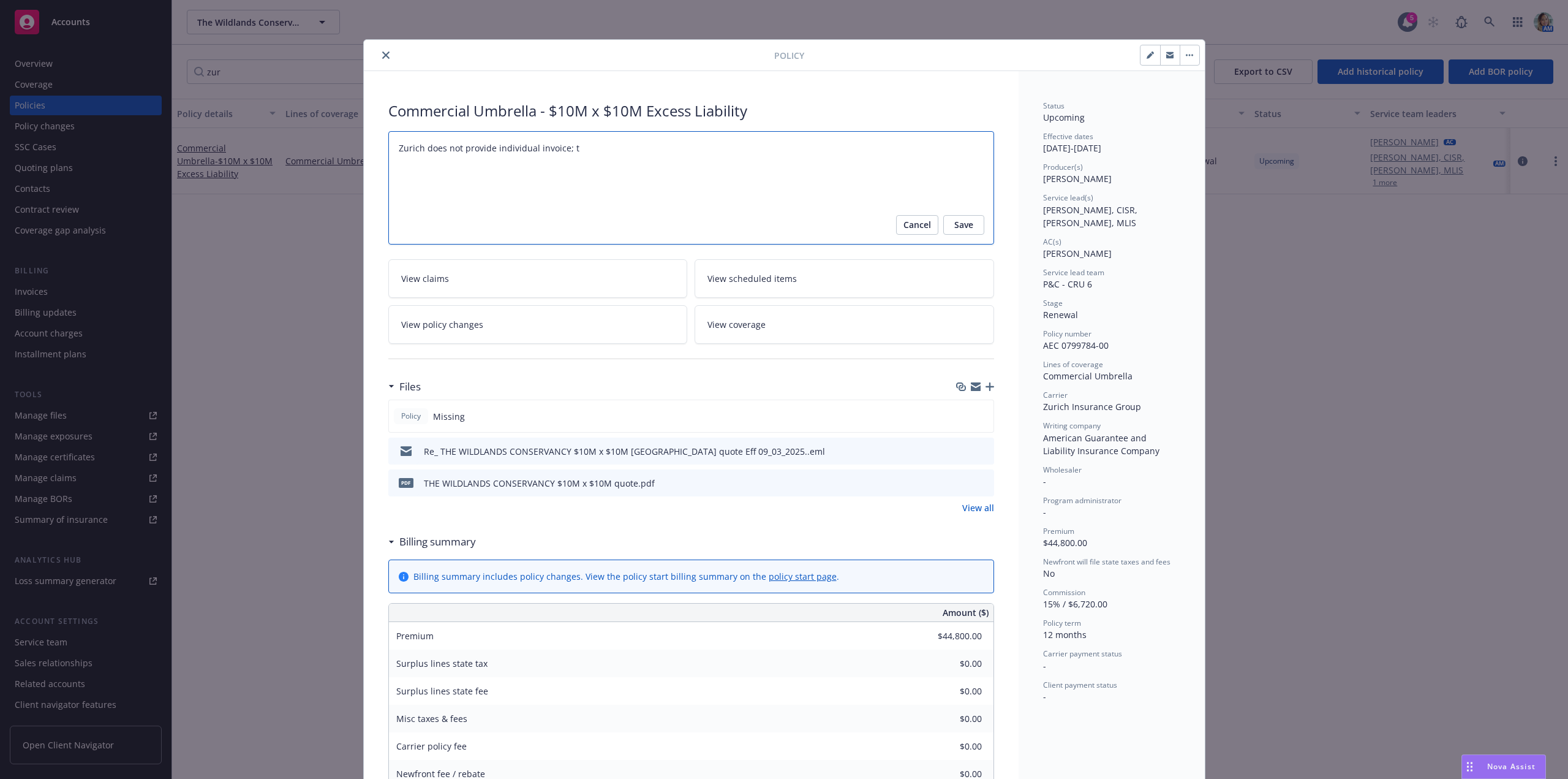
type textarea "x"
type textarea "Zurich does not provide individual invoice; th"
type textarea "x"
type textarea "Zurich does not provide individual invoice; the"
type textarea "x"
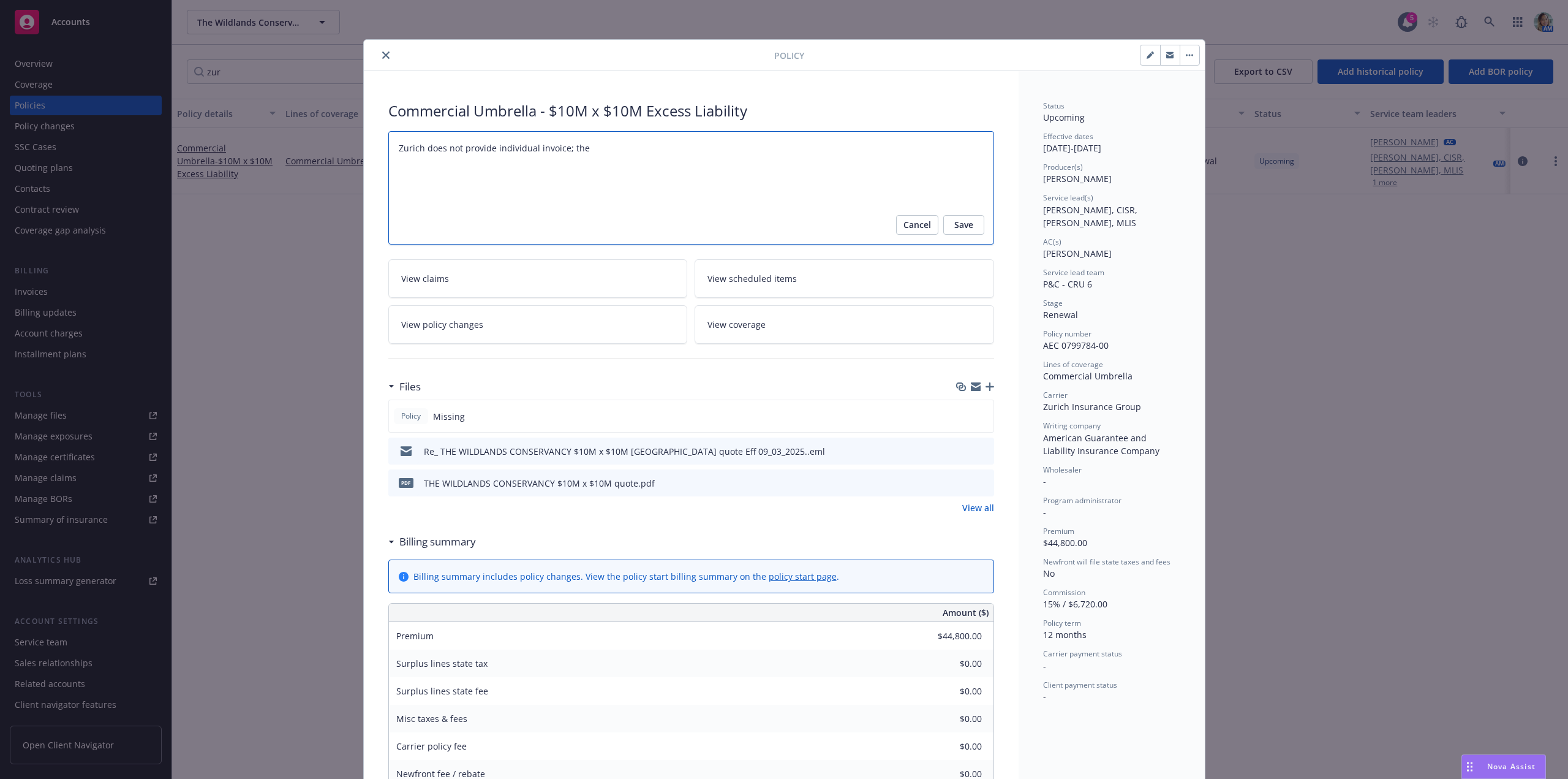
type textarea "Zurich does not provide individual invoice; the"
type textarea "x"
type textarea "Zurich does not provide individual invoice; the p"
type textarea "x"
type textarea "Zurich does not provide individual invoice; the po"
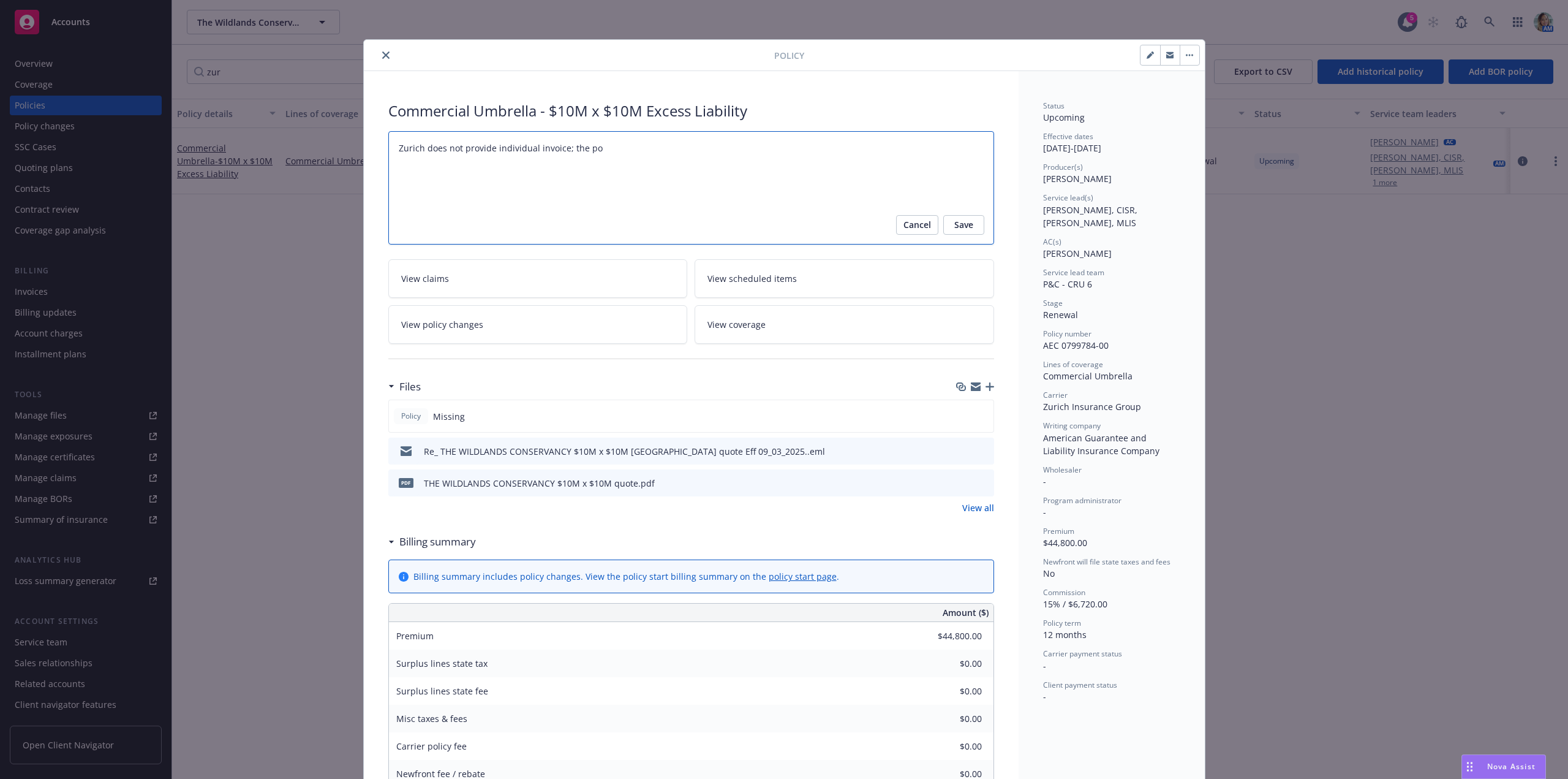
type textarea "x"
type textarea "Zurich does not provide individual invoice; the pol"
type textarea "x"
type textarea "Zurich does not provide individual invoice; the poli"
type textarea "x"
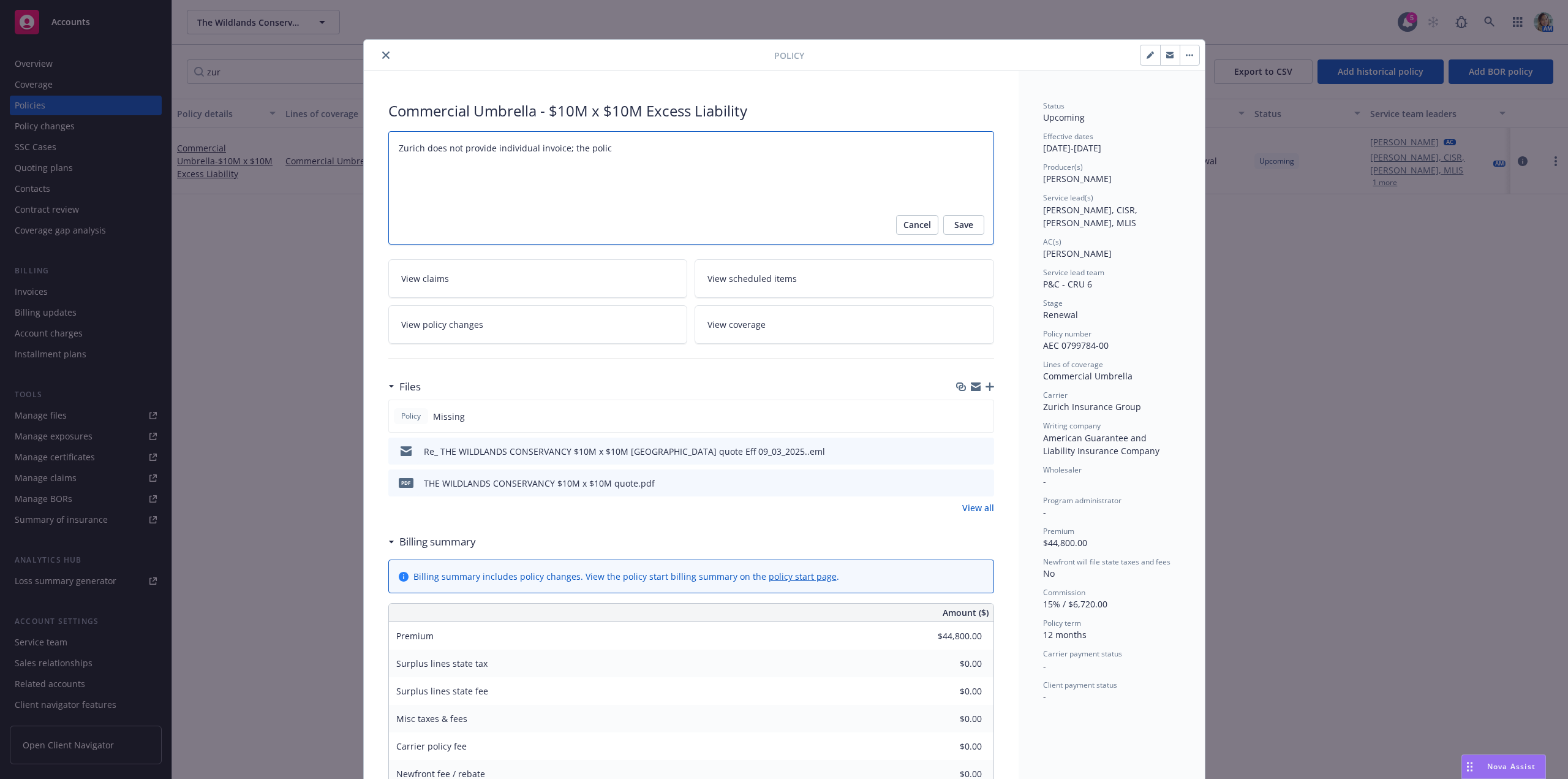
type textarea "Zurich does not provide individual invoice; the policy"
type textarea "x"
type textarea "Zurich does not provide individual invoice; the policy"
type textarea "x"
type textarea "Zurich does not provide individual invoice; the policy w"
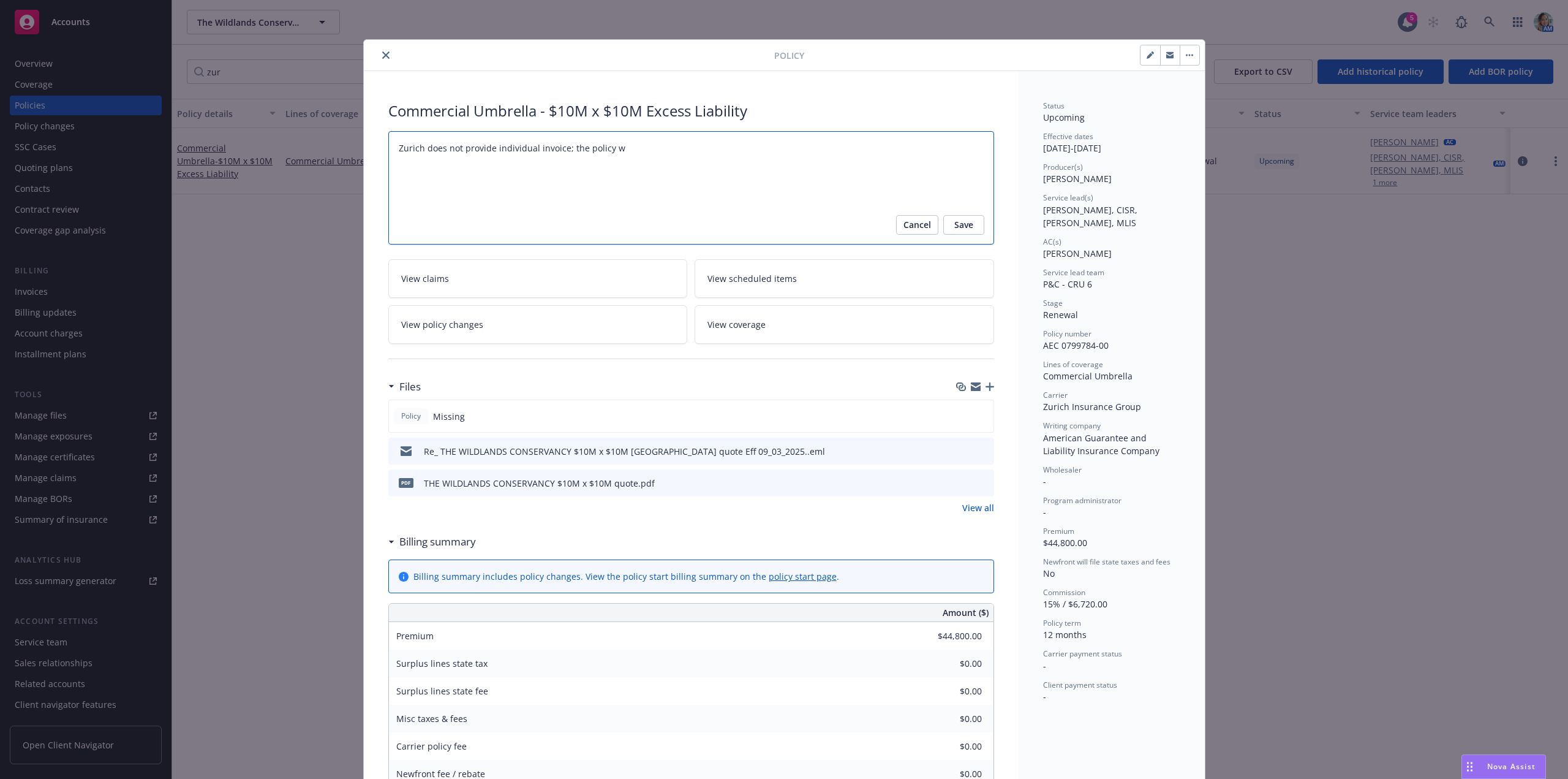
type textarea "x"
type textarea "Zurich does not provide individual invoice; the policy wi"
type textarea "x"
type textarea "Zurich does not provide individual invoice; the policy wil"
type textarea "x"
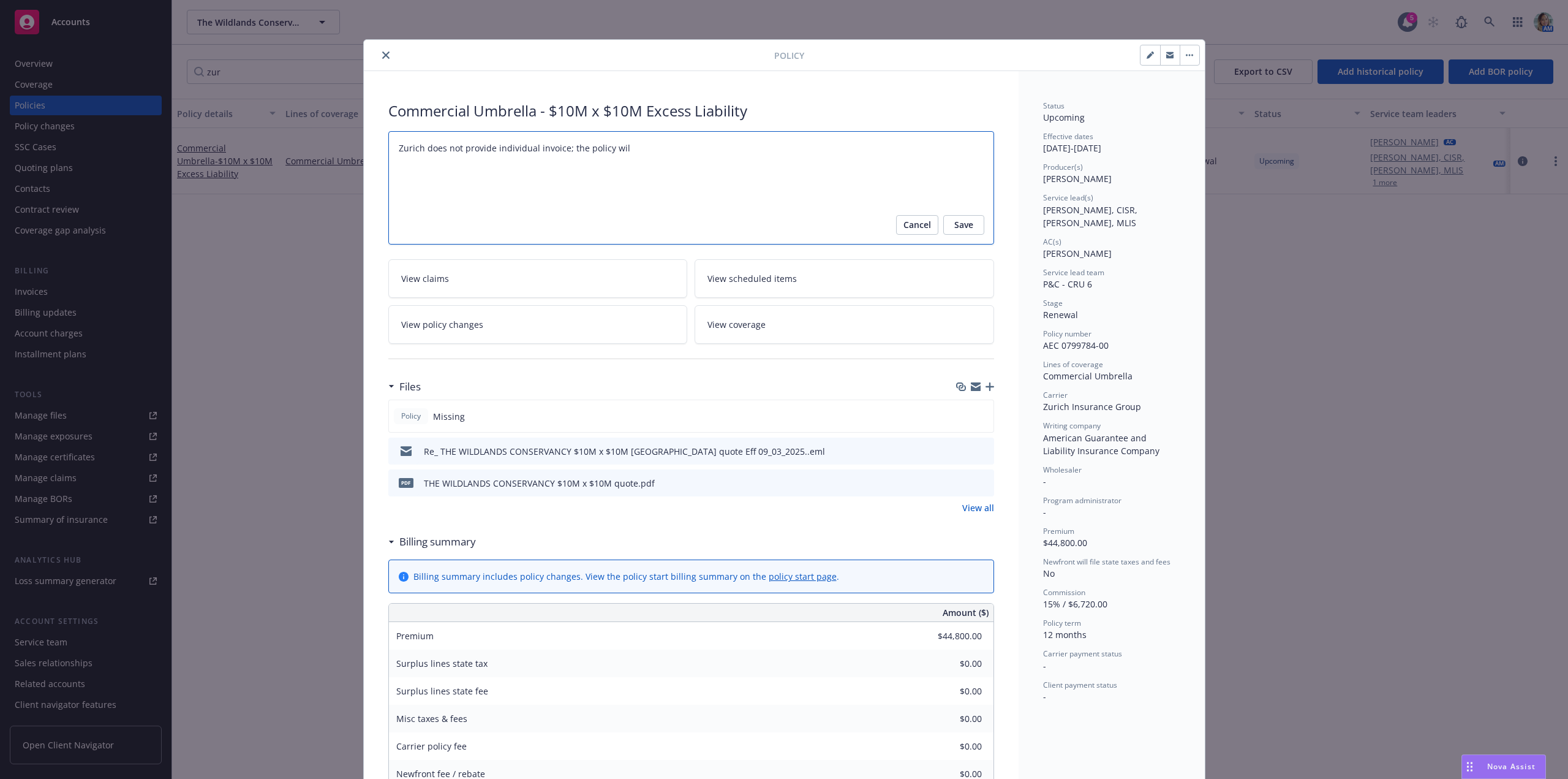
type textarea "Zurich does not provide individual invoice; the policy will"
type textarea "x"
type textarea "Zurich does not provide individual invoice; the policy will"
type textarea "x"
type textarea "Zurich does not provide individual invoice; the policy will"
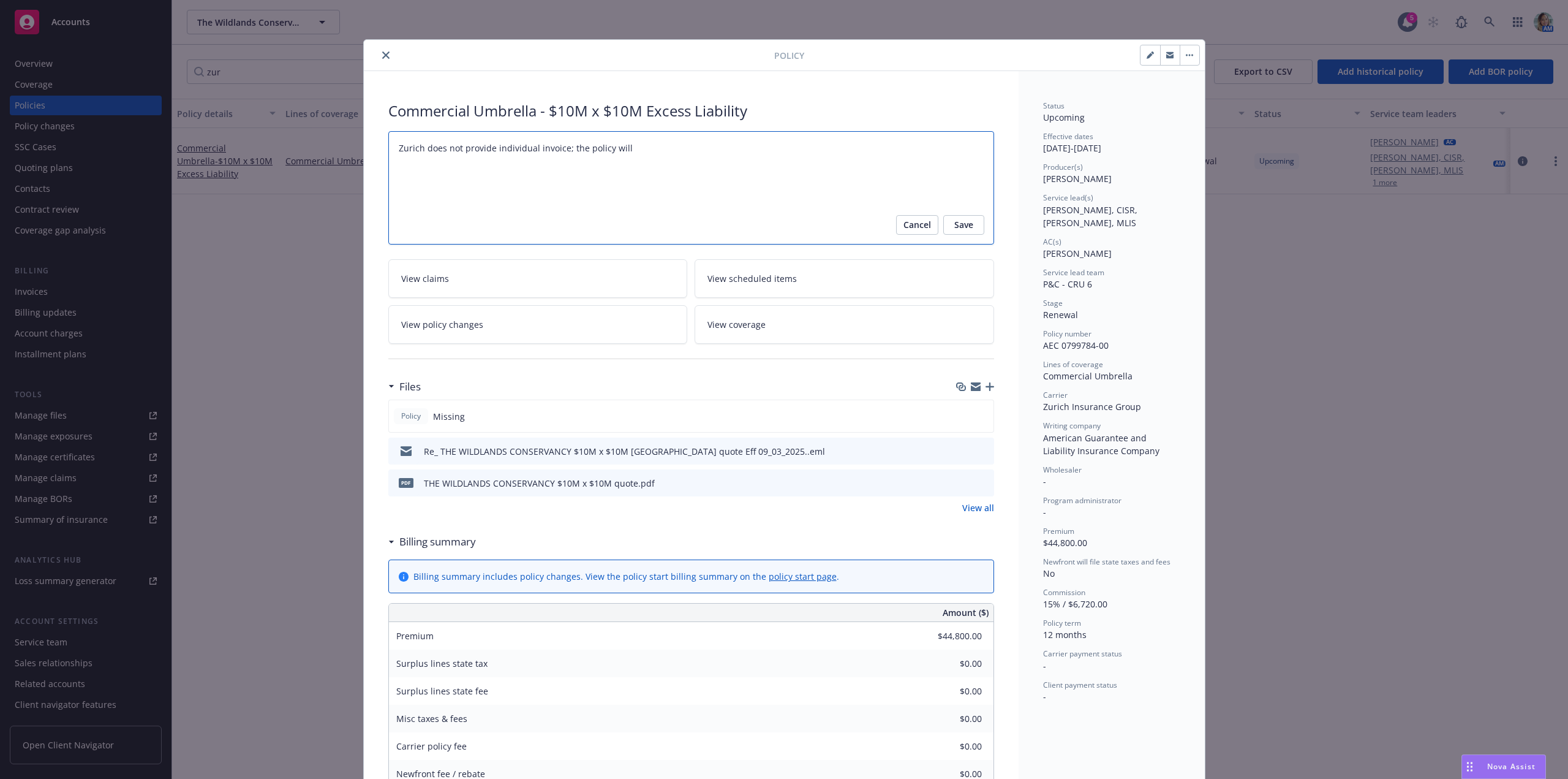
type textarea "x"
type textarea "Zurich does not provide individual invoice; the policy wil"
type textarea "x"
type textarea "Zurich does not provide individual invoice; the policy wi"
type textarea "x"
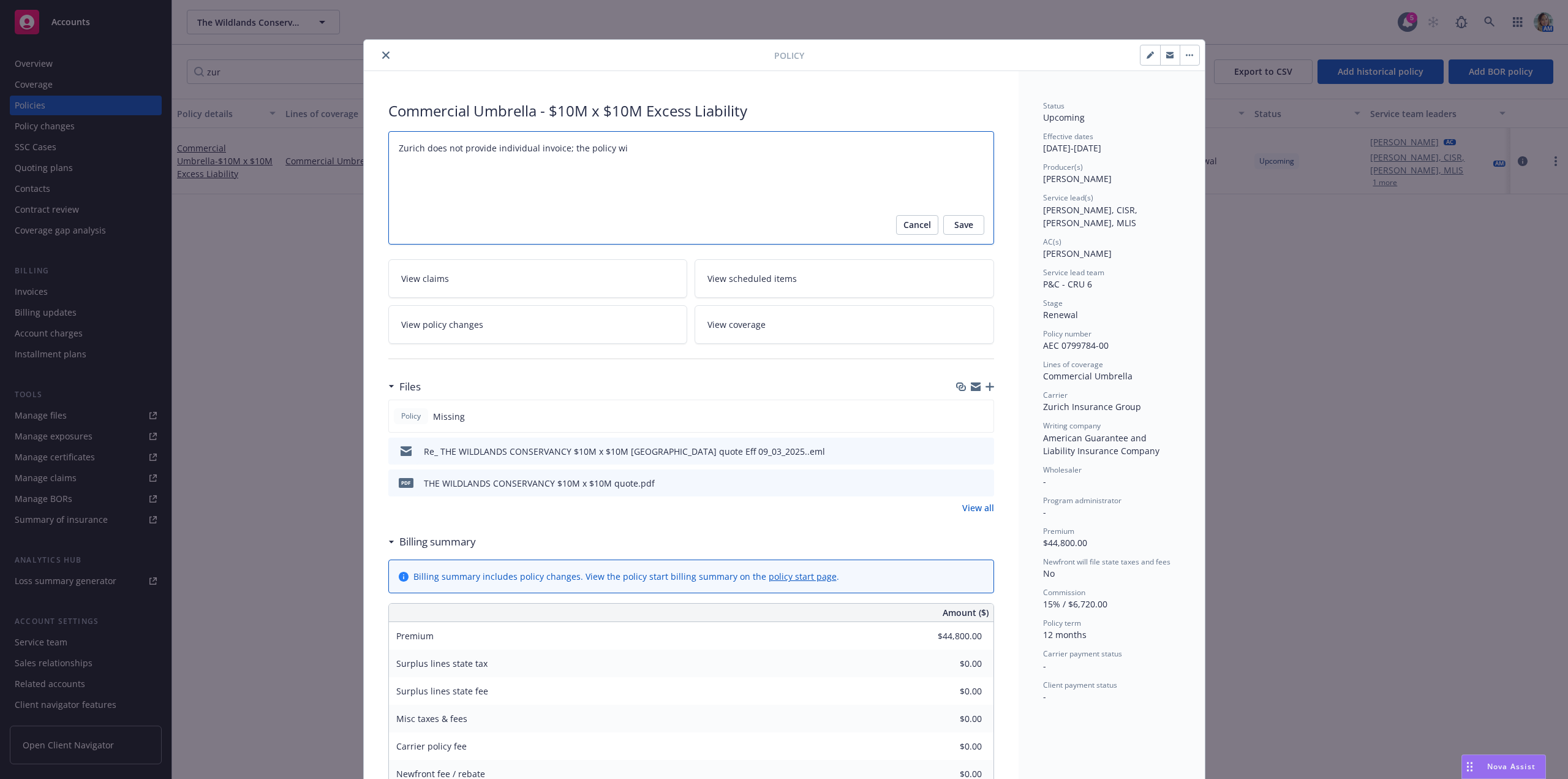
type textarea "Zurich does not provide individual invoice; the policy w"
type textarea "x"
type textarea "Zurich does not provide individual invoice; the policy"
type textarea "x"
type textarea "Zurich does not provide individual invoice; the policy"
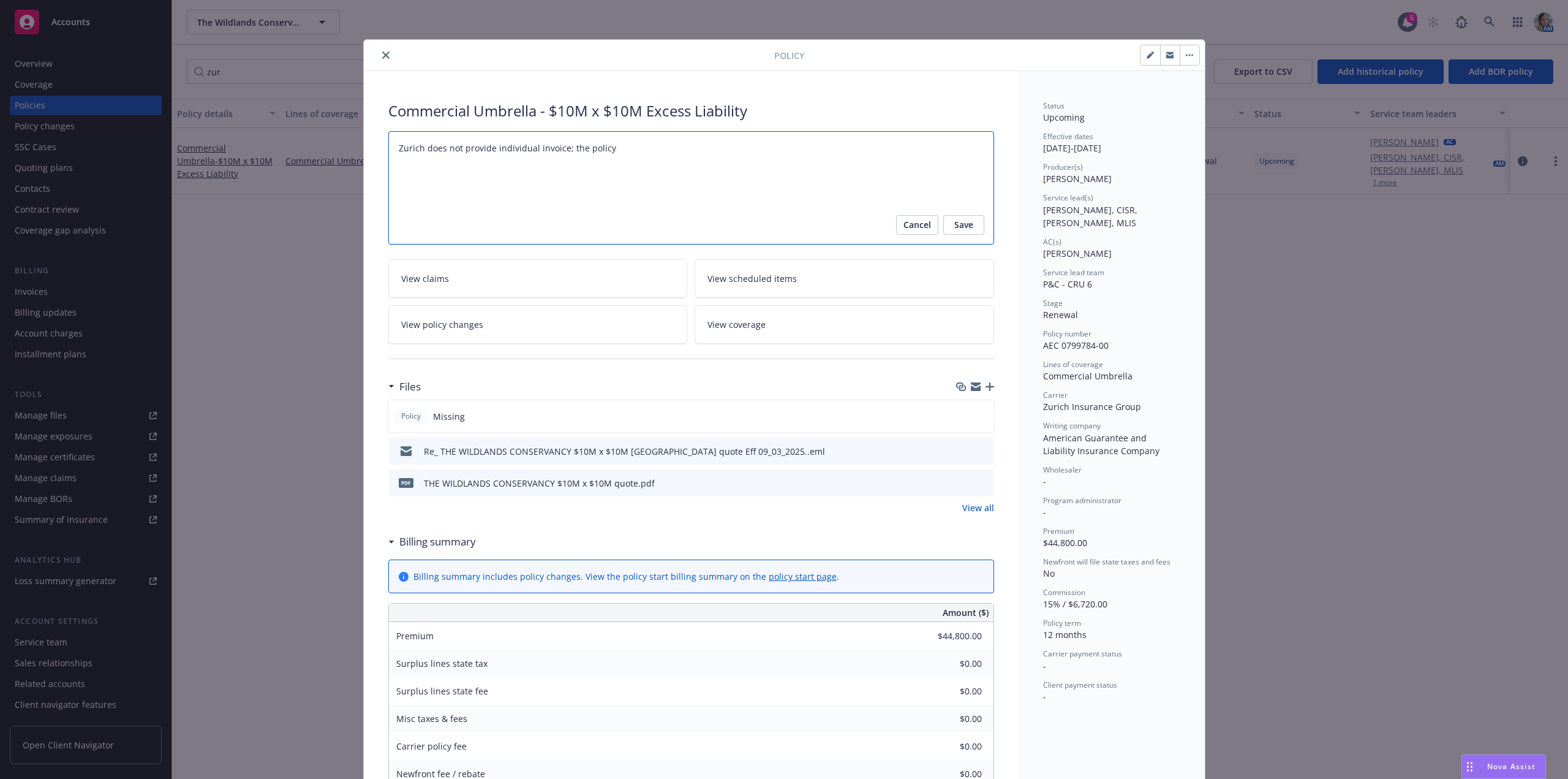
type textarea "x"
type textarea "Zurich does not provide individual invoice; the policy/"
type textarea "x"
type textarea "Zurich does not provide individual invoice; the policy/p"
type textarea "x"
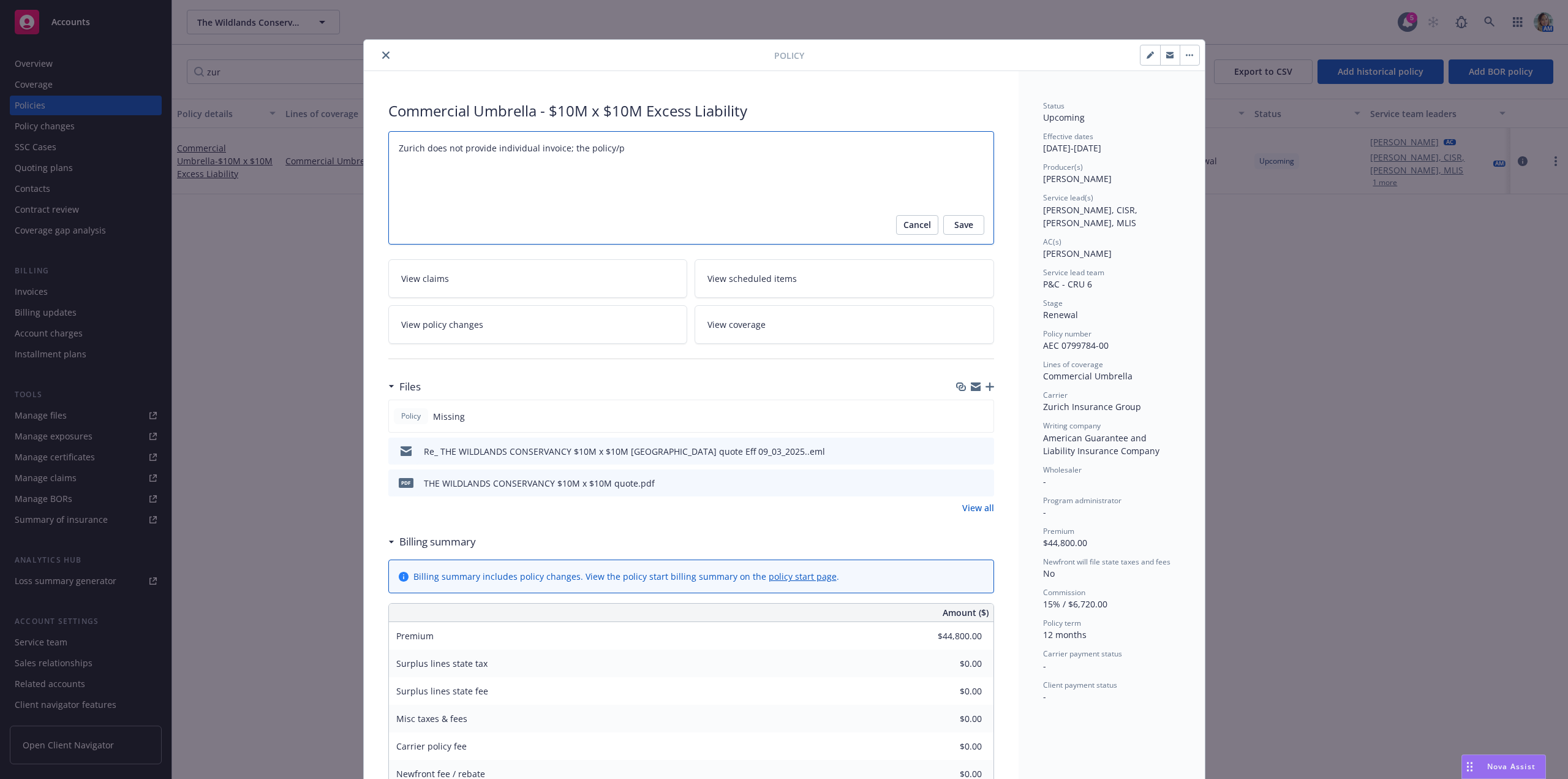
type textarea "Zurich does not provide individual invoice; the policy/pr"
type textarea "x"
type textarea "Zurich does not provide individual invoice; the policy/pre"
type textarea "x"
type textarea "Zurich does not provide individual invoice; the policy/prem"
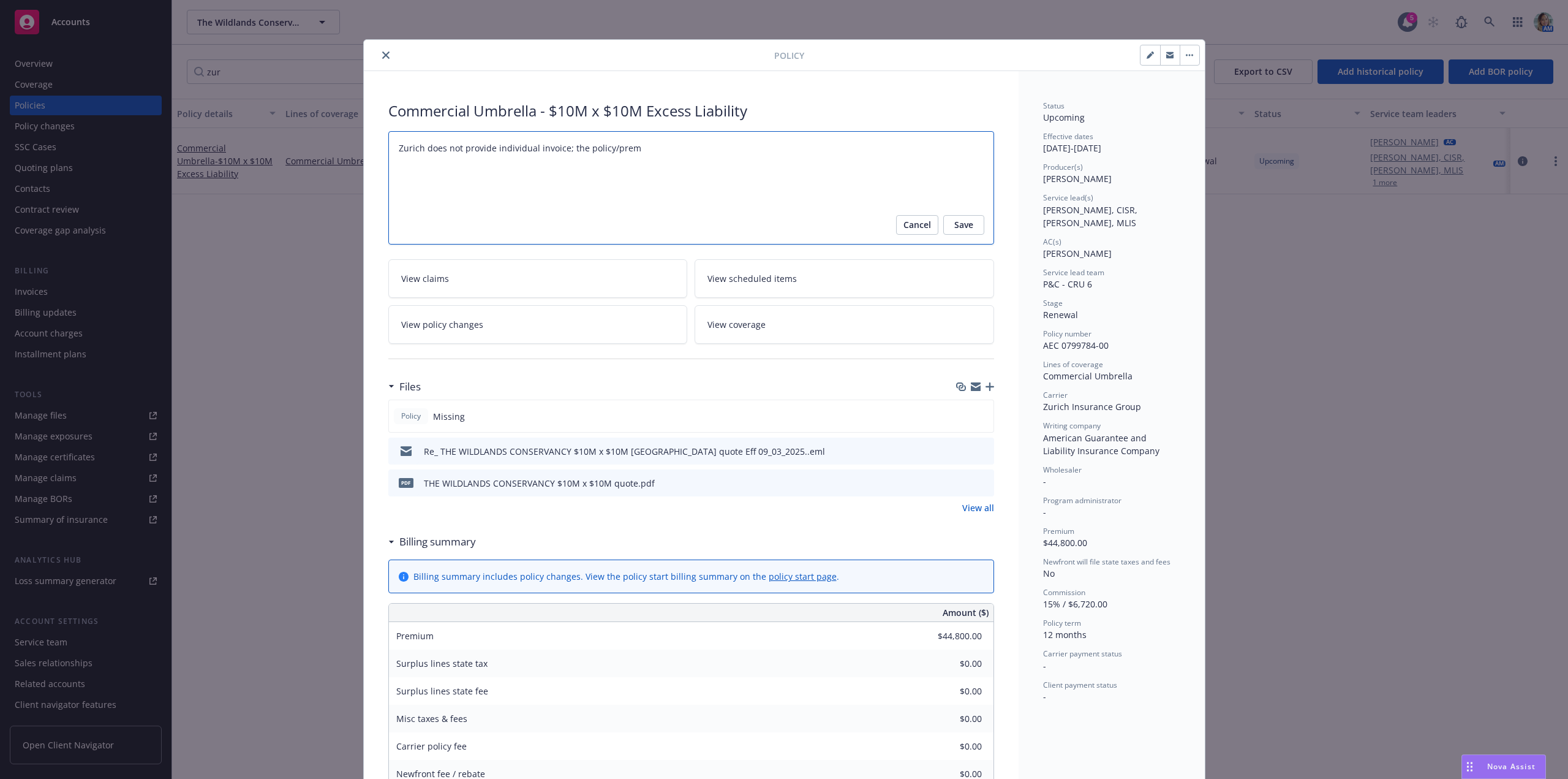
type textarea "x"
type textarea "Zurich does not provide individual invoice; the policy/premi"
type textarea "x"
type textarea "Zurich does not provide individual invoice; the policy/premiu"
type textarea "x"
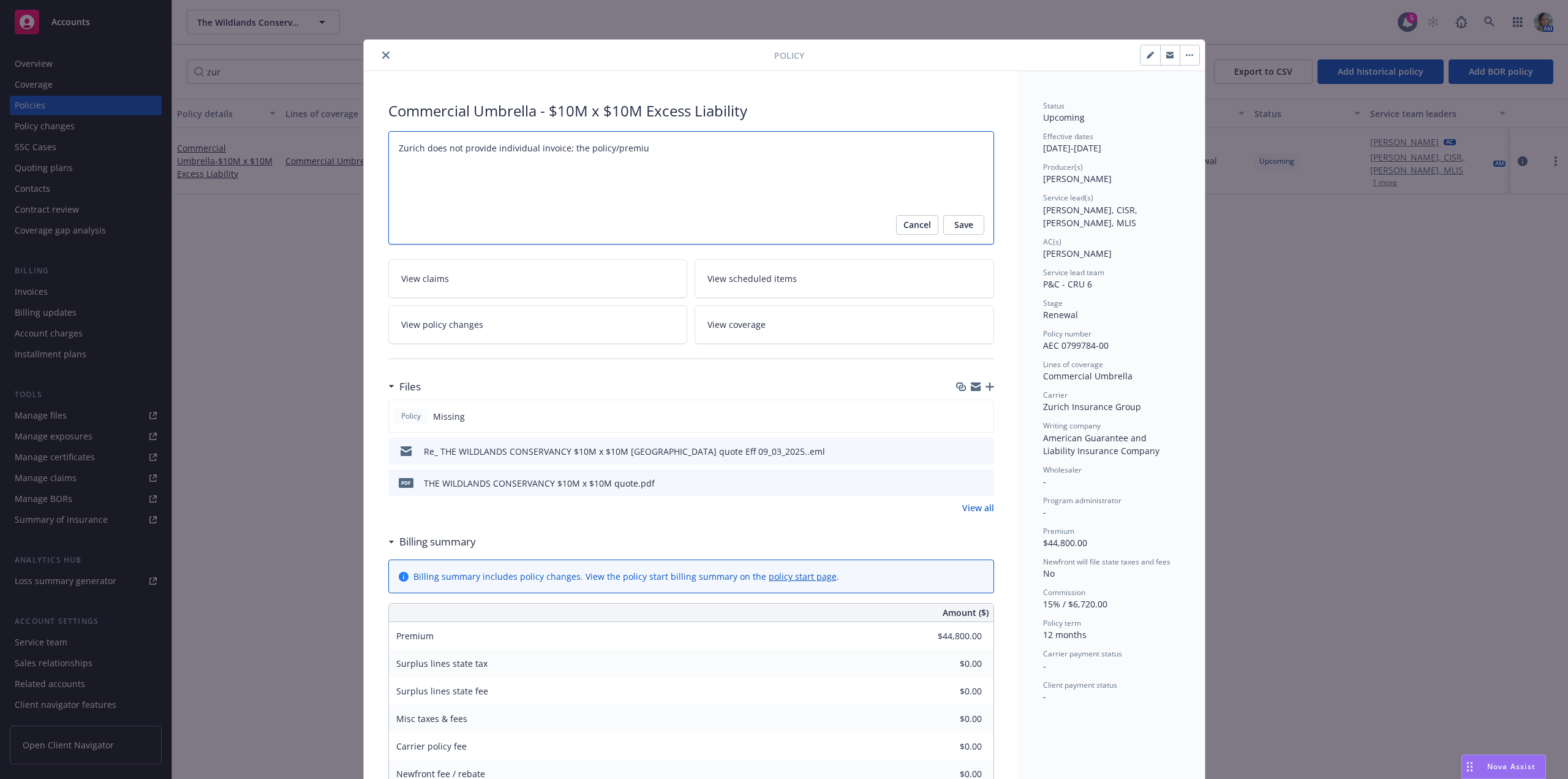
type textarea "Zurich does not provide individual invoice; the policy/premium"
type textarea "x"
type textarea "Zurich does not provide individual invoice; the policy/premium"
type textarea "x"
type textarea "Zurich does not provide individual invoice; the policy/premium wi"
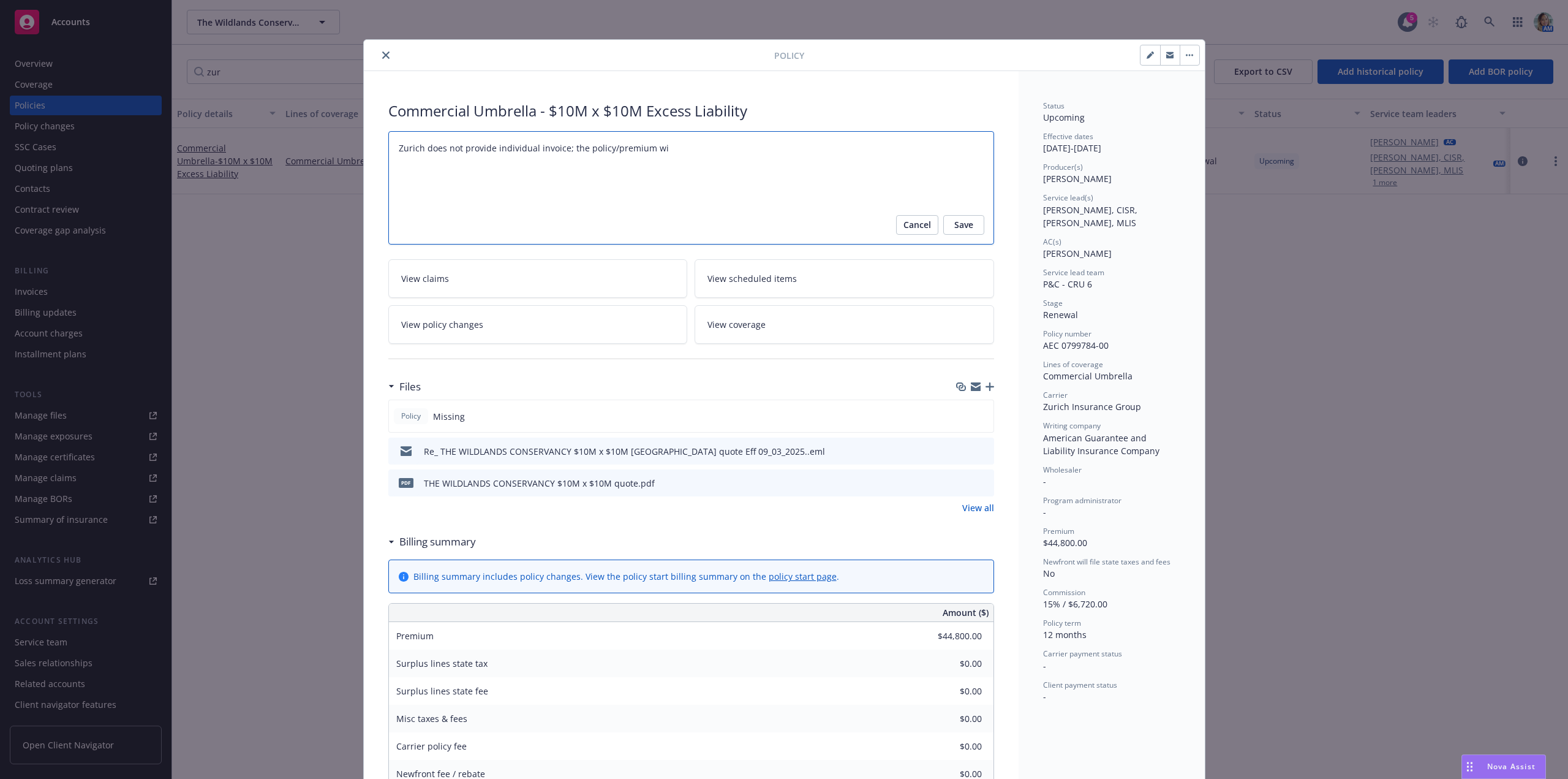
type textarea "x"
type textarea "Zurich does not provide individual invoice; the policy/premium wil"
type textarea "x"
type textarea "Zurich does not provide individual invoice; the policy/premium will"
type textarea "x"
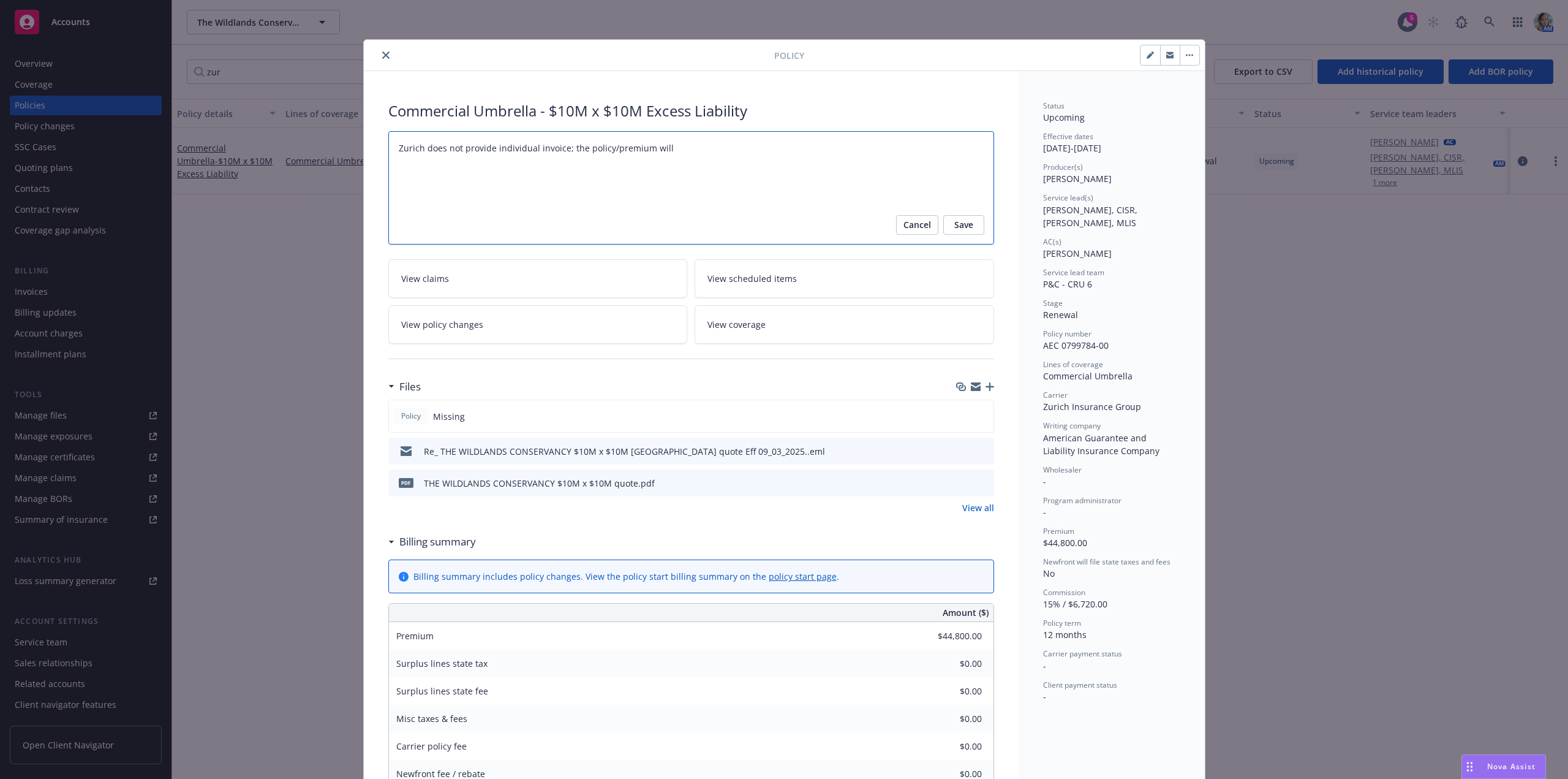
type textarea "Zurich does not provide individual invoice; the policy/premium will"
type textarea "x"
type textarea "Zurich does not provide individual invoice; the policy/premium will b"
type textarea "x"
type textarea "Zurich does not provide individual invoice; the policy/premium will be"
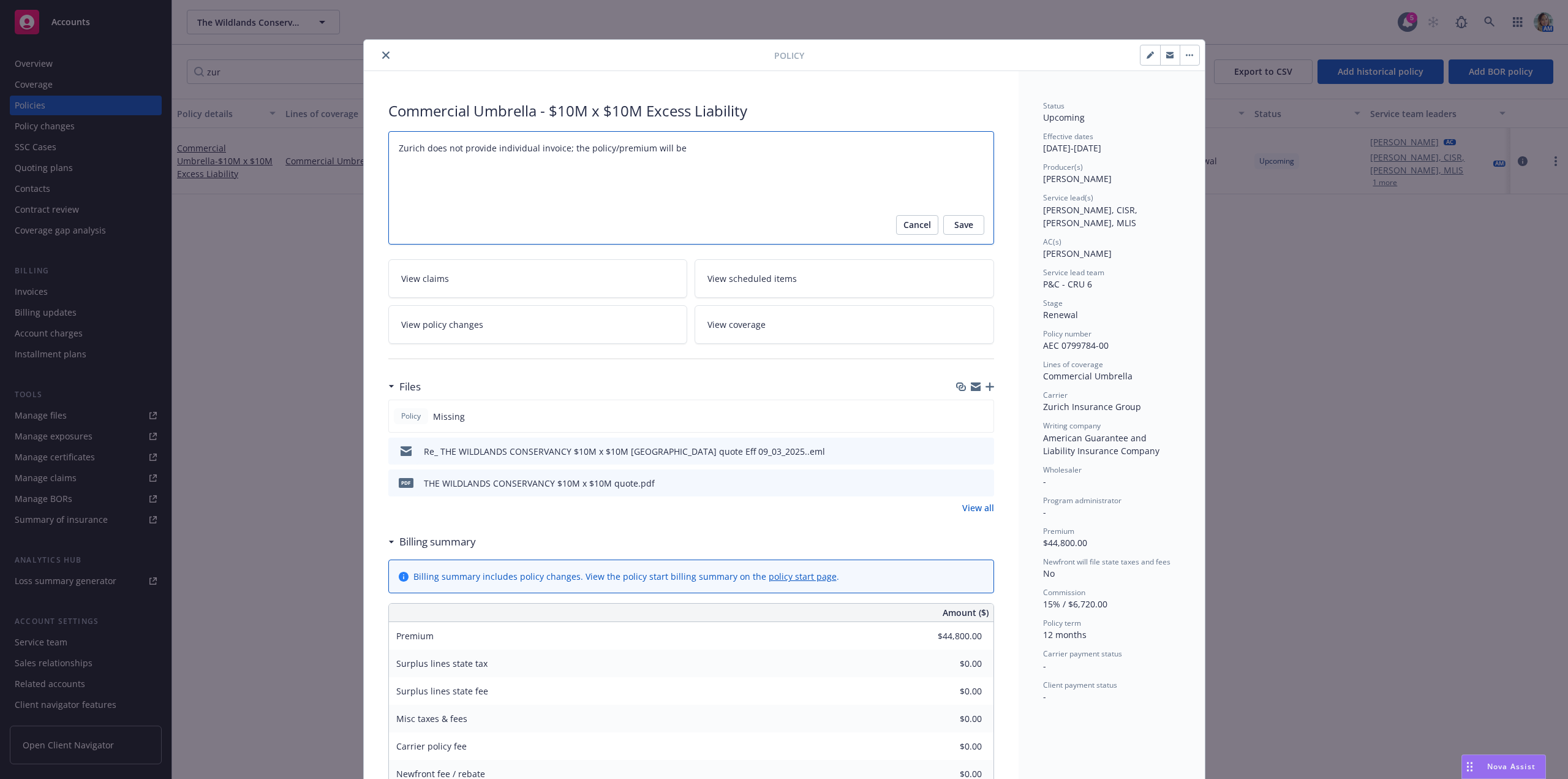
type textarea "x"
type textarea "Zurich does not provide individual invoice; the policy/premium will be a"
type textarea "x"
type textarea "Zurich does not provide individual invoice; the policy/premium will be ad"
type textarea "x"
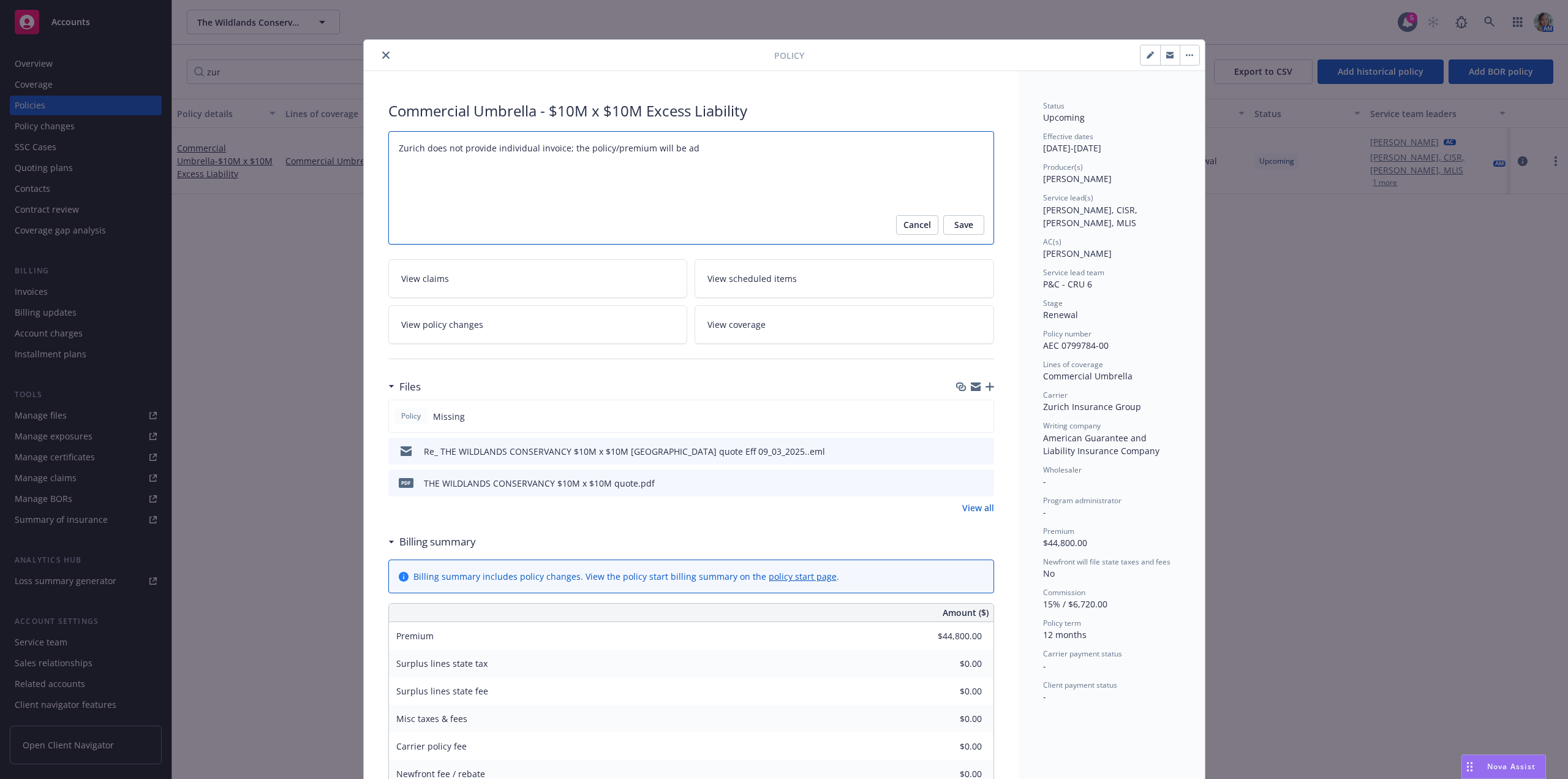
type textarea "Zurich does not provide individual invoice; the policy/premium will be add"
type textarea "x"
type textarea "Zurich does not provide individual invoice; the policy/premium will be added"
type textarea "x"
type textarea "Zurich does not provide individual invoice; the policy/premium will be added"
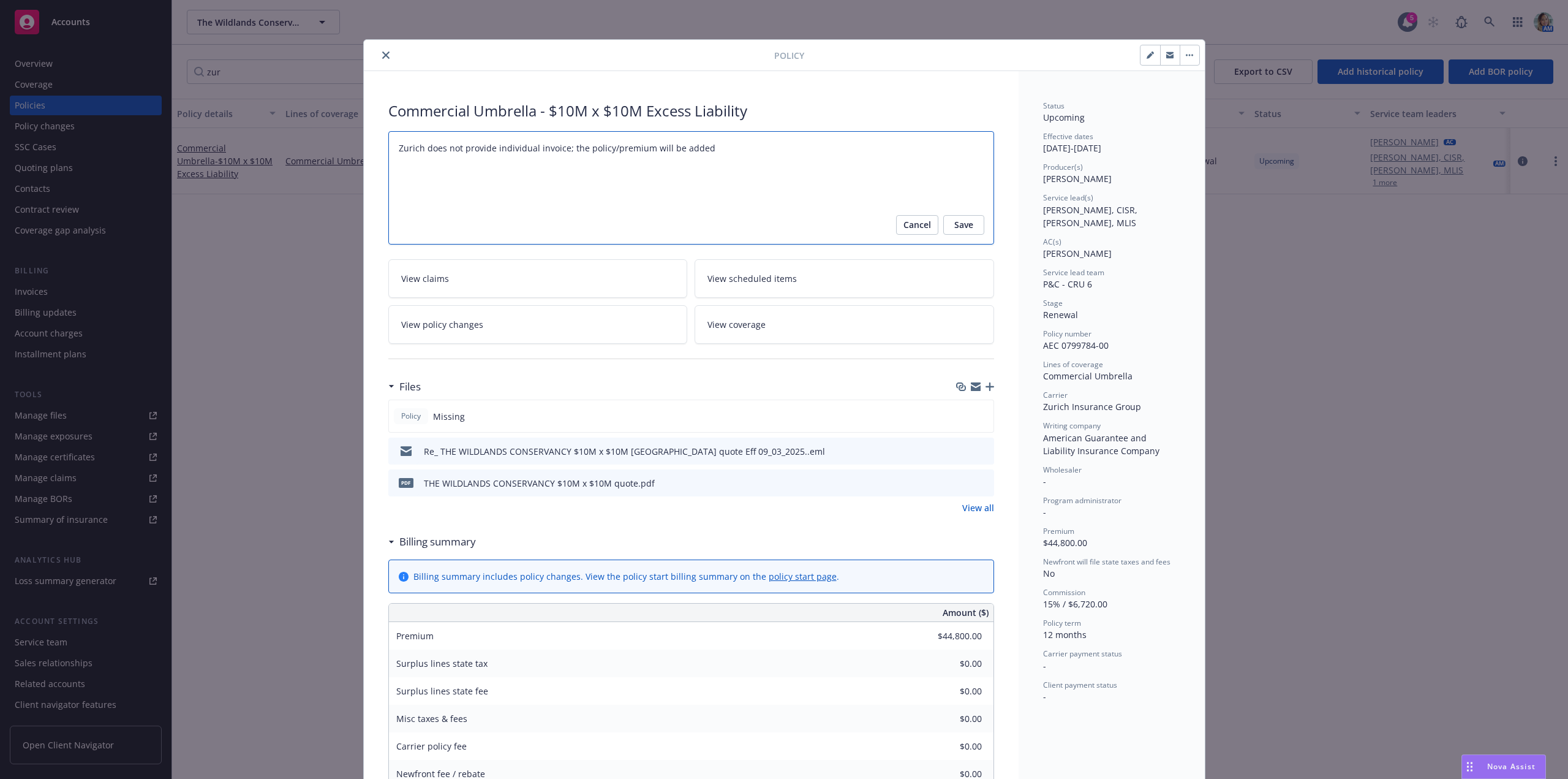
type textarea "x"
type textarea "Zurich does not provide individual invoice; the policy/premium will be added t"
type textarea "x"
type textarea "Zurich does not provide individual invoice; the policy/premium will be added t"
type textarea "x"
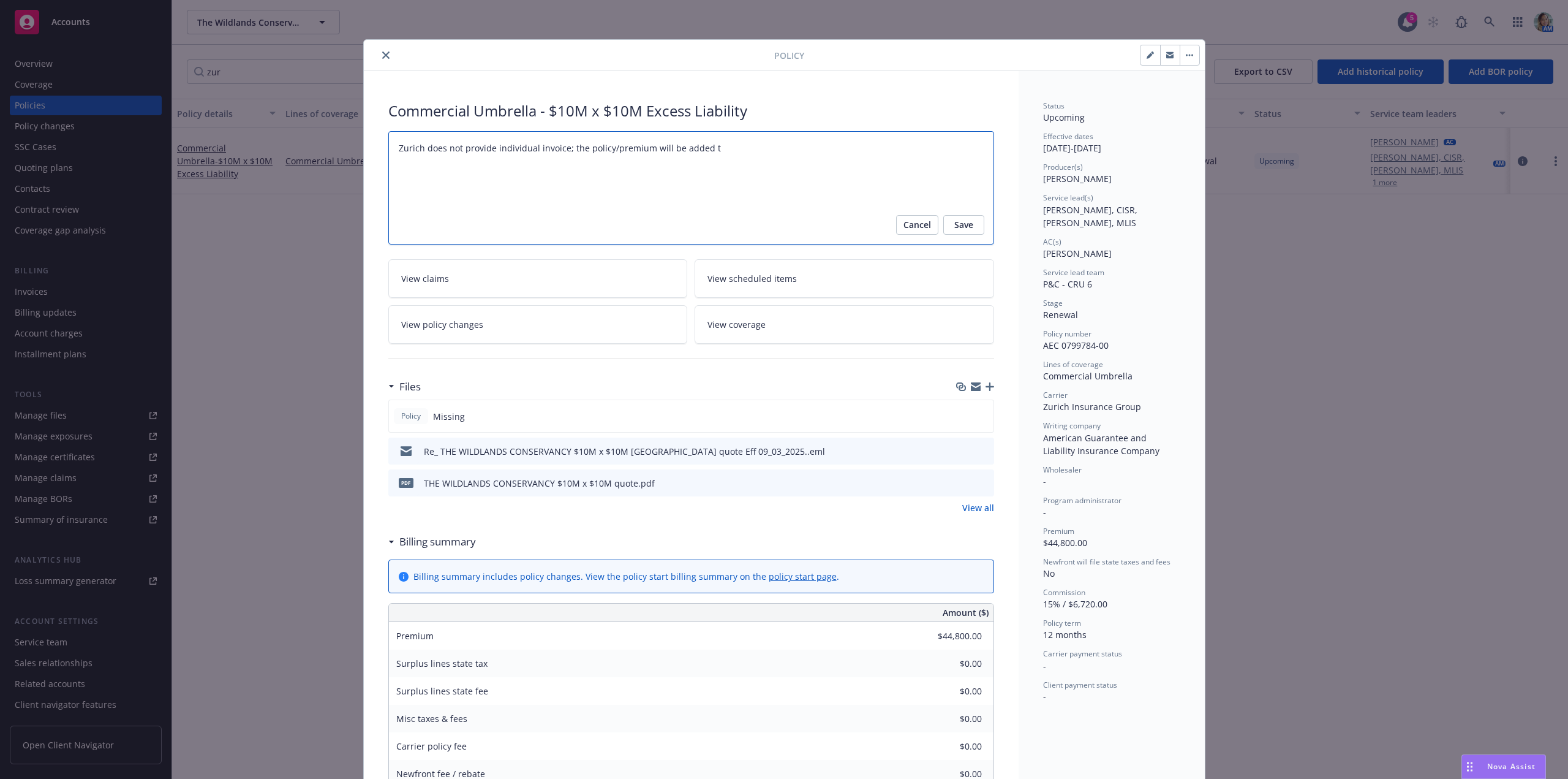
type textarea "Zurich does not provide individual invoice; the policy/premium will be added t a"
type textarea "x"
type textarea "Zurich does not provide individual invoice; the policy/premium will be added t"
type textarea "x"
type textarea "Zurich does not provide individual invoice; the policy/premium will be added t"
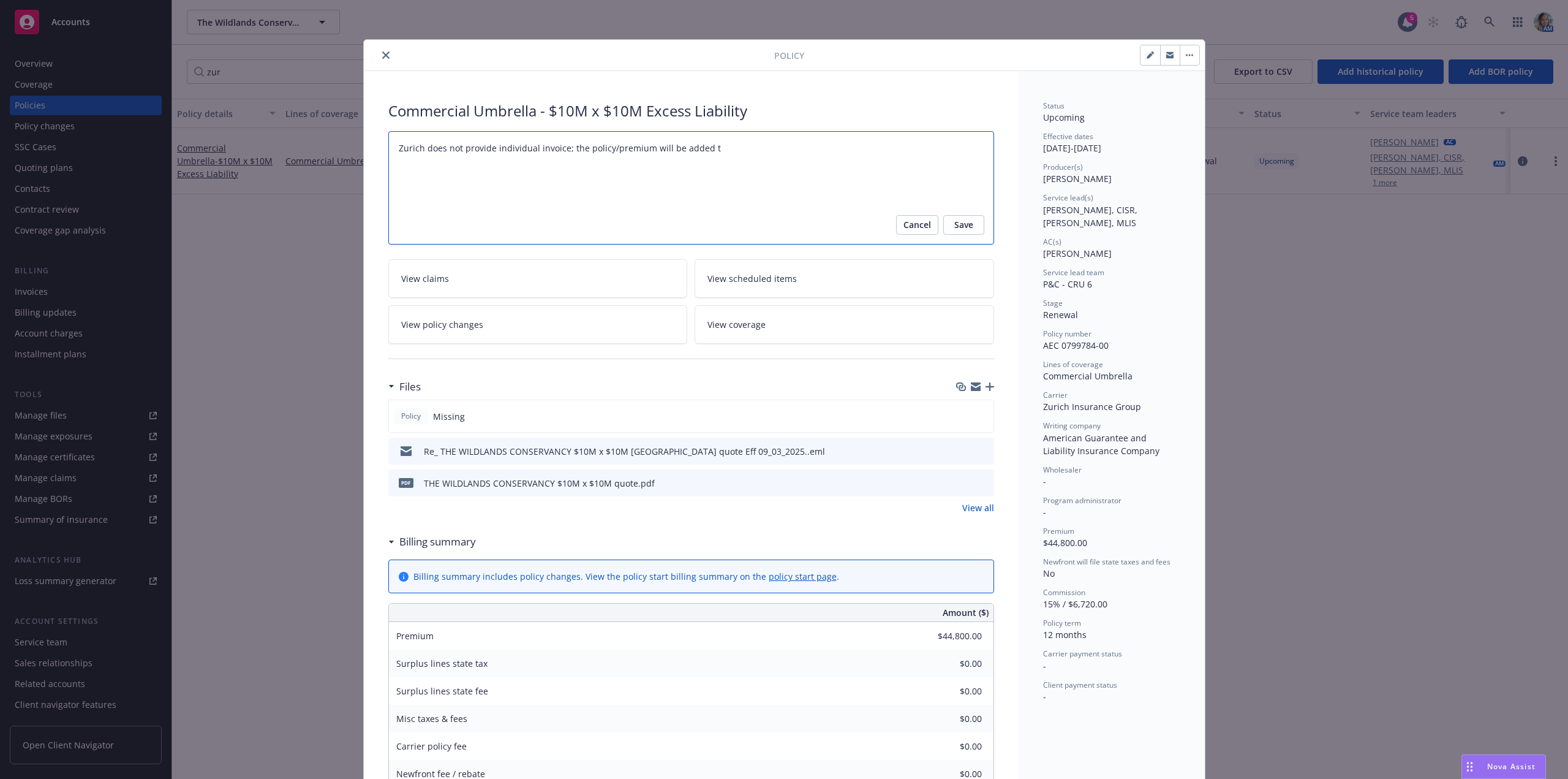
type textarea "x"
type textarea "Zurich does not provide individual invoice; the policy/premium will be added to"
type textarea "x"
type textarea "Zurich does not provide individual invoice; the policy/premium will be added to"
type textarea "x"
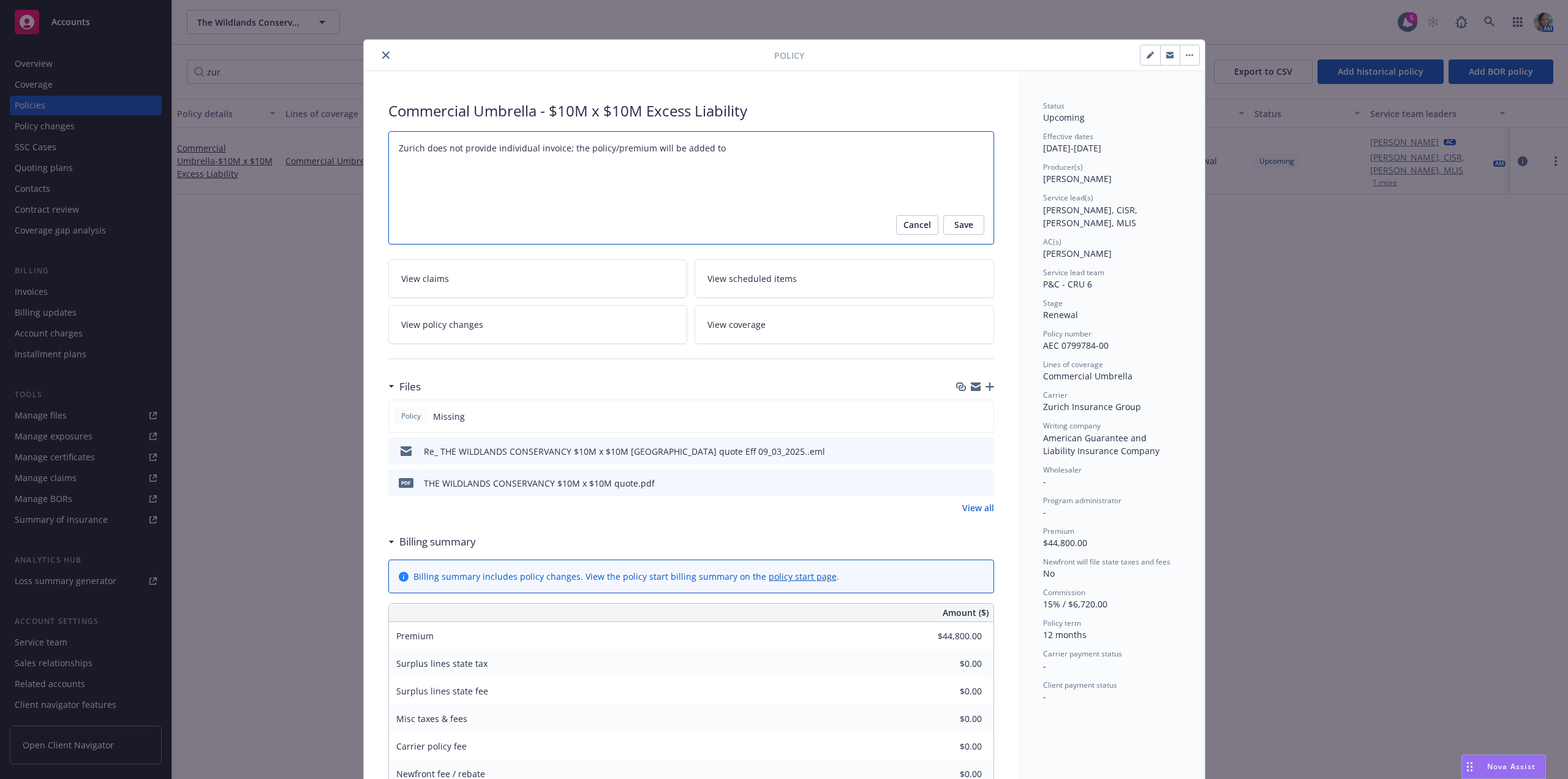
type textarea "Zurich does not provide individual invoice; the policy/premium will be added to…"
type textarea "x"
click at [954, 226] on span "Save" at bounding box center [964, 225] width 19 height 20
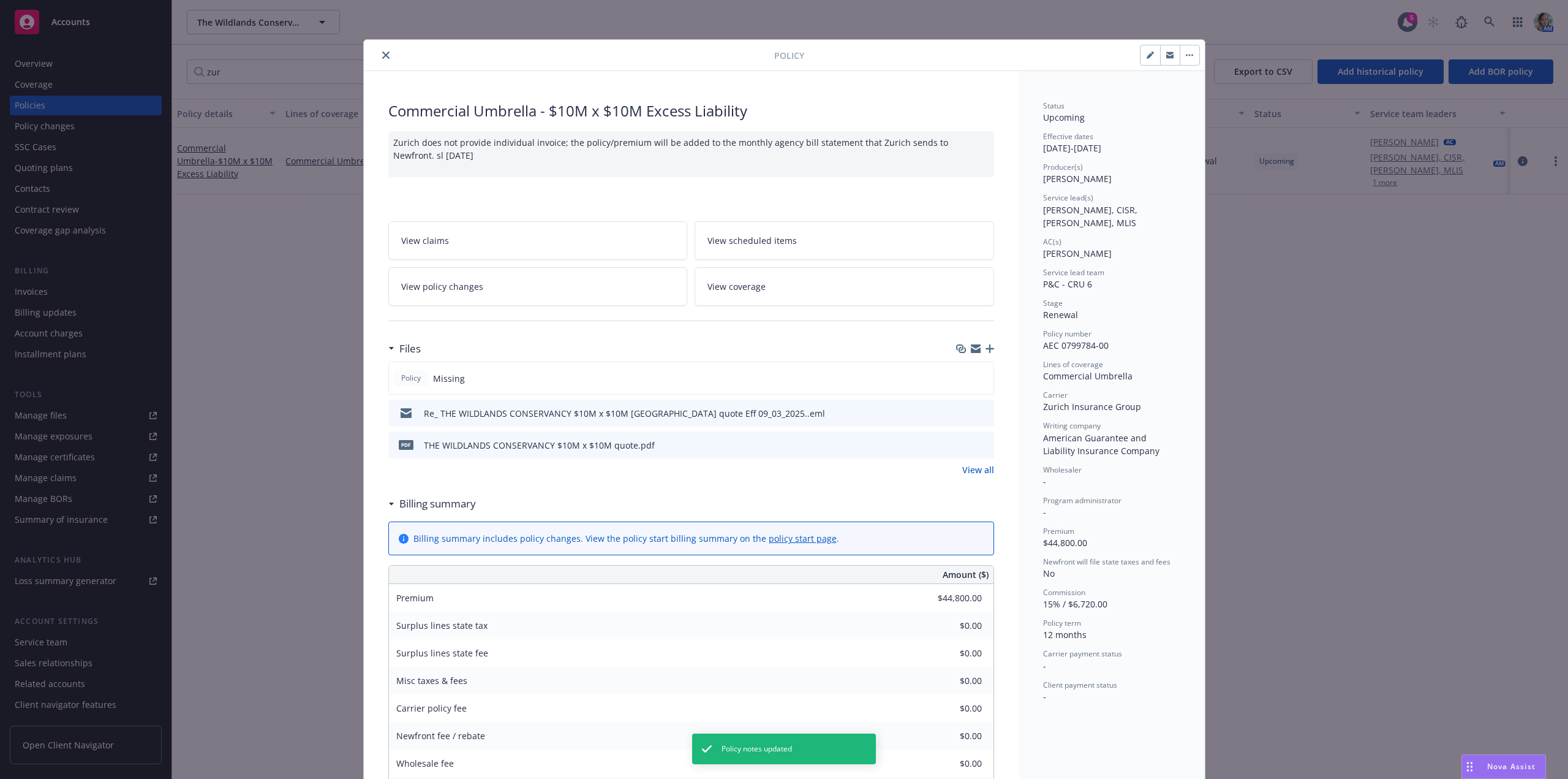
click at [384, 56] on icon "close" at bounding box center [386, 55] width 8 height 8
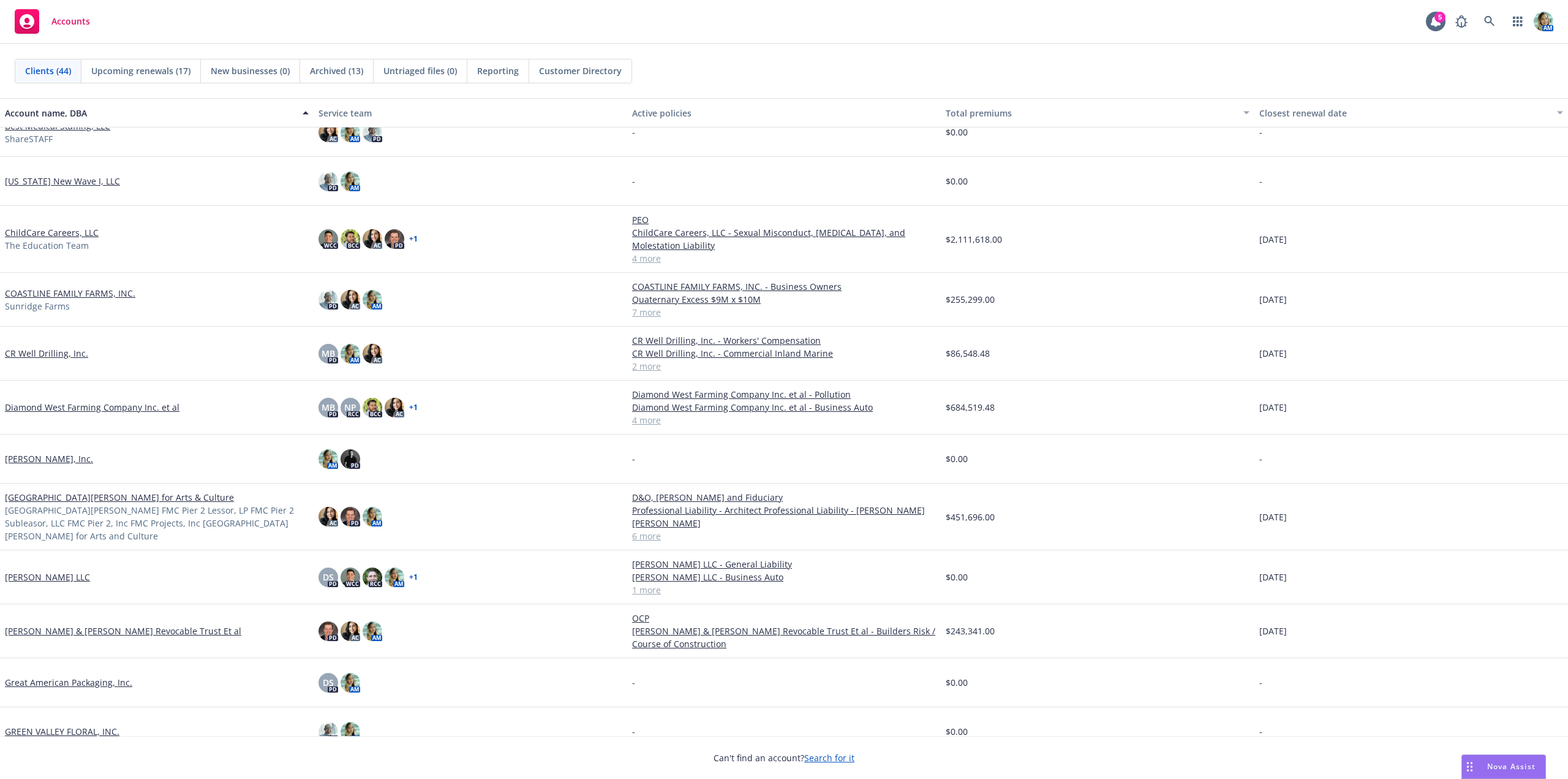
scroll to position [122, 0]
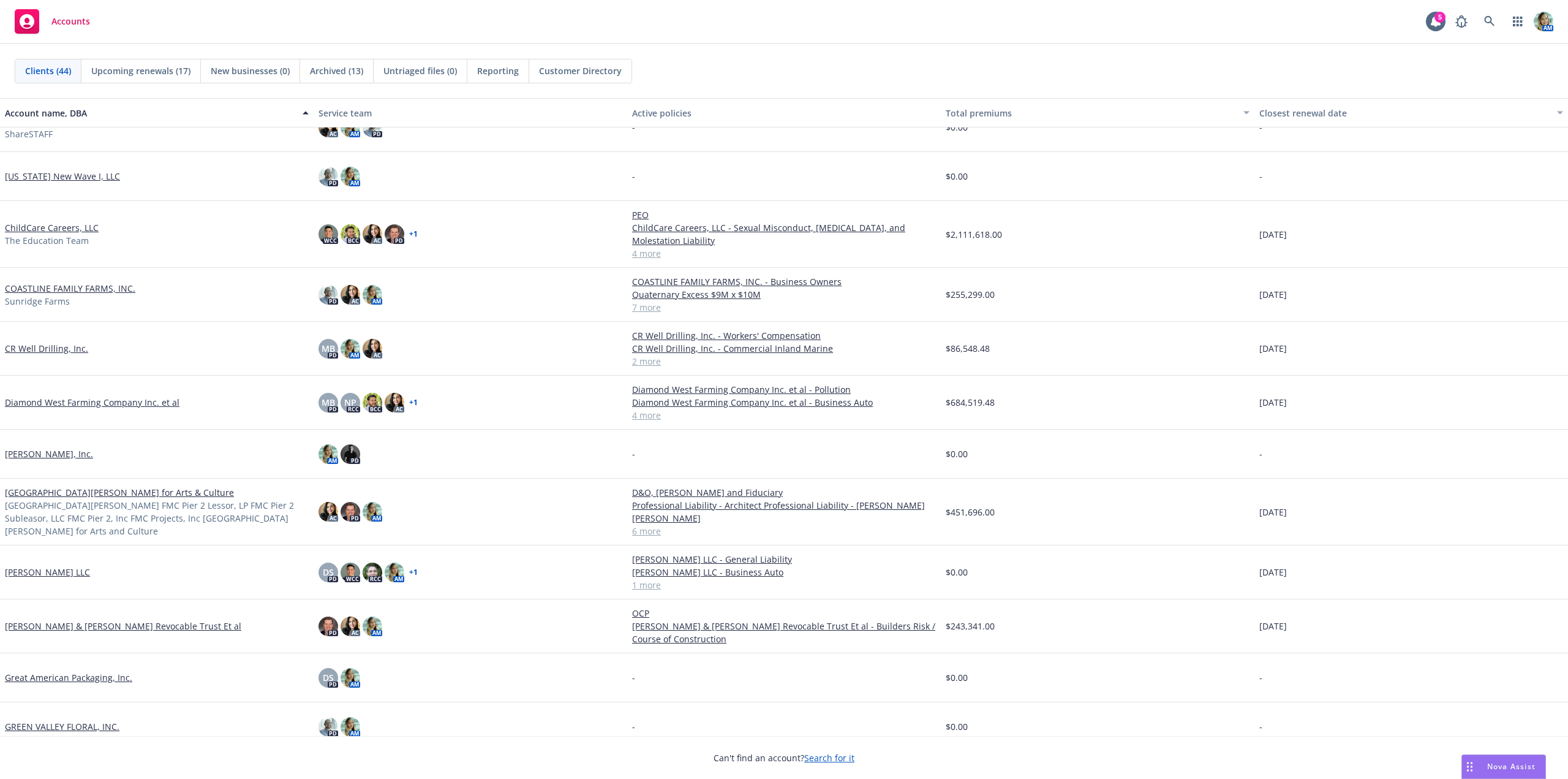
click at [166, 403] on link "Diamond West Farming Company Inc. et al" at bounding box center [92, 402] width 175 height 13
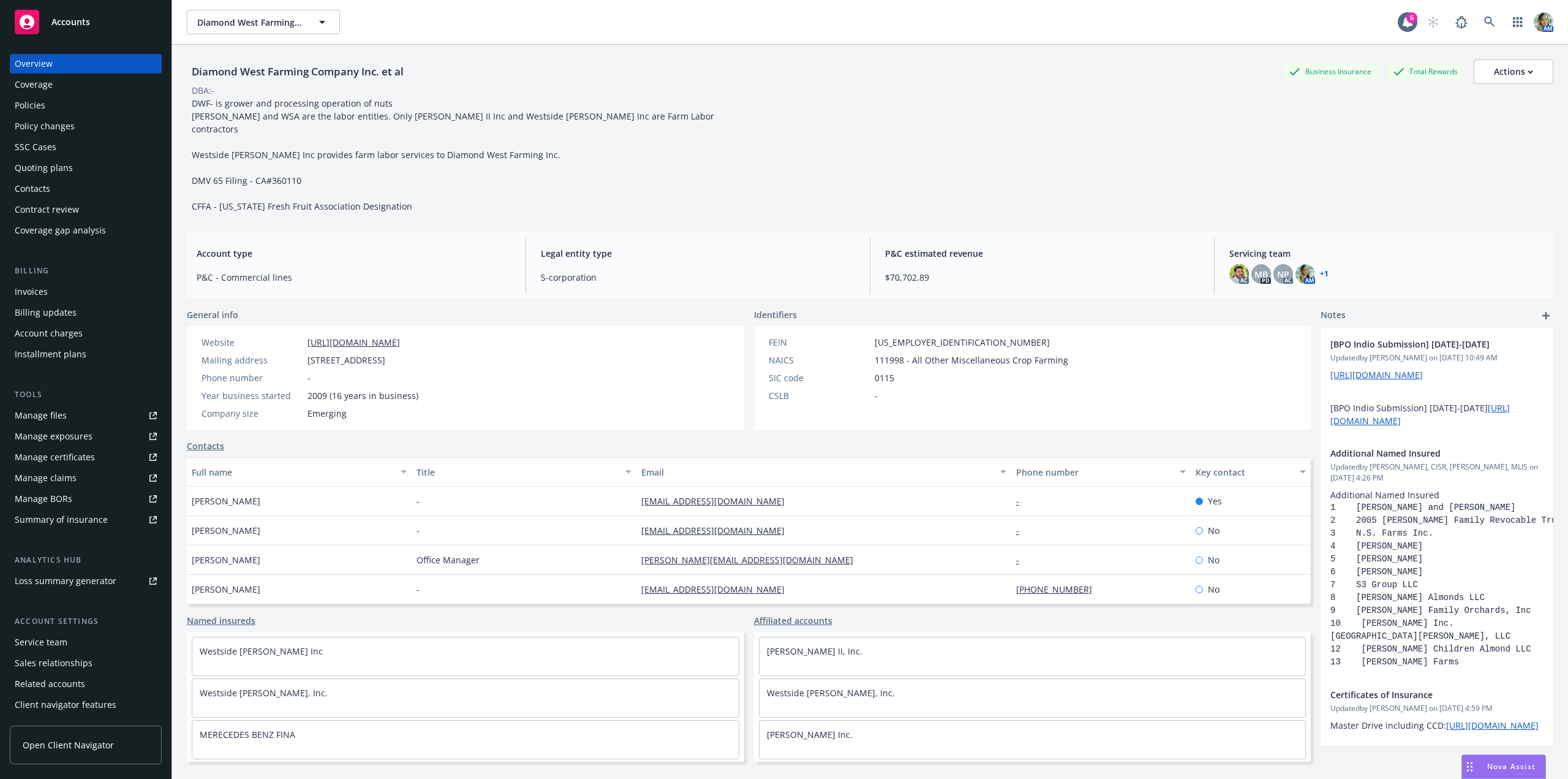
click at [97, 114] on div "Policies" at bounding box center [85, 105] width 142 height 20
